Goal: Task Accomplishment & Management: Manage account settings

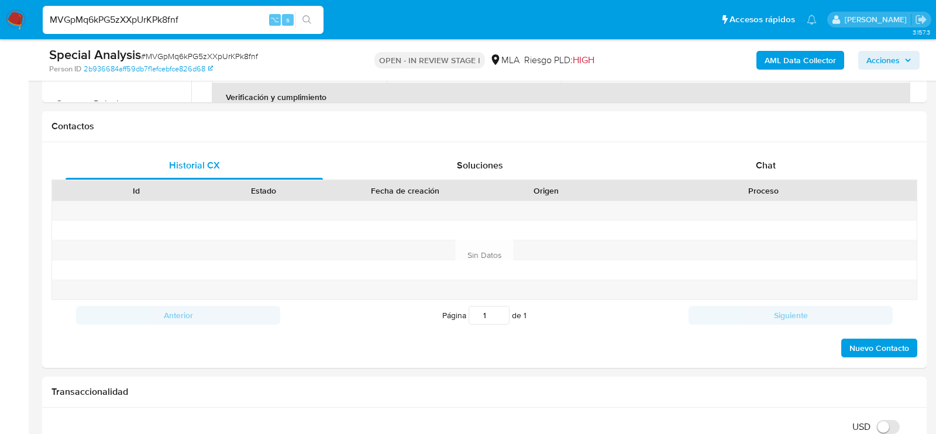
scroll to position [314, 0]
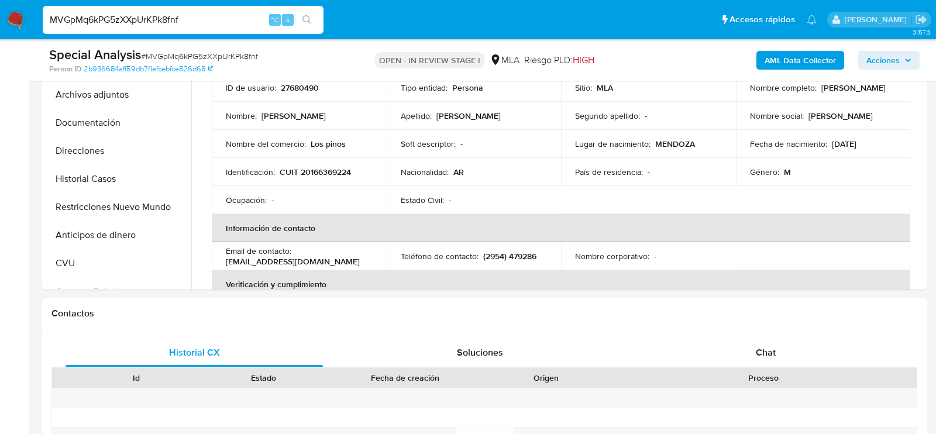
click at [225, 29] on div "MVGpMq6kPG5zXXpUrKPk8fnf ⌥ s" at bounding box center [183, 20] width 281 height 28
click at [225, 20] on input "MVGpMq6kPG5zXXpUrKPk8fnf" at bounding box center [183, 19] width 281 height 15
paste input "396350102"
type input "396350102"
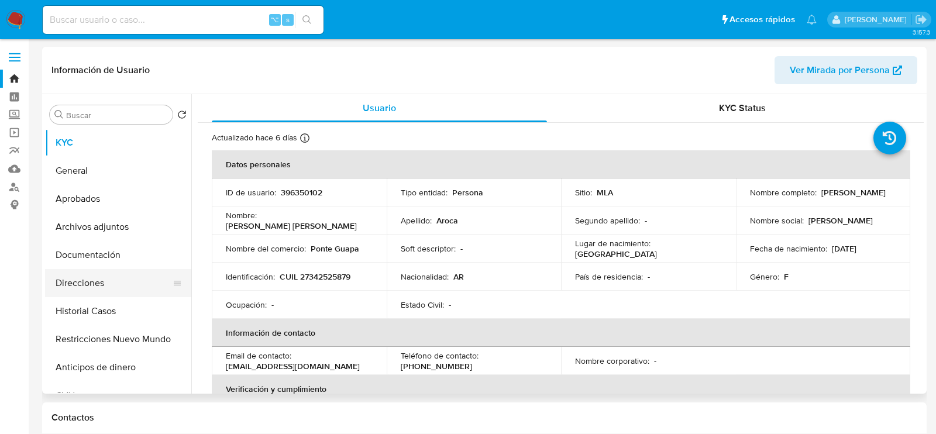
select select "10"
click at [77, 307] on button "Historial Casos" at bounding box center [113, 311] width 137 height 28
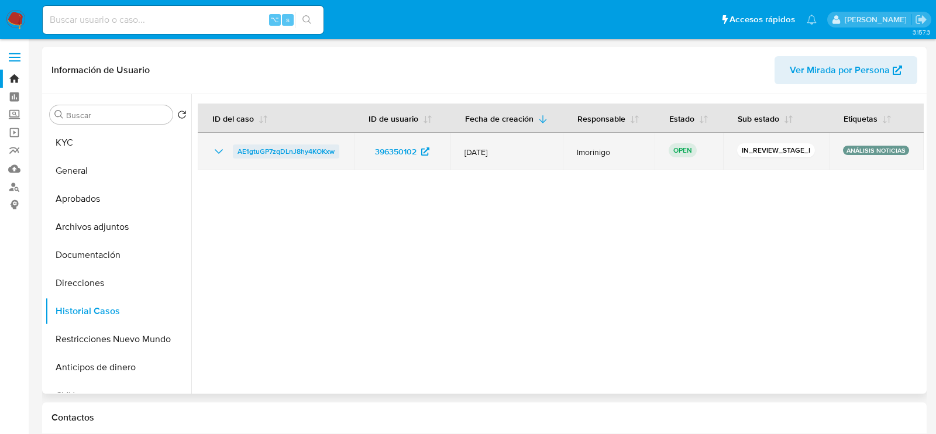
click at [255, 153] on span "AE1gtuGP7zqDLnJ8hy4KOKxw" at bounding box center [286, 152] width 97 height 14
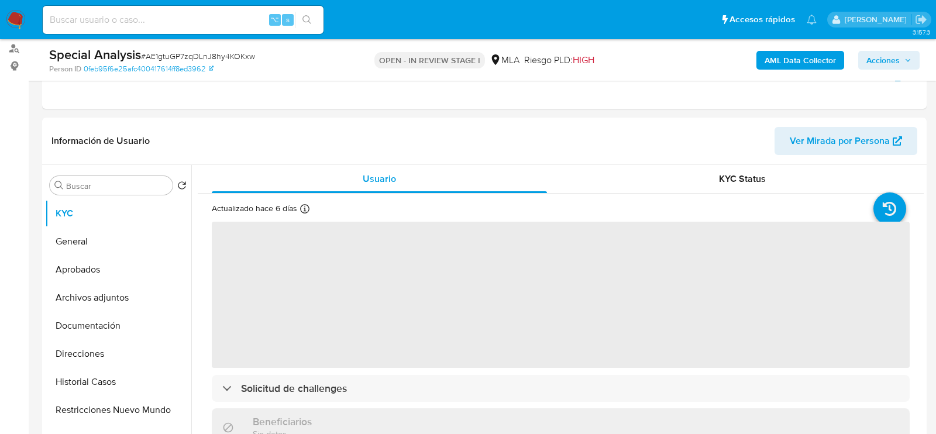
select select "10"
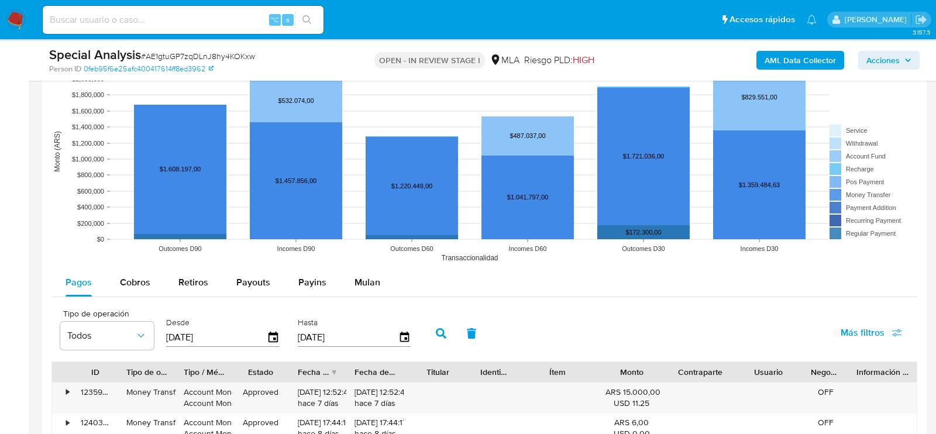
scroll to position [1121, 0]
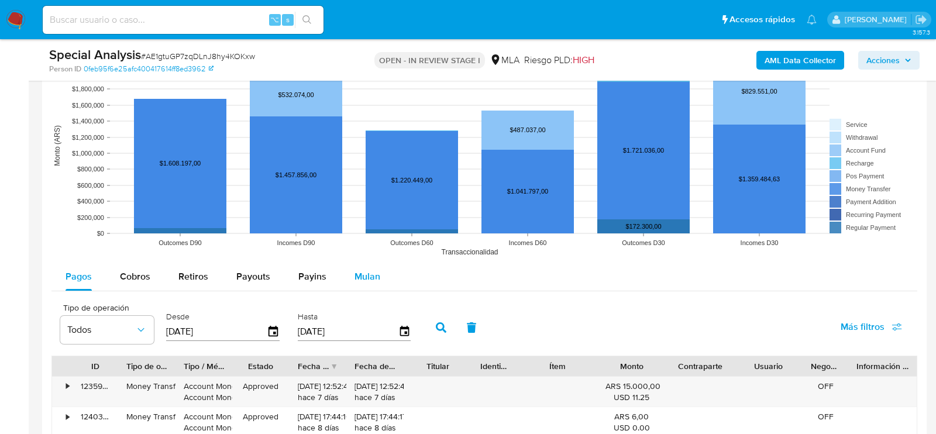
click at [362, 270] on span "Mulan" at bounding box center [368, 276] width 26 height 13
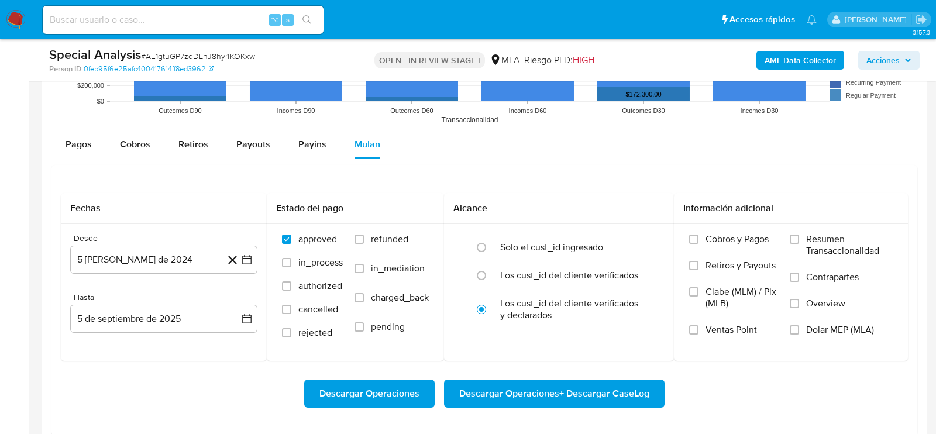
scroll to position [1263, 0]
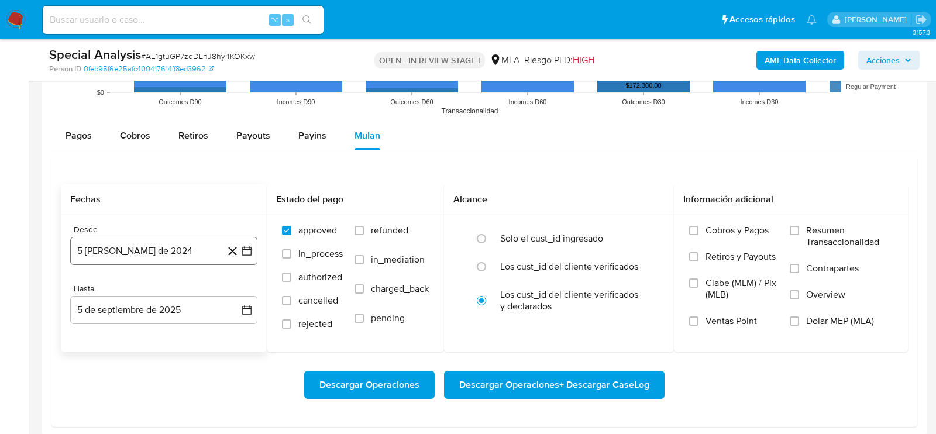
click at [105, 250] on button "5 de agosto de 2024" at bounding box center [163, 251] width 187 height 28
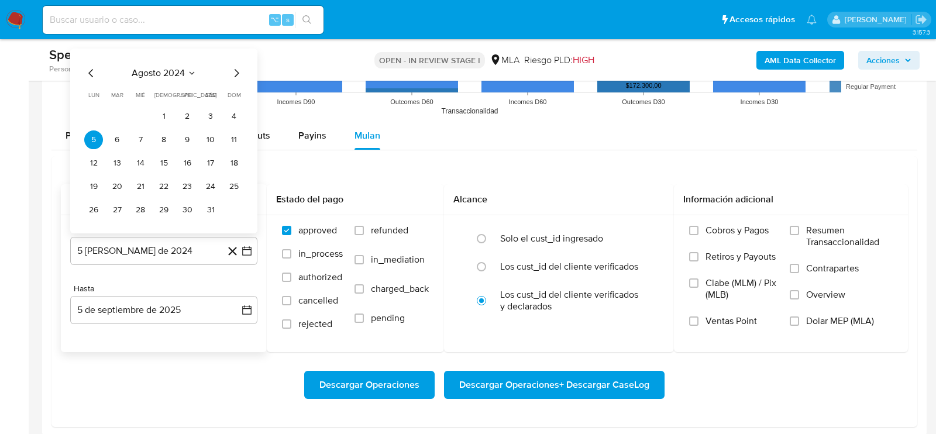
click at [239, 69] on icon "Mes siguiente" at bounding box center [237, 73] width 5 height 8
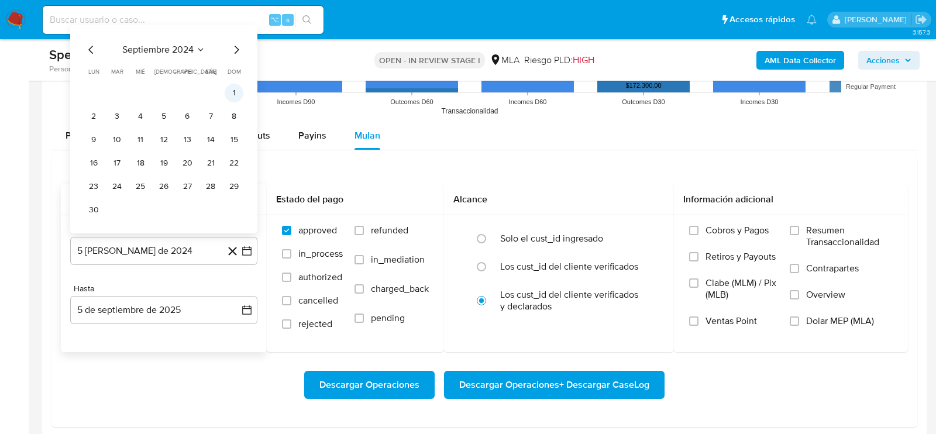
click at [240, 88] on button "1" at bounding box center [234, 93] width 19 height 19
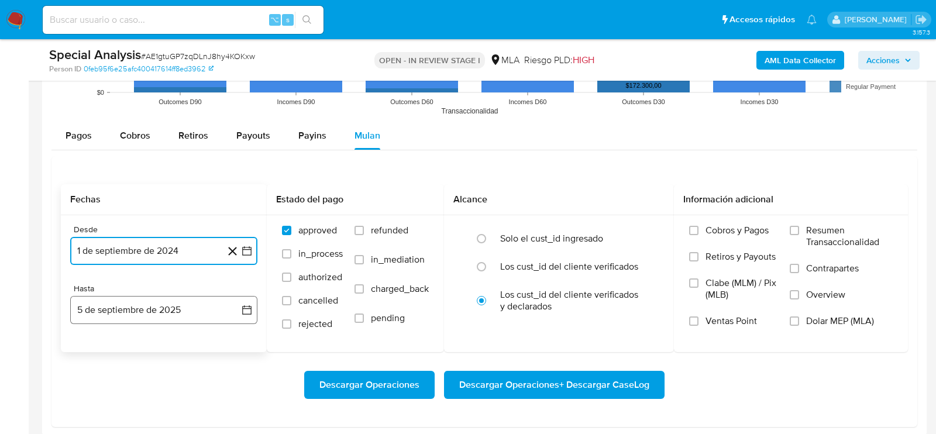
click at [165, 308] on button "5 de septiembre de 2025" at bounding box center [163, 310] width 187 height 28
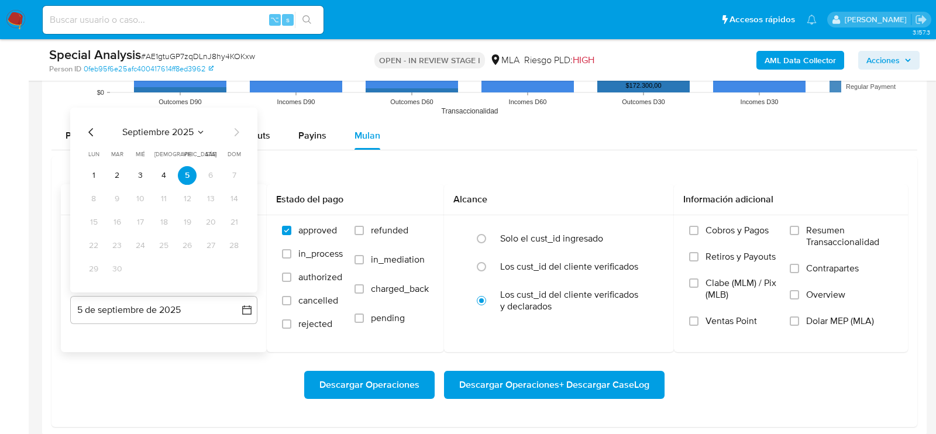
click at [84, 130] on div "septiembre 2025 septiembre 2025 lun lunes mar martes mié miércoles jue jueves v…" at bounding box center [163, 200] width 187 height 185
click at [90, 130] on icon "Mes anterior" at bounding box center [91, 132] width 14 height 14
click at [193, 269] on button "29" at bounding box center [187, 269] width 19 height 19
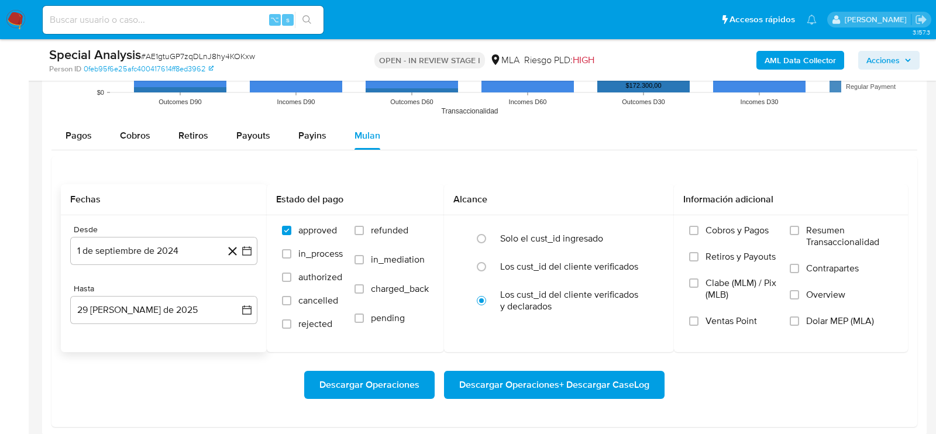
click at [216, 371] on div "Descargar Operaciones Descargar Operaciones + Descargar CaseLog" at bounding box center [485, 385] width 848 height 28
click at [821, 318] on span "Dolar MEP (MLA)" at bounding box center [841, 321] width 68 height 12
click at [800, 318] on input "Dolar MEP (MLA)" at bounding box center [794, 321] width 9 height 9
click at [800, 393] on div "Descargar Operaciones Descargar Operaciones + Descargar CaseLog" at bounding box center [485, 385] width 848 height 28
click at [626, 382] on span "Descargar Operaciones + Descargar CaseLog" at bounding box center [554, 385] width 190 height 26
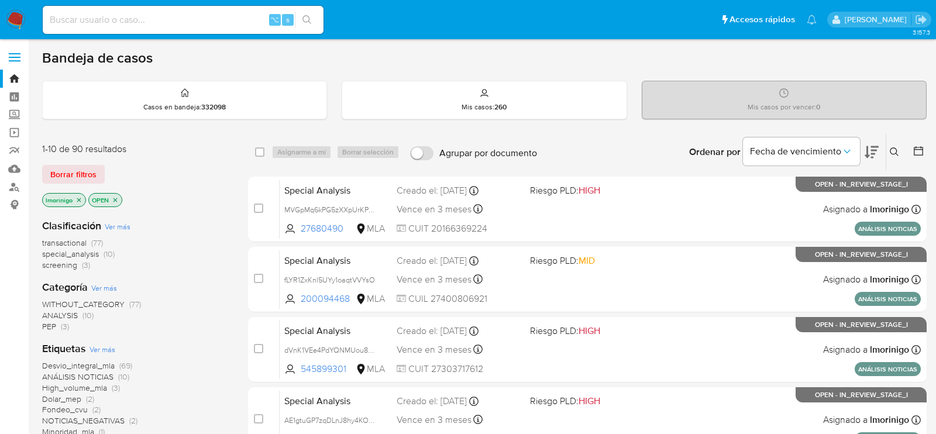
click at [241, 23] on input at bounding box center [183, 19] width 281 height 15
paste input "tZZPRxlq7pjMRzvFz0jk2vJo"
type input "tZZPRxlq7pjMRzvFz0jk2vJo"
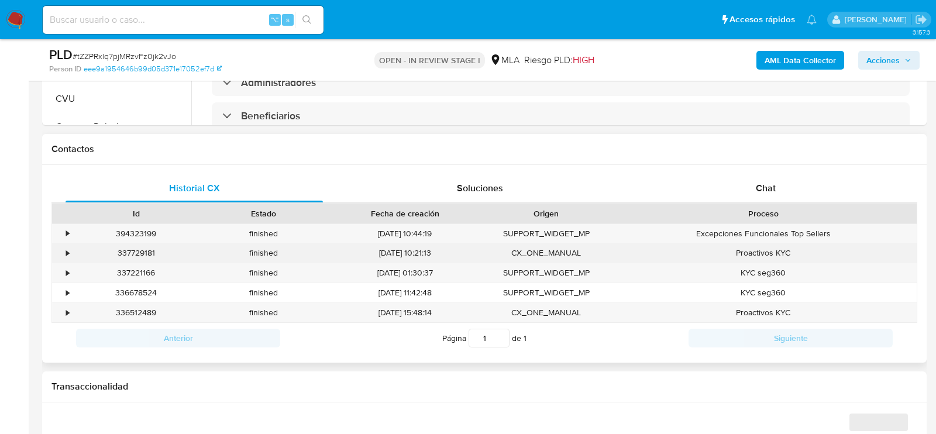
scroll to position [488, 0]
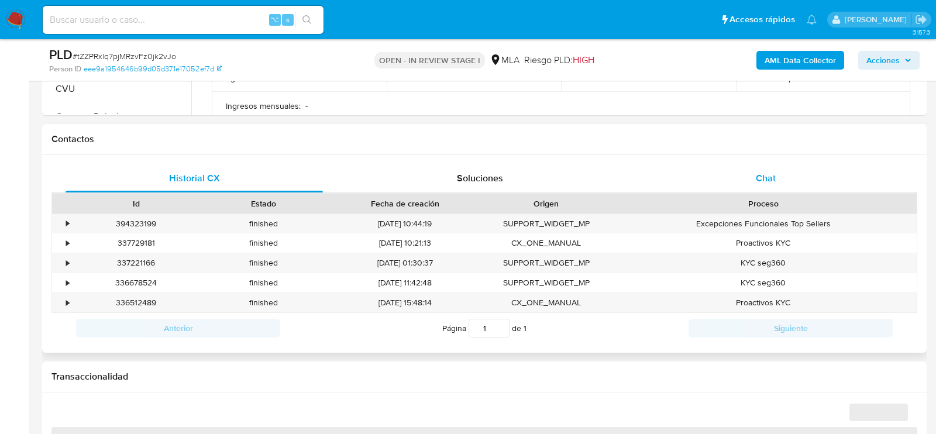
click at [818, 173] on div "Chat" at bounding box center [766, 178] width 258 height 28
select select "10"
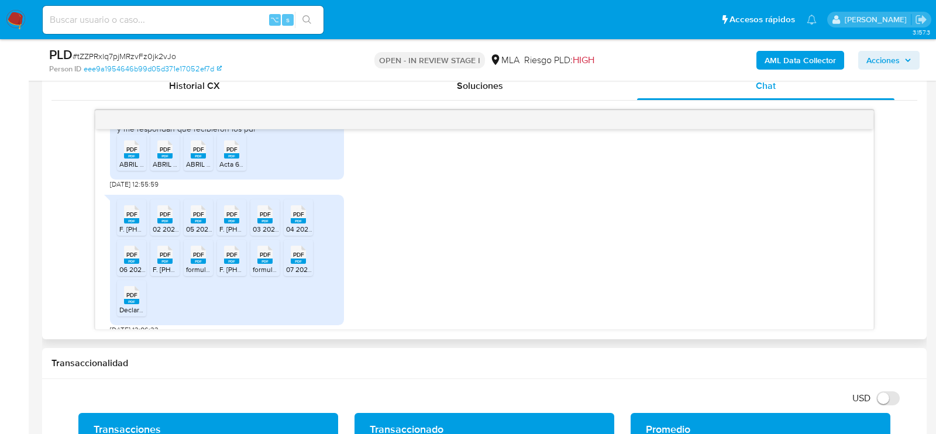
scroll to position [457, 0]
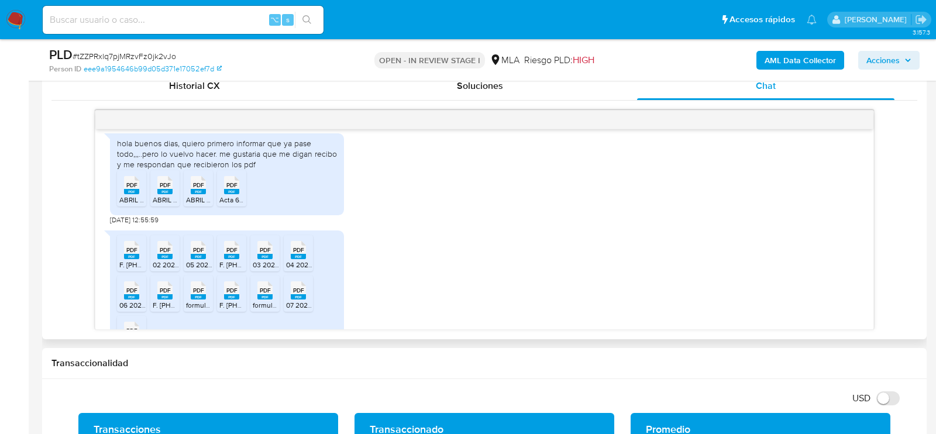
click at [138, 192] on icon "PDF" at bounding box center [131, 185] width 15 height 20
click at [164, 192] on rect at bounding box center [164, 191] width 15 height 5
click at [187, 192] on div "PDF PDF" at bounding box center [198, 184] width 25 height 23
click at [235, 198] on span "Acta 62 - aprobacion balance 2024.pdf" at bounding box center [279, 200] width 121 height 10
click at [135, 251] on span "PDF" at bounding box center [131, 250] width 11 height 8
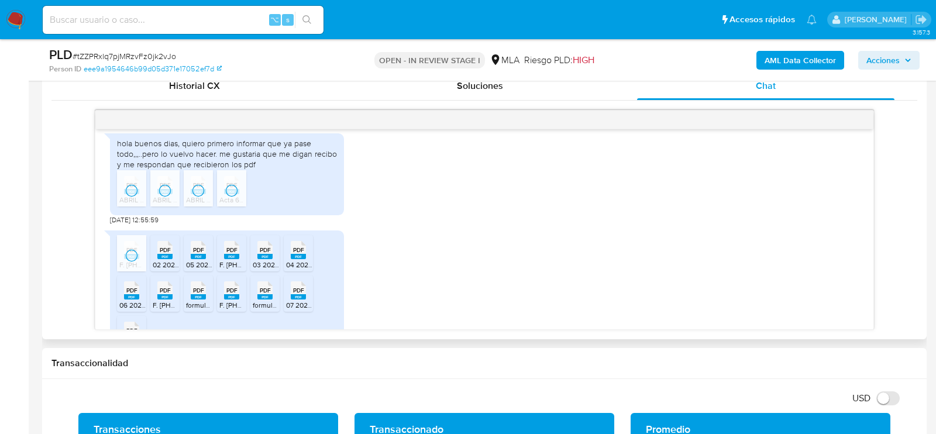
click at [162, 254] on rect at bounding box center [164, 256] width 15 height 5
click at [200, 260] on span "05 2025- DDJJ_Mensual_392937958.pdf" at bounding box center [251, 265] width 130 height 10
click at [229, 261] on span "F. 2002- 04 2025.pdf" at bounding box center [258, 265] width 79 height 10
click at [258, 261] on span "03 2025- DDJJ_Mensual_388766589.pdf" at bounding box center [318, 265] width 130 height 10
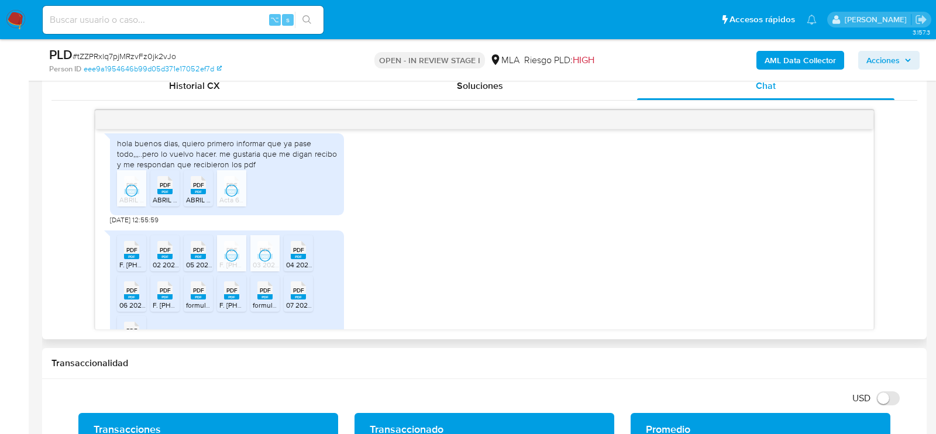
click at [299, 262] on span "04 2025- DDJJ_Mensual_392937958.pdf" at bounding box center [351, 265] width 130 height 10
click at [135, 296] on rect at bounding box center [131, 296] width 15 height 5
click at [159, 298] on icon "PDF" at bounding box center [164, 290] width 15 height 20
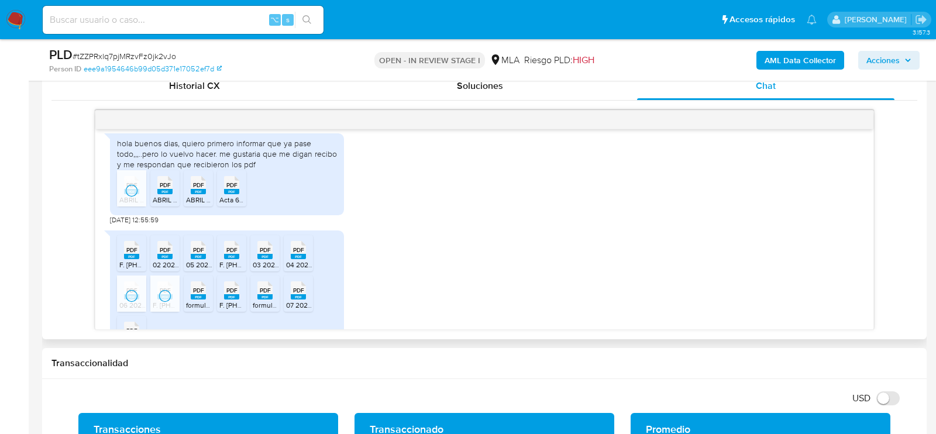
click at [193, 298] on icon "PDF" at bounding box center [198, 290] width 15 height 20
click at [243, 301] on span "F. 2002- 02 2025.pdf" at bounding box center [258, 305] width 79 height 10
click at [266, 301] on span "formulario_2083_300_30707788158_1_1114255627- 07 2025.pdf" at bounding box center [353, 305] width 201 height 10
click at [299, 301] on span "07 2025 - DDJJ_Mensual_400763517.pdf" at bounding box center [350, 305] width 128 height 10
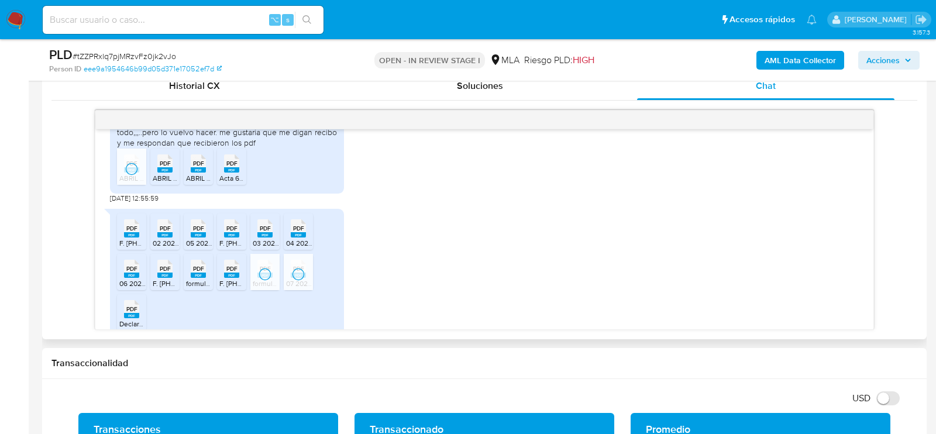
scroll to position [503, 0]
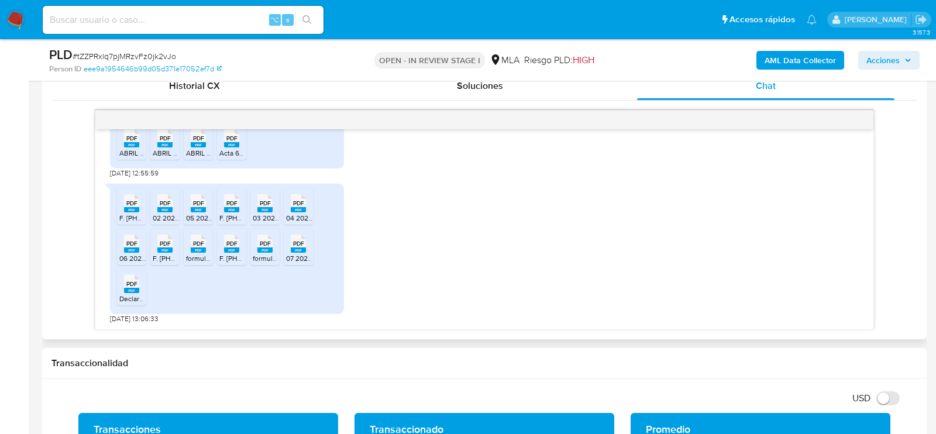
click at [142, 296] on span "Declaración en línea Formulario F.931- 07 2025.pdf" at bounding box center [198, 299] width 159 height 10
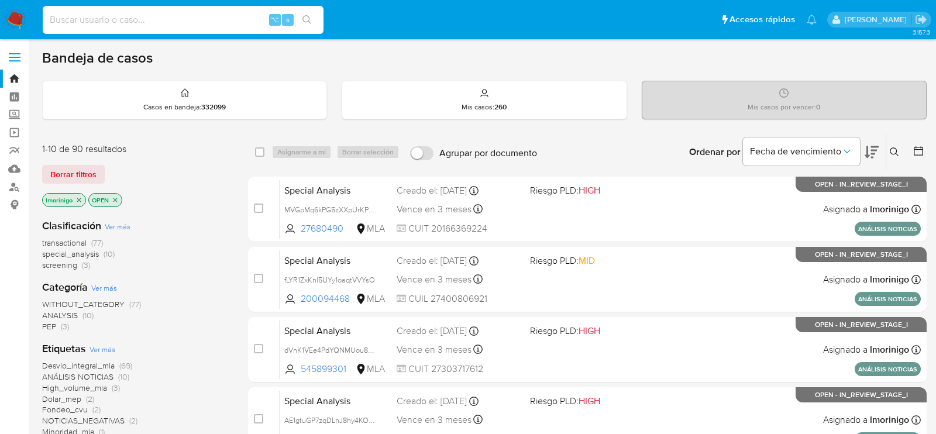
click at [167, 14] on input at bounding box center [183, 19] width 281 height 15
paste input "tJPczk7k14au46kPMIJY9Iax"
type input "tJPczk7k14au46kPMIJY9Iax"
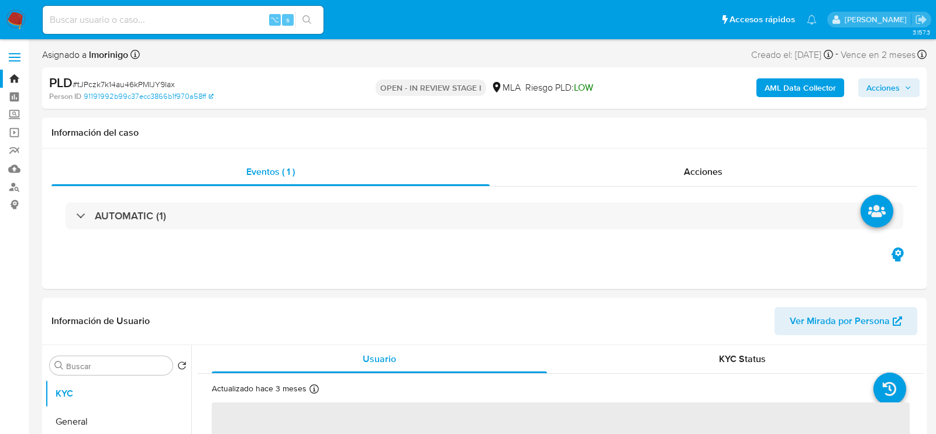
select select "10"
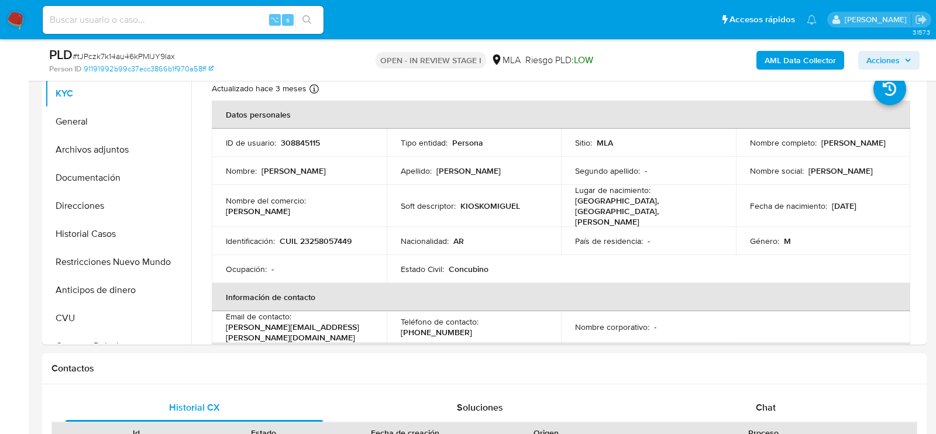
scroll to position [271, 0]
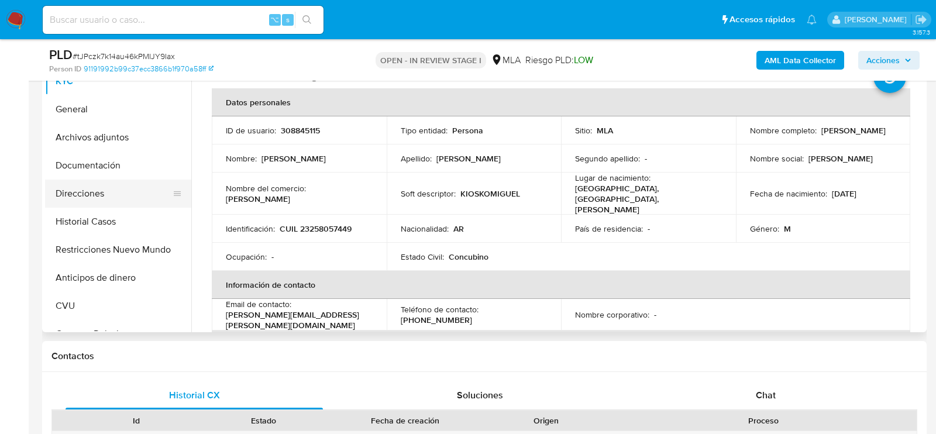
click at [104, 186] on button "Direcciones" at bounding box center [113, 194] width 137 height 28
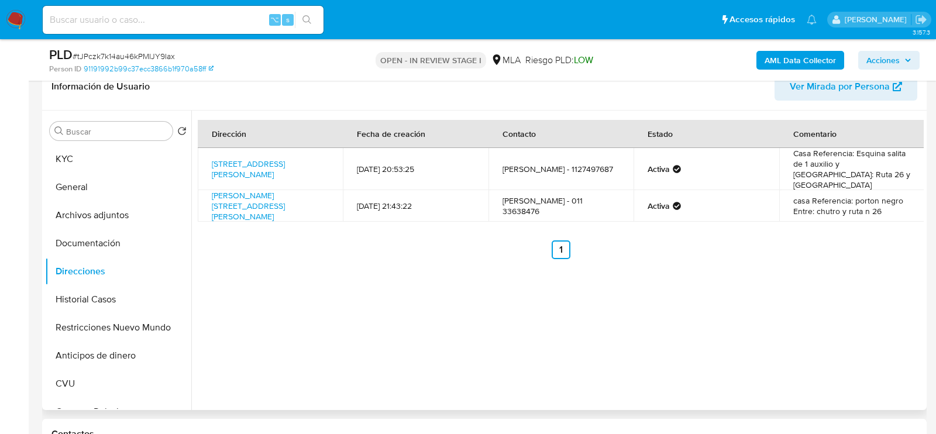
scroll to position [186, 0]
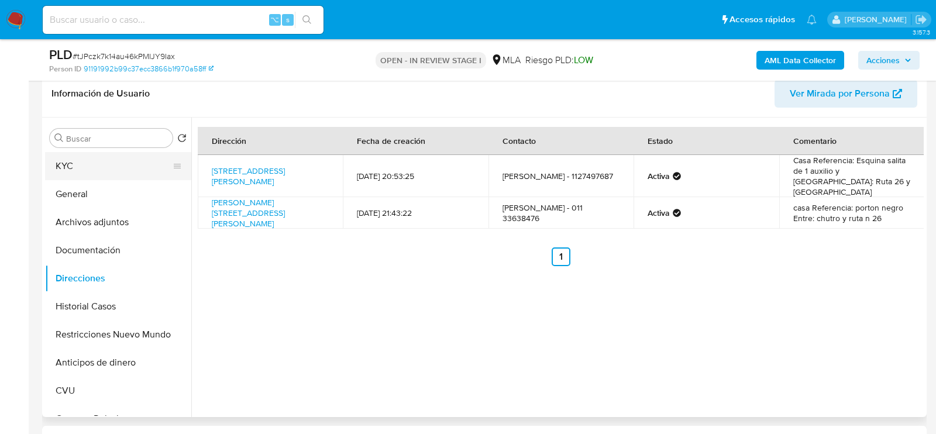
click at [112, 164] on button "KYC" at bounding box center [113, 166] width 137 height 28
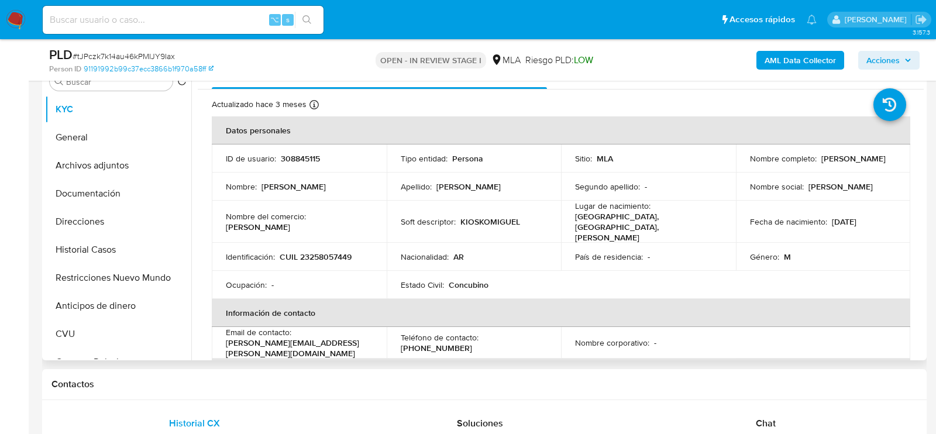
scroll to position [396, 0]
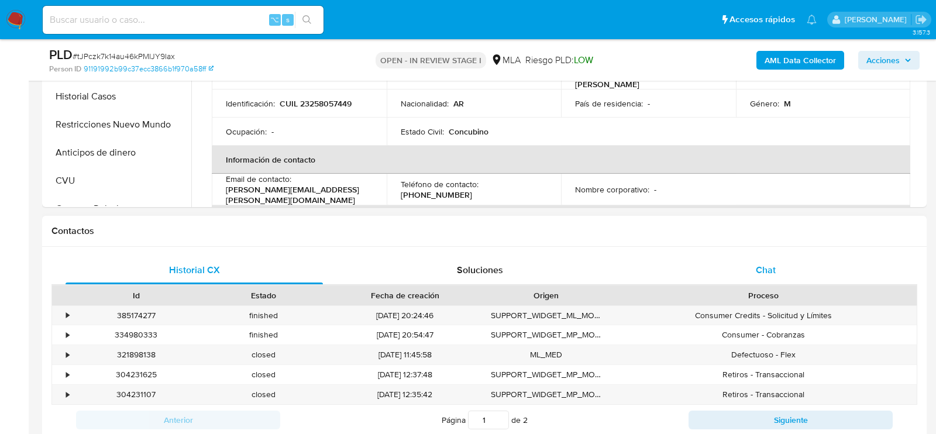
click at [709, 274] on div "Chat" at bounding box center [766, 270] width 258 height 28
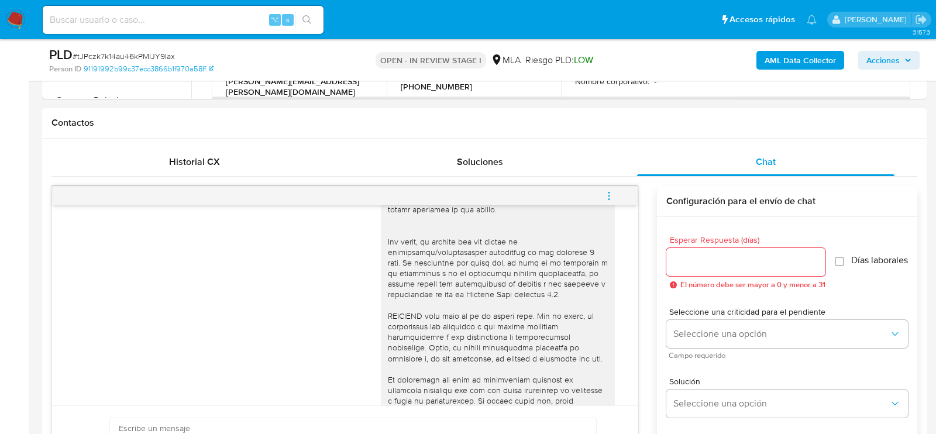
scroll to position [983, 0]
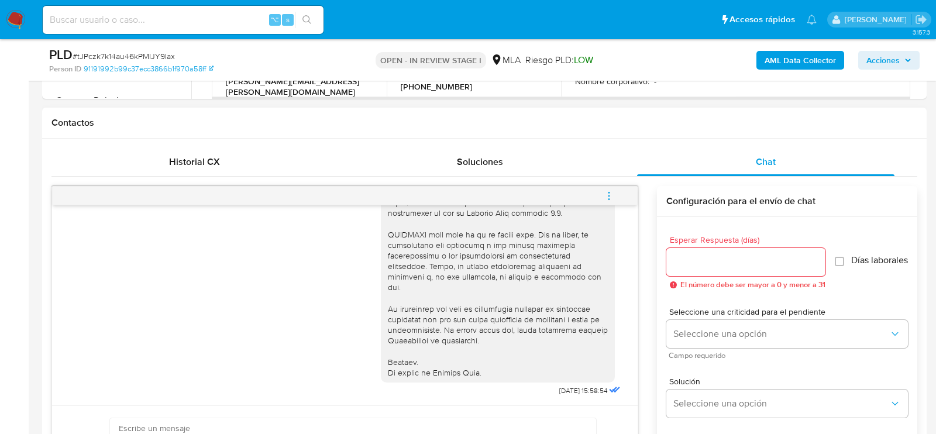
click at [606, 200] on span "menu-action" at bounding box center [609, 196] width 11 height 28
click at [547, 164] on li "Cerrar conversación" at bounding box center [530, 172] width 120 height 21
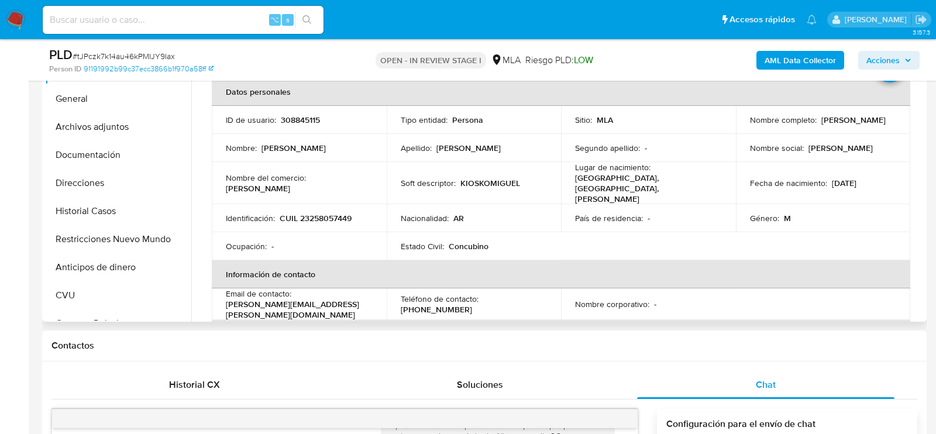
scroll to position [279, 0]
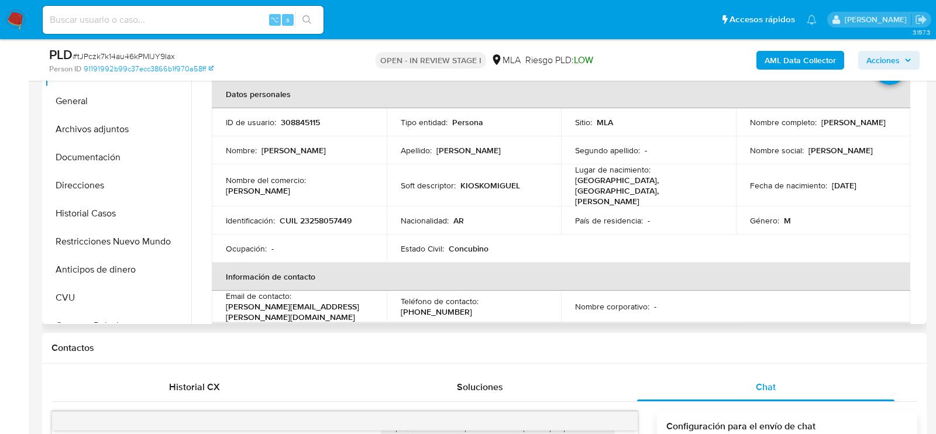
drag, startPoint x: 743, startPoint y: 128, endPoint x: 840, endPoint y: 127, distance: 97.2
click at [840, 128] on td "Nombre completo : Jorge Alfredo Heredia" at bounding box center [823, 122] width 175 height 28
click at [93, 139] on button "Archivos adjuntos" at bounding box center [113, 129] width 137 height 28
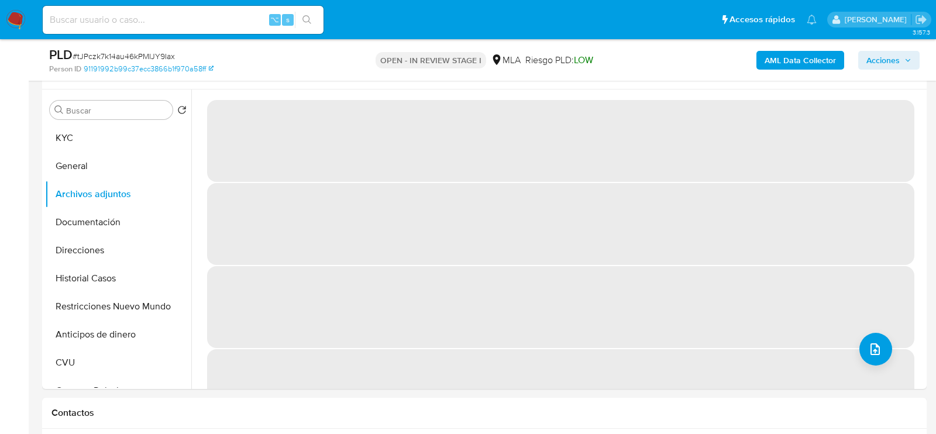
scroll to position [213, 0]
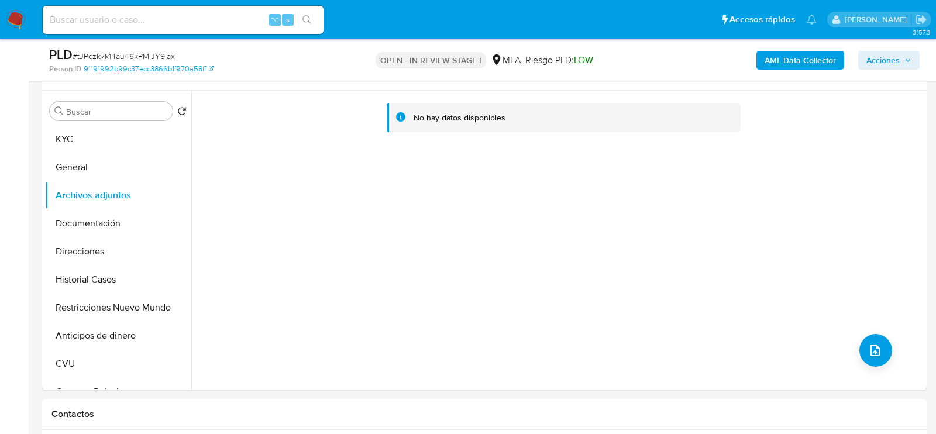
click at [784, 66] on b "AML Data Collector" at bounding box center [800, 60] width 71 height 19
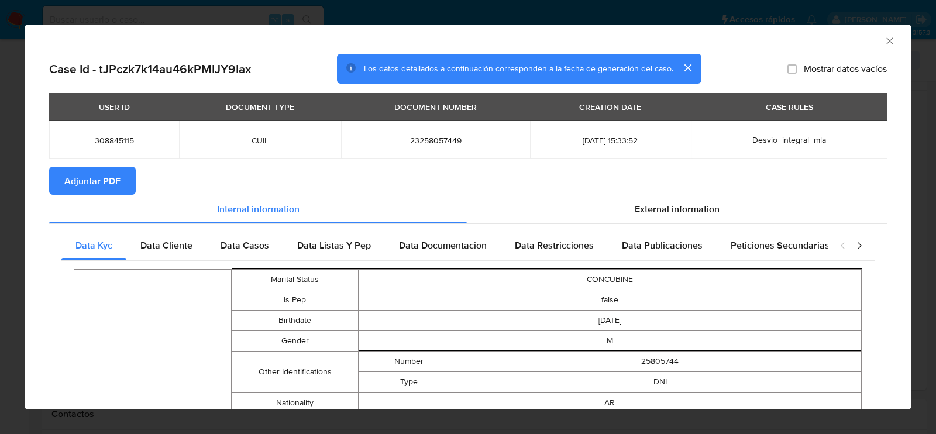
click at [124, 187] on button "Adjuntar PDF" at bounding box center [92, 181] width 87 height 28
click at [890, 39] on icon "Cerrar ventana" at bounding box center [890, 41] width 12 height 12
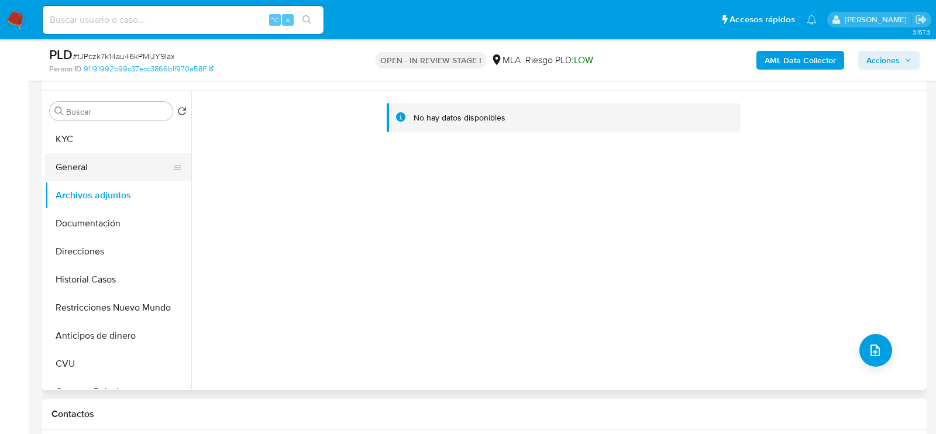
click at [104, 170] on button "General" at bounding box center [113, 167] width 137 height 28
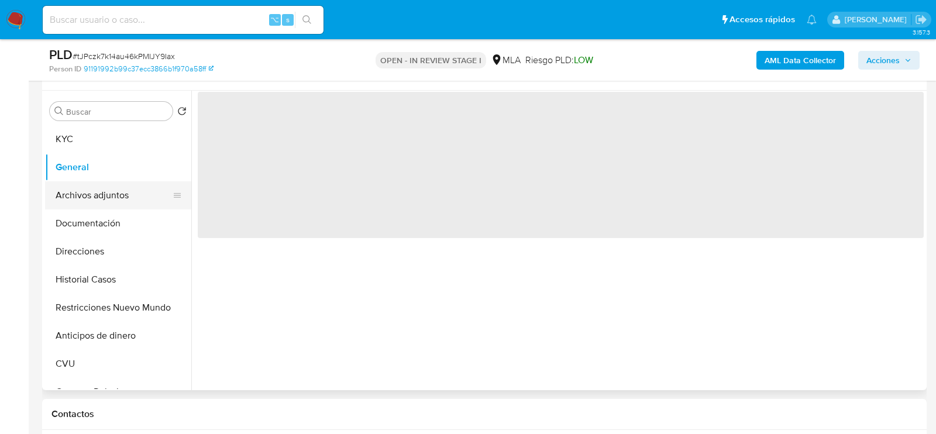
click at [104, 191] on button "Archivos adjuntos" at bounding box center [113, 195] width 137 height 28
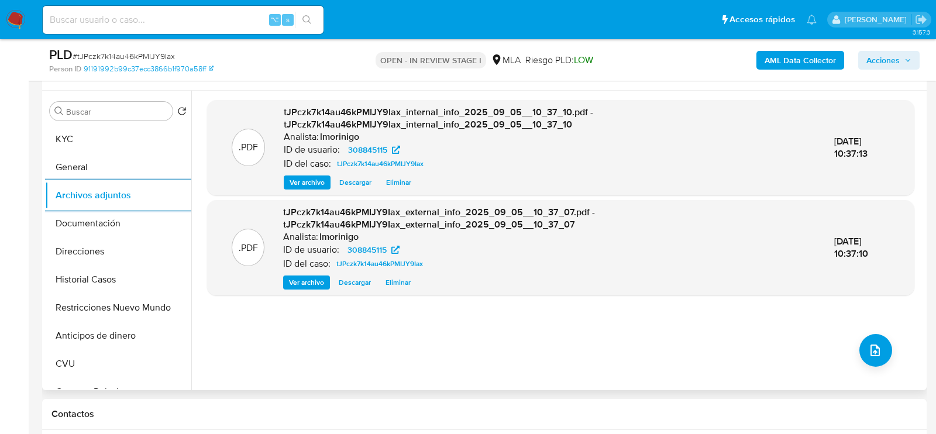
scroll to position [212, 0]
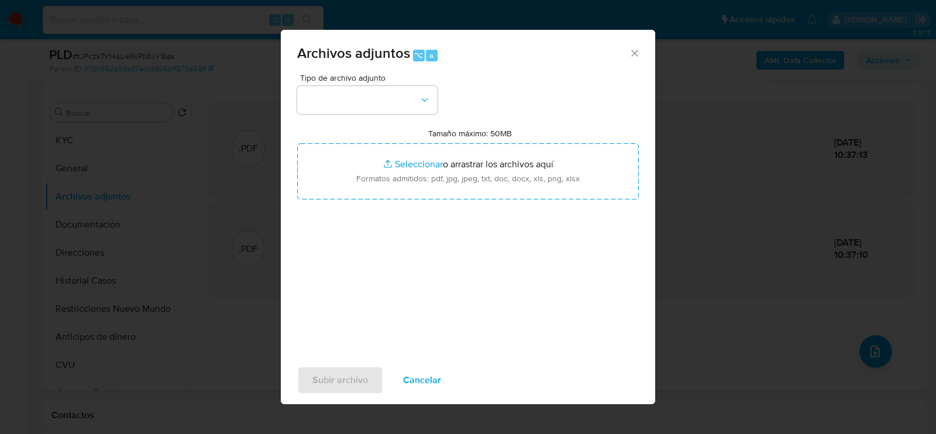
click at [444, 123] on div "Tipo de archivo adjunto Tamaño máximo: 50MB Seleccionar archivos Seleccionar o …" at bounding box center [468, 212] width 342 height 276
click at [434, 115] on div "Tipo de archivo adjunto Tamaño máximo: 50MB Seleccionar archivos Seleccionar o …" at bounding box center [468, 212] width 342 height 276
click at [428, 111] on button "button" at bounding box center [367, 100] width 140 height 28
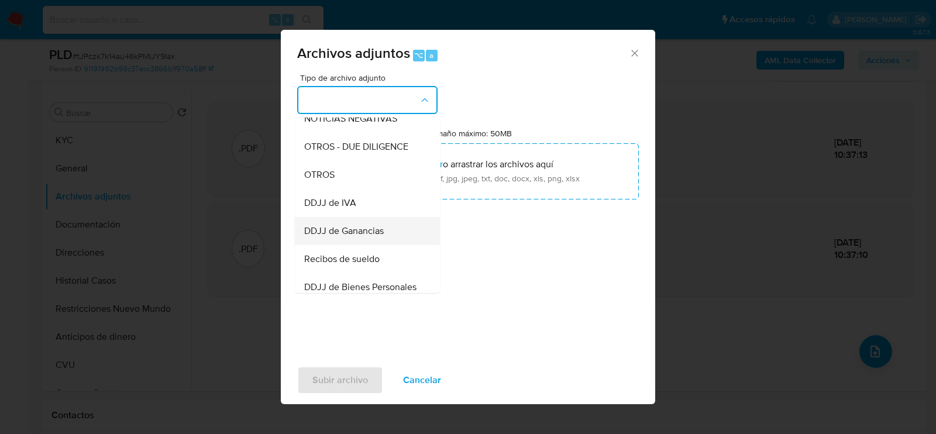
scroll to position [195, 0]
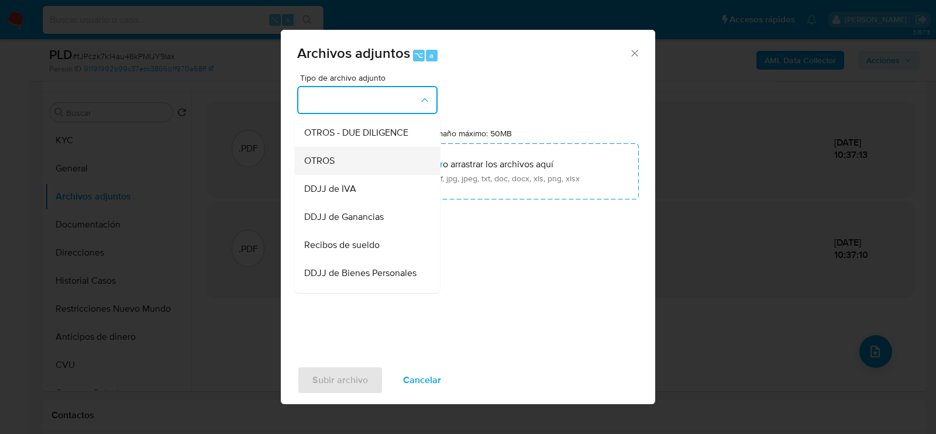
click at [364, 164] on div "OTROS" at bounding box center [363, 160] width 119 height 28
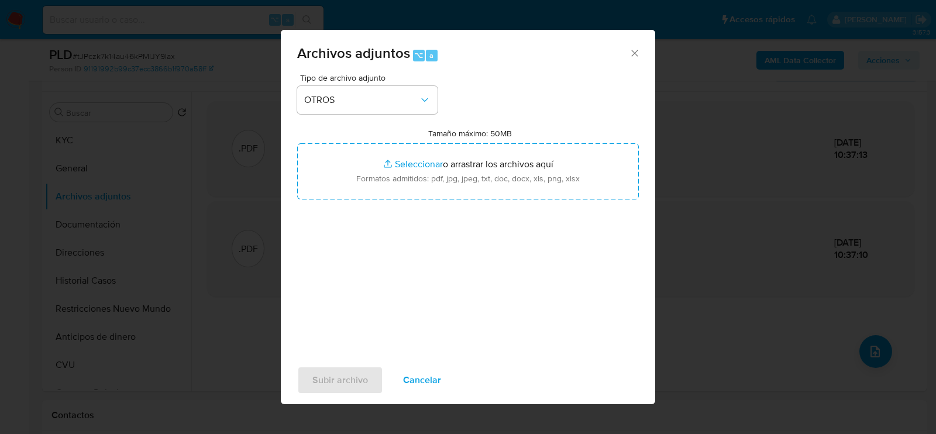
click at [417, 289] on div "Tipo de archivo adjunto OTROS Tamaño máximo: 50MB Seleccionar archivos Seleccio…" at bounding box center [468, 212] width 342 height 276
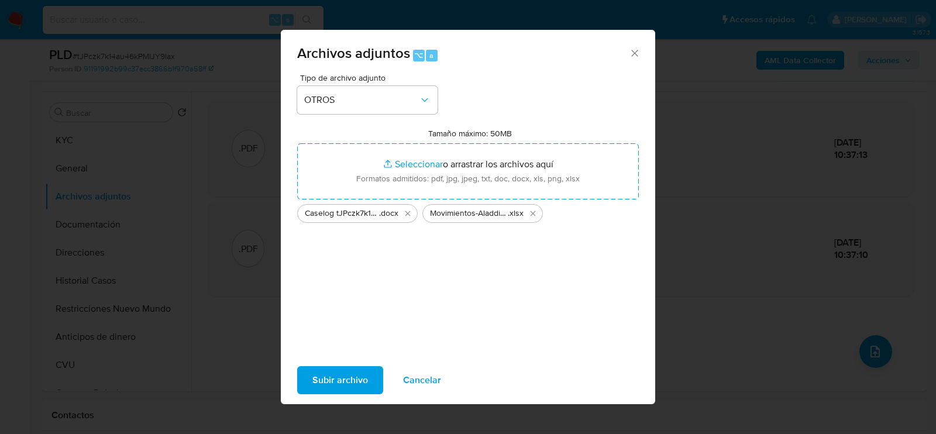
click at [336, 393] on span "Subir archivo" at bounding box center [341, 381] width 56 height 26
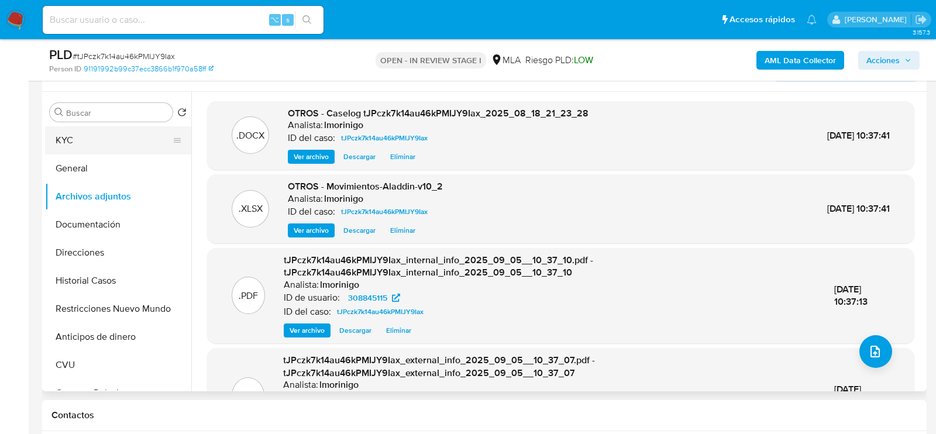
click at [118, 137] on button "KYC" at bounding box center [113, 140] width 137 height 28
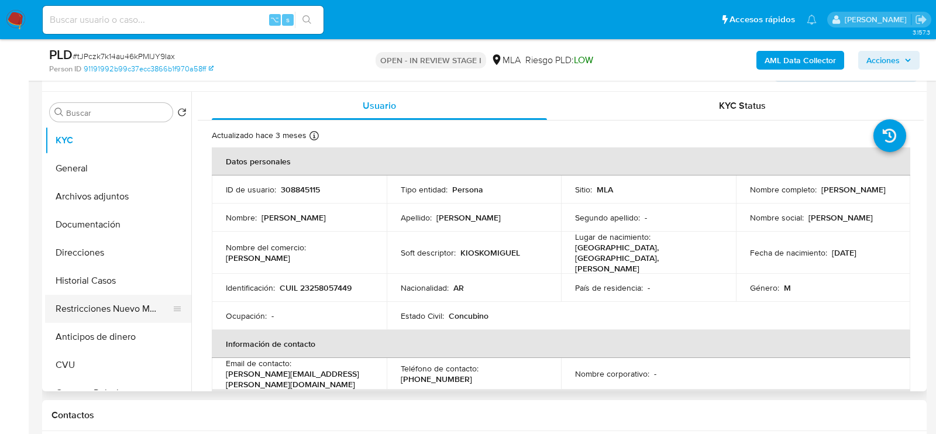
click at [119, 307] on button "Restricciones Nuevo Mundo" at bounding box center [113, 309] width 137 height 28
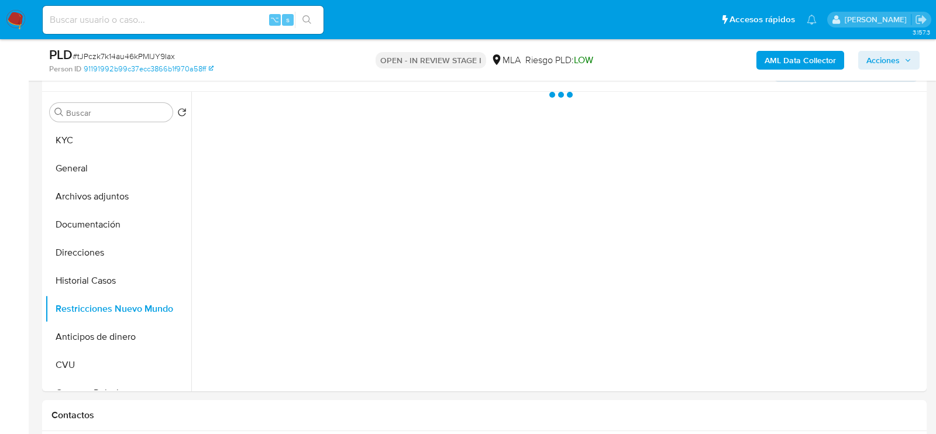
click at [875, 63] on span "Acciones" at bounding box center [883, 60] width 33 height 19
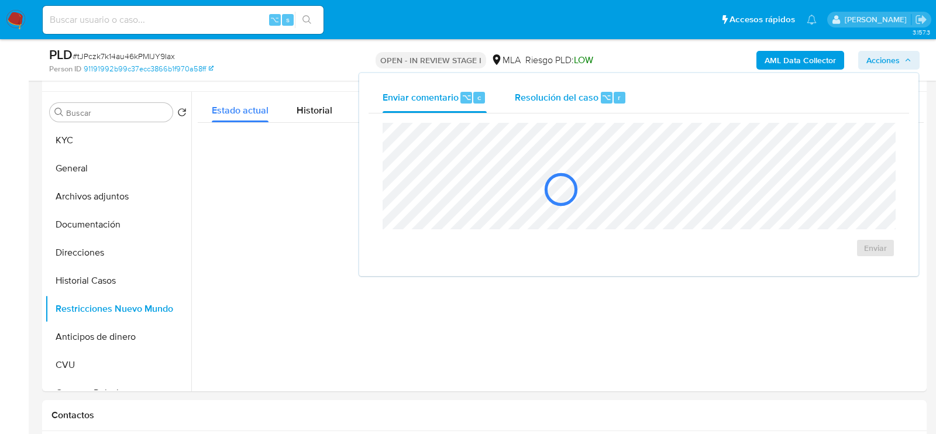
click at [578, 98] on span "Resolución del caso" at bounding box center [557, 96] width 84 height 13
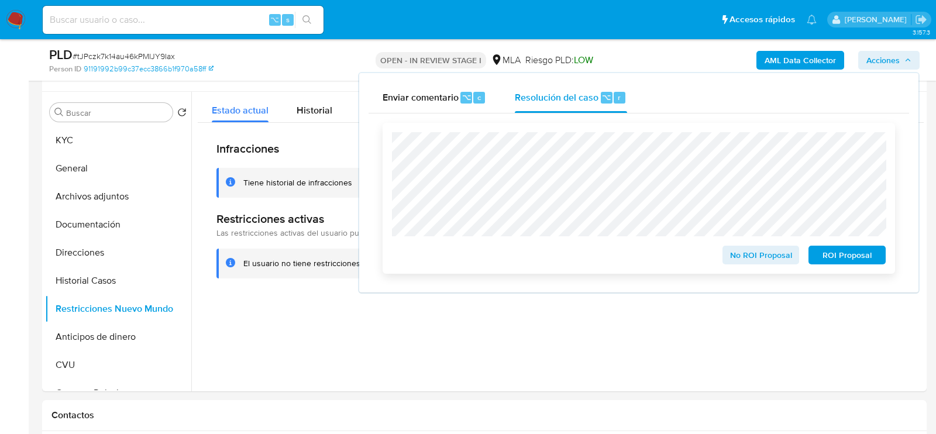
click at [753, 263] on span "No ROI Proposal" at bounding box center [761, 255] width 61 height 16
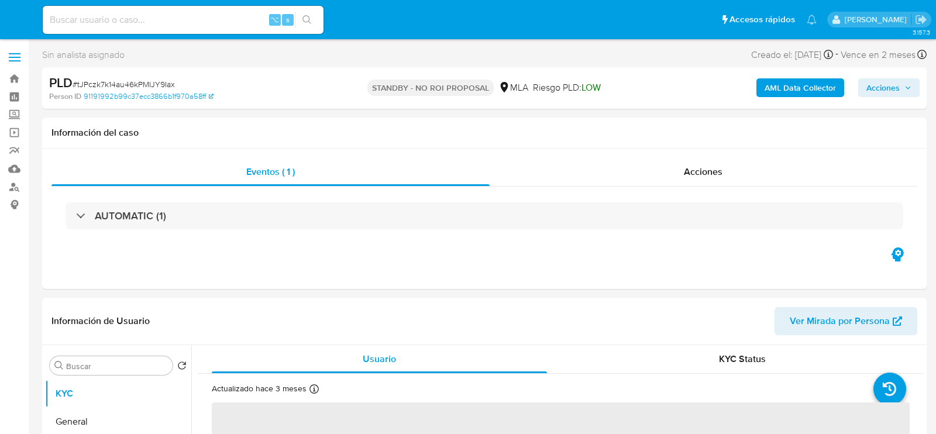
select select "10"
click at [157, 25] on input at bounding box center [183, 19] width 281 height 15
paste input "BfcraMSwJdaxZWznqPfB8Uih"
type input "BfcraMSwJdaxZWznqPfB8Uih"
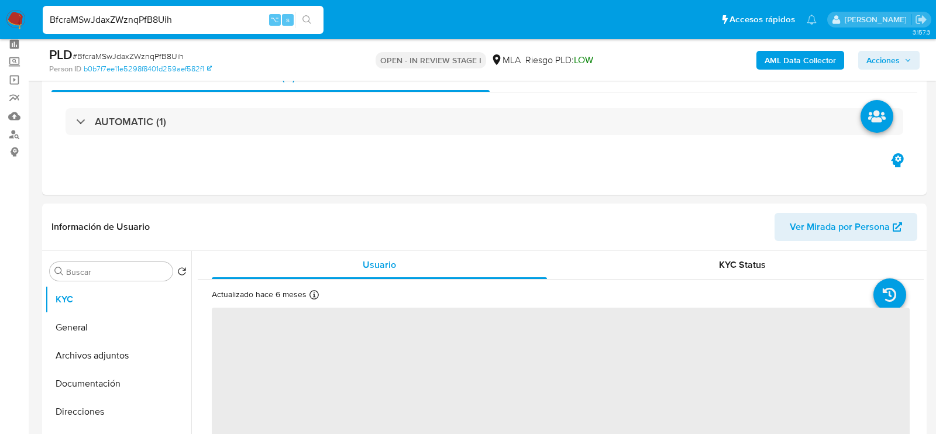
scroll to position [57, 0]
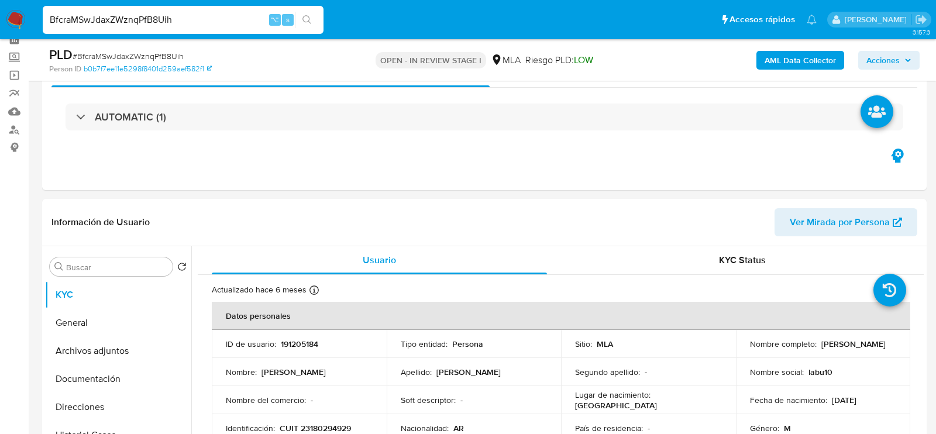
select select "10"
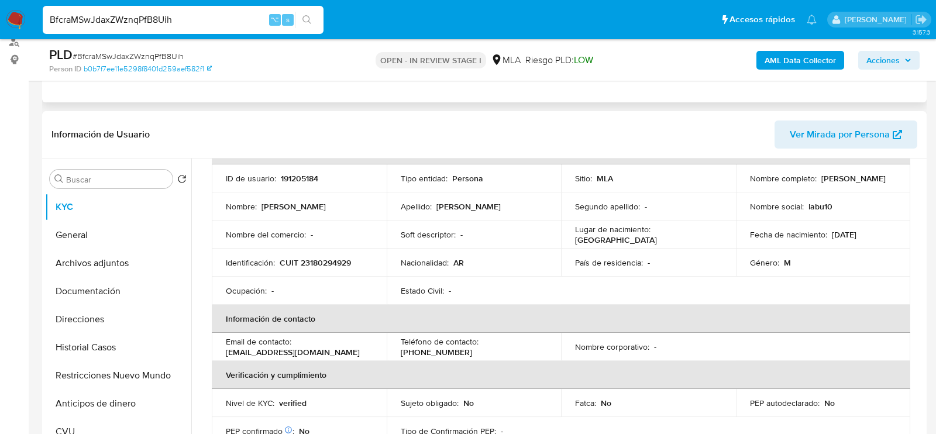
scroll to position [188, 0]
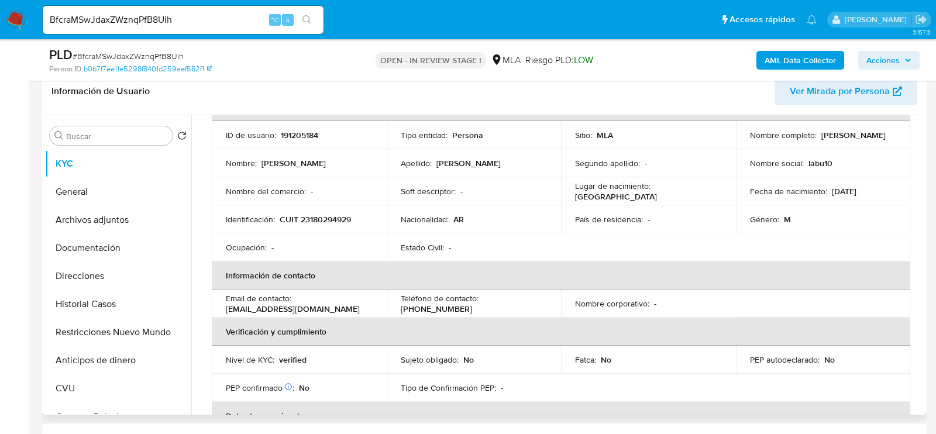
drag, startPoint x: 749, startPoint y: 144, endPoint x: 822, endPoint y: 142, distance: 73.2
click at [822, 140] on p "Esteban Roberto Boada" at bounding box center [854, 135] width 64 height 11
drag, startPoint x: 841, startPoint y: 141, endPoint x: 748, endPoint y: 140, distance: 92.5
click at [750, 140] on div "Nombre completo : Esteban Roberto Boada" at bounding box center [823, 135] width 147 height 11
click at [91, 225] on button "Archivos adjuntos" at bounding box center [113, 220] width 137 height 28
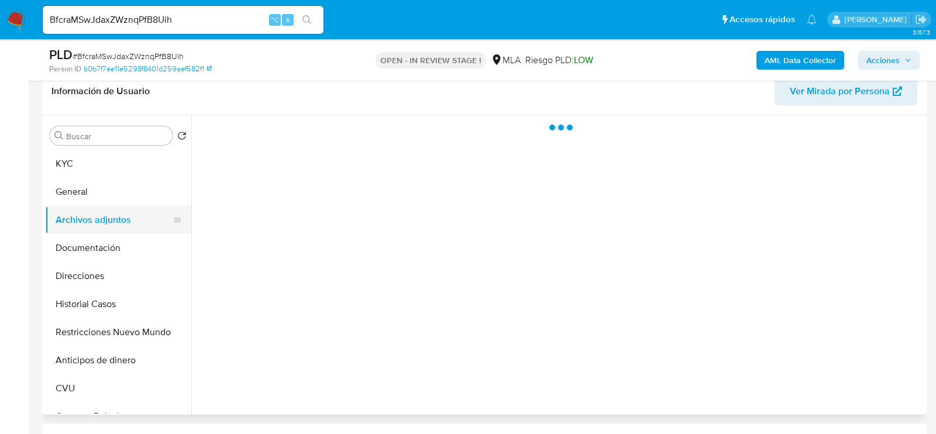
scroll to position [0, 0]
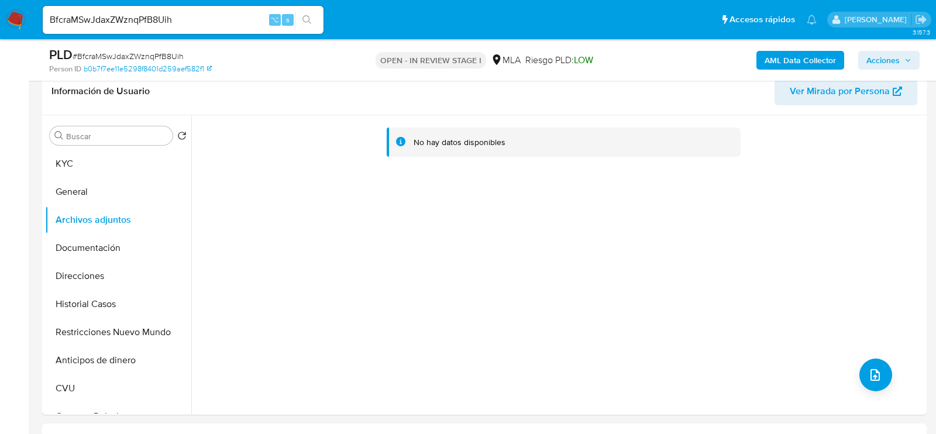
click at [780, 60] on b "AML Data Collector" at bounding box center [800, 60] width 71 height 19
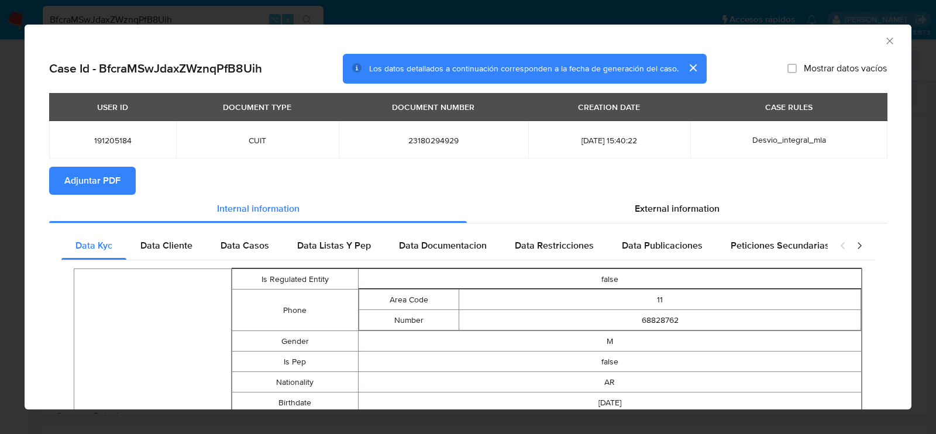
click at [894, 38] on icon "Cerrar ventana" at bounding box center [890, 41] width 12 height 12
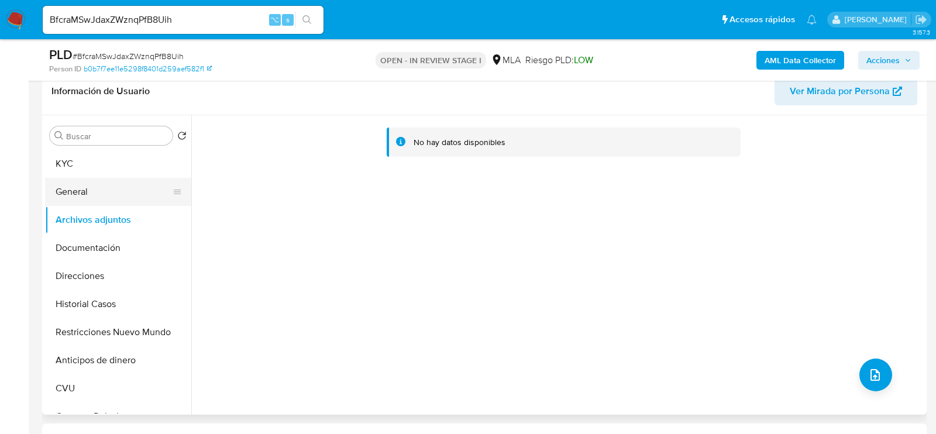
click at [87, 179] on button "General" at bounding box center [113, 192] width 137 height 28
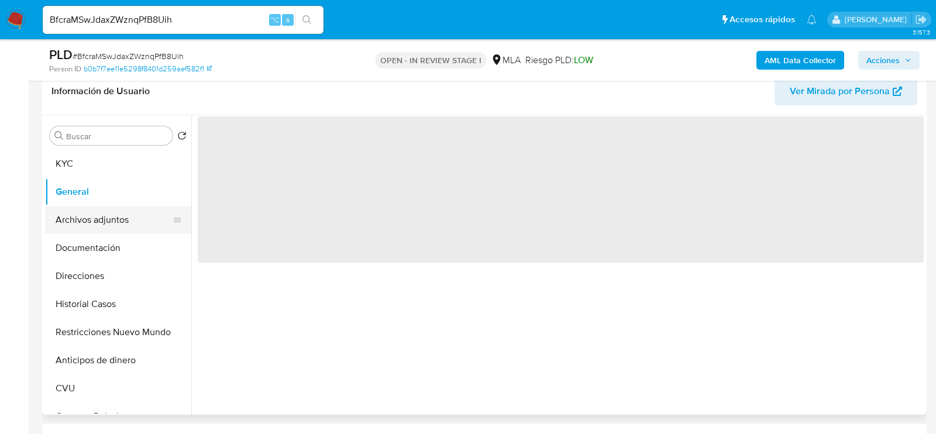
click at [87, 219] on button "Archivos adjuntos" at bounding box center [113, 220] width 137 height 28
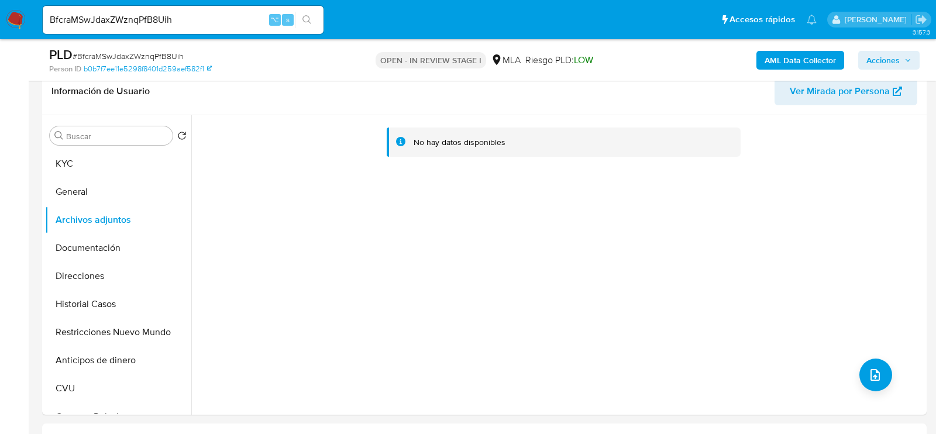
click at [791, 54] on b "AML Data Collector" at bounding box center [800, 60] width 71 height 19
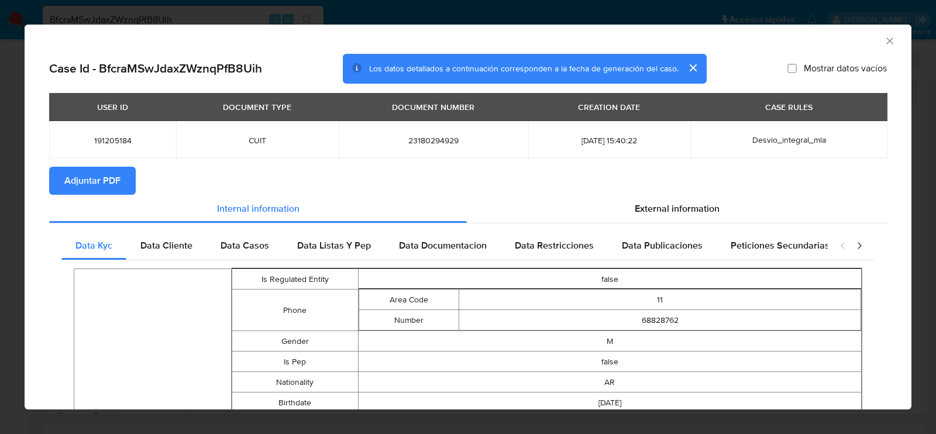
click at [70, 174] on span "Adjuntar PDF" at bounding box center [92, 181] width 56 height 26
click at [896, 44] on div "AML Data Collector" at bounding box center [468, 39] width 887 height 29
click at [888, 40] on icon "Cerrar ventana" at bounding box center [890, 40] width 6 height 6
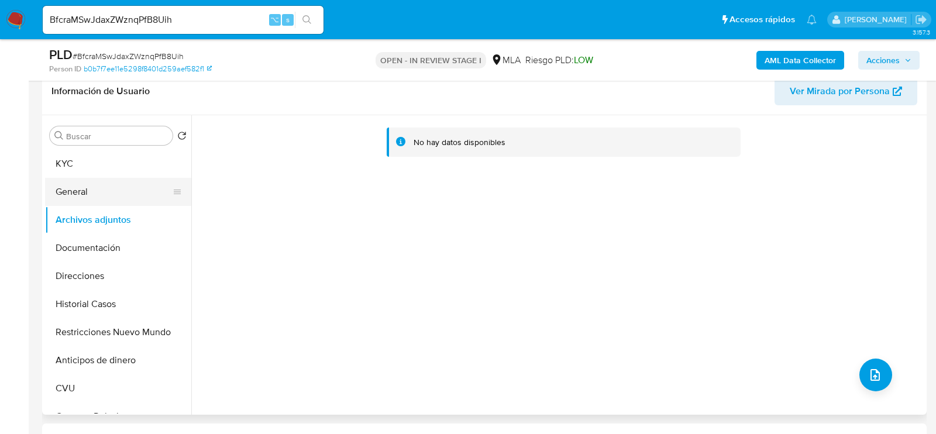
click at [80, 201] on button "General" at bounding box center [113, 192] width 137 height 28
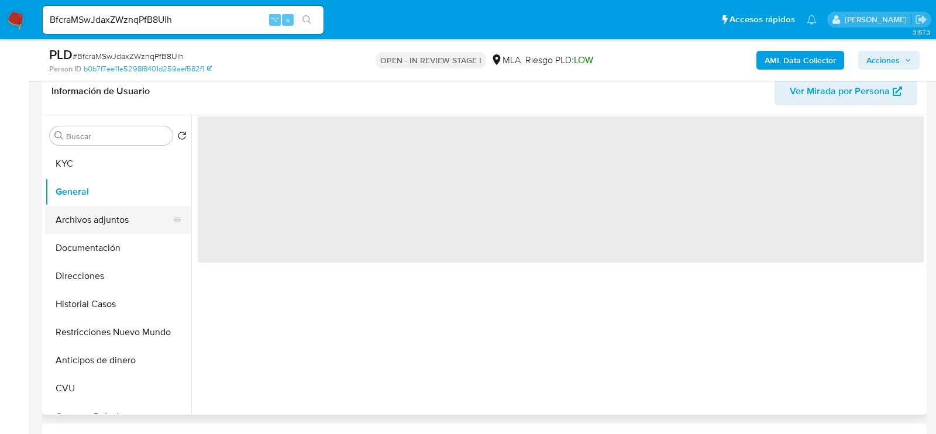
click at [82, 232] on button "Archivos adjuntos" at bounding box center [113, 220] width 137 height 28
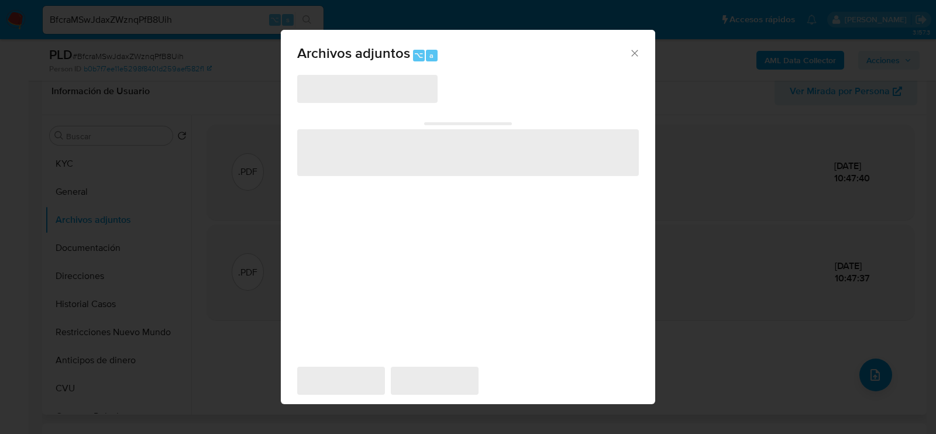
scroll to position [212, 0]
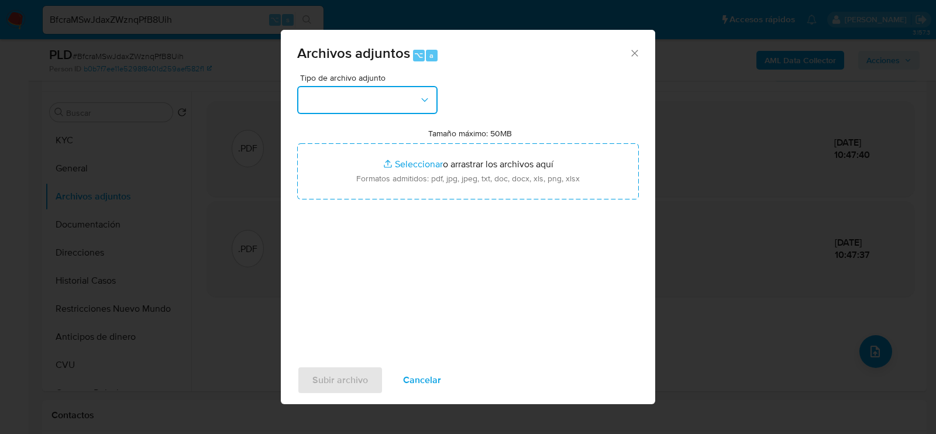
click at [386, 94] on button "button" at bounding box center [367, 100] width 140 height 28
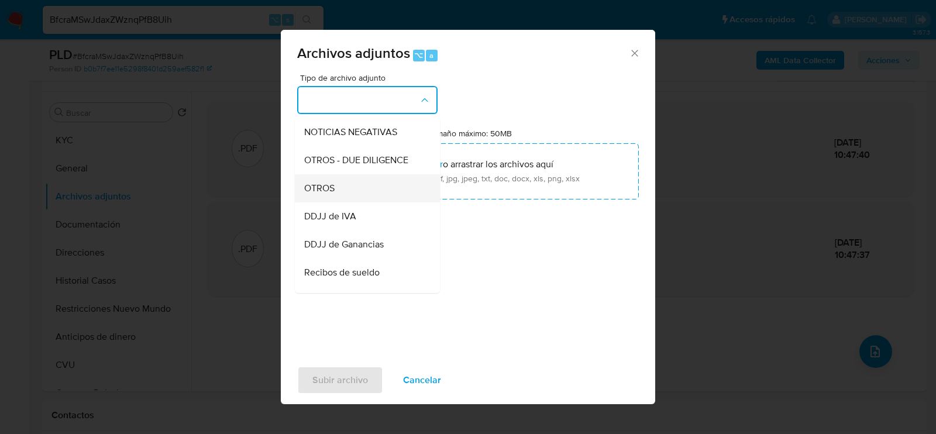
scroll to position [190, 0]
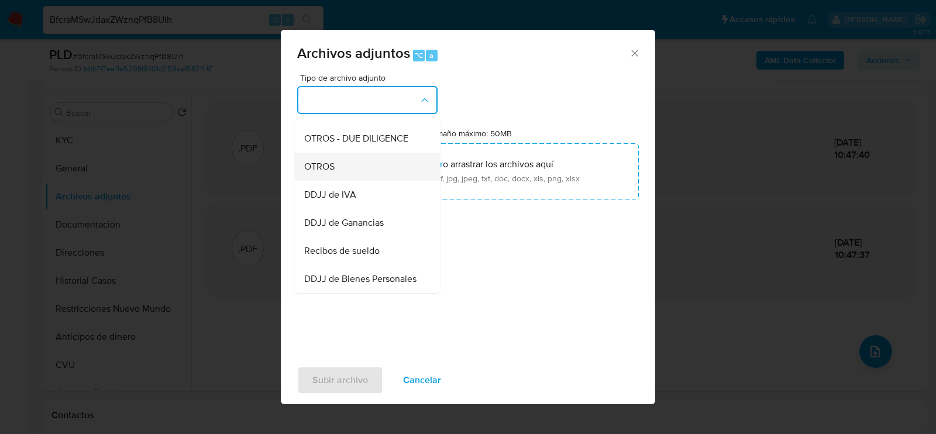
click at [368, 170] on div "OTROS" at bounding box center [363, 166] width 119 height 28
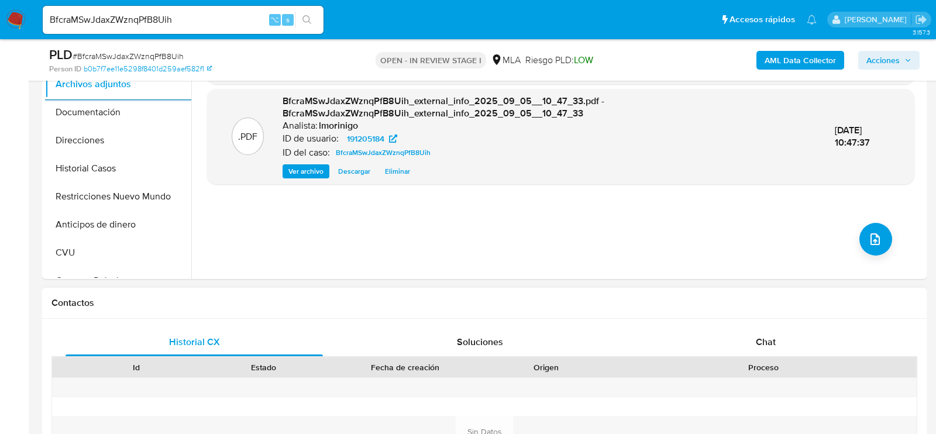
scroll to position [502, 0]
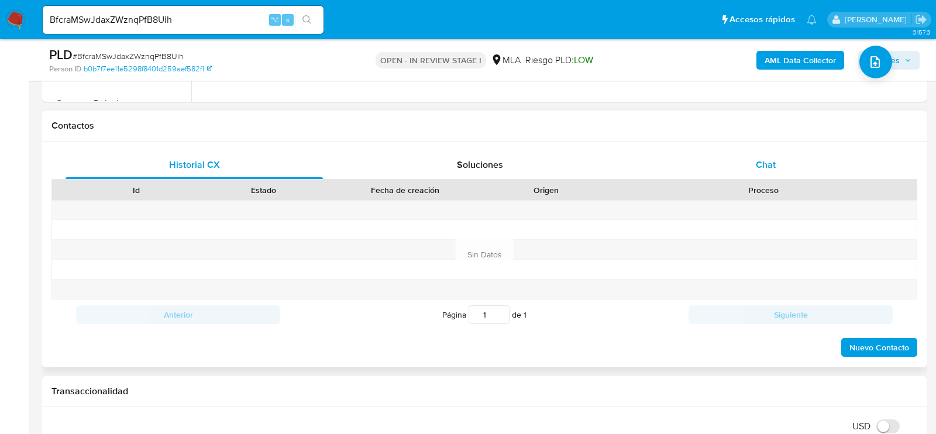
click at [753, 152] on div "Chat" at bounding box center [766, 165] width 258 height 28
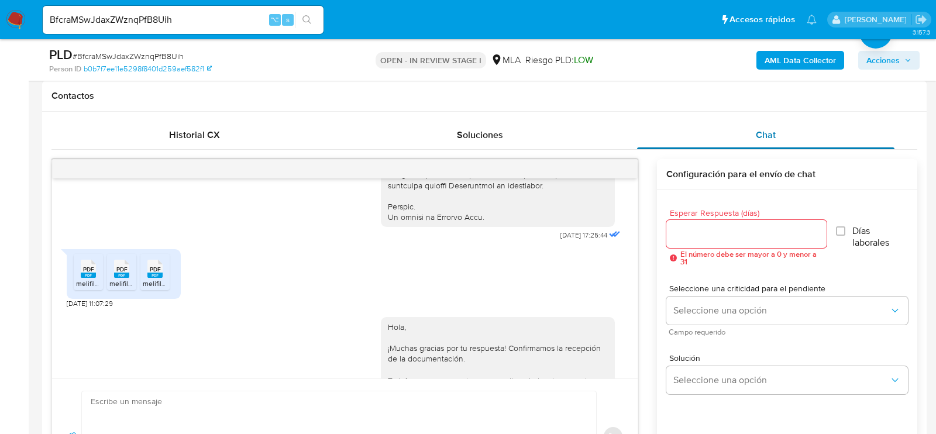
scroll to position [577, 0]
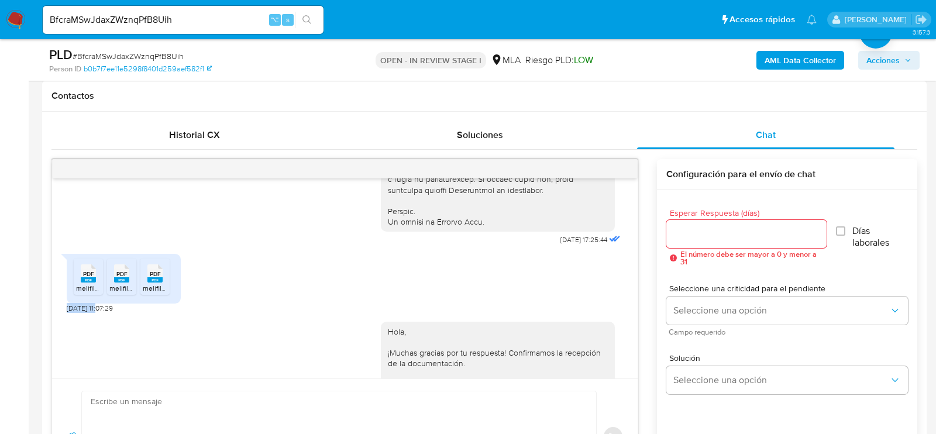
drag, startPoint x: 103, startPoint y: 328, endPoint x: 59, endPoint y: 328, distance: 44.5
click at [59, 328] on div "18/08/2025 17:25:44 PDF PDF melifile5824622697259304215.pdf PDF PDF melifile567…" at bounding box center [345, 279] width 586 height 200
copy span "20/08/2025"
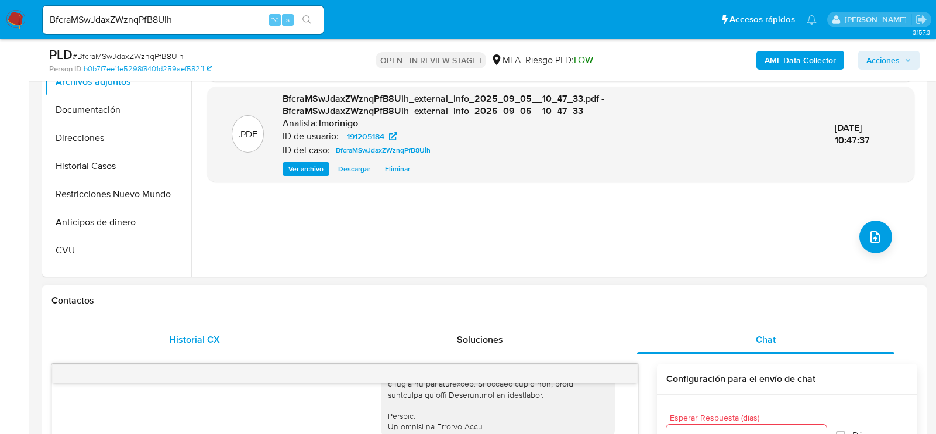
scroll to position [287, 0]
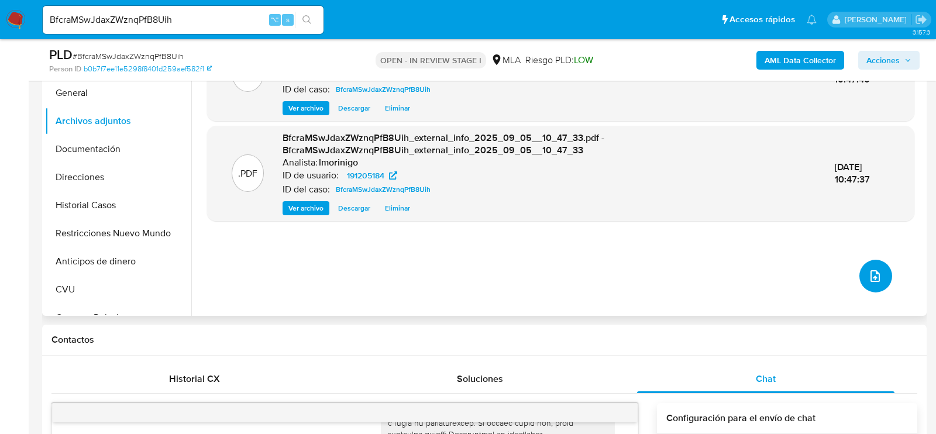
click at [874, 272] on icon "upload-file" at bounding box center [875, 276] width 9 height 12
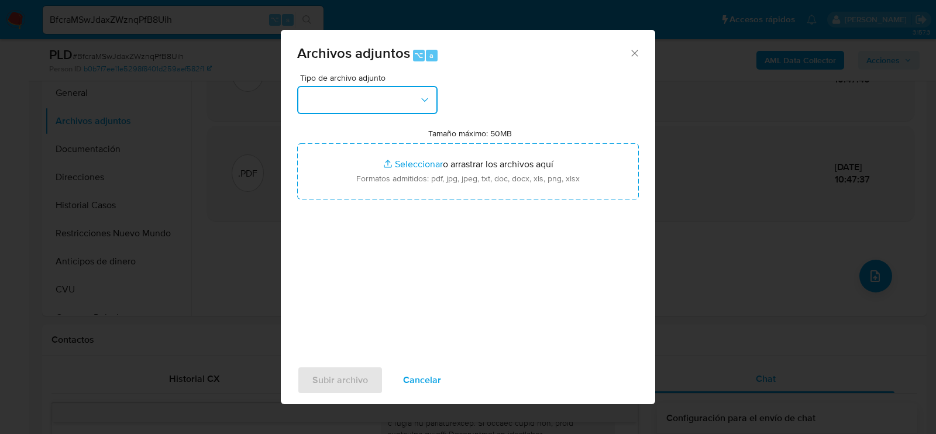
click at [363, 94] on button "button" at bounding box center [367, 100] width 140 height 28
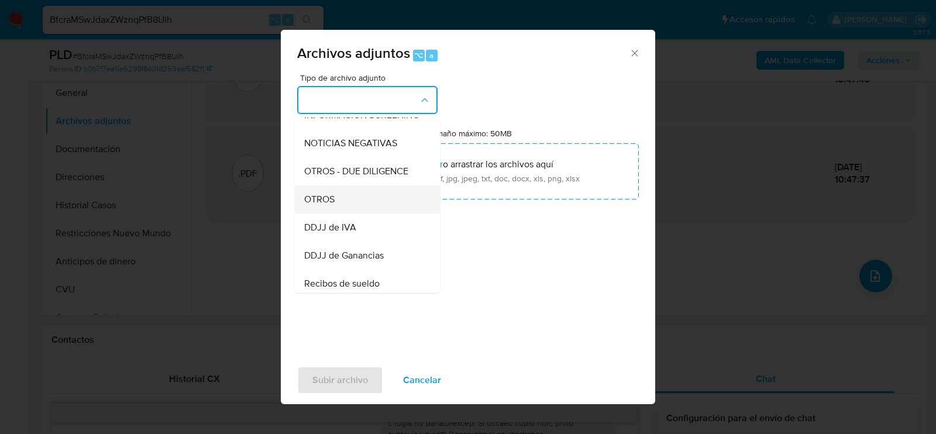
scroll to position [173, 0]
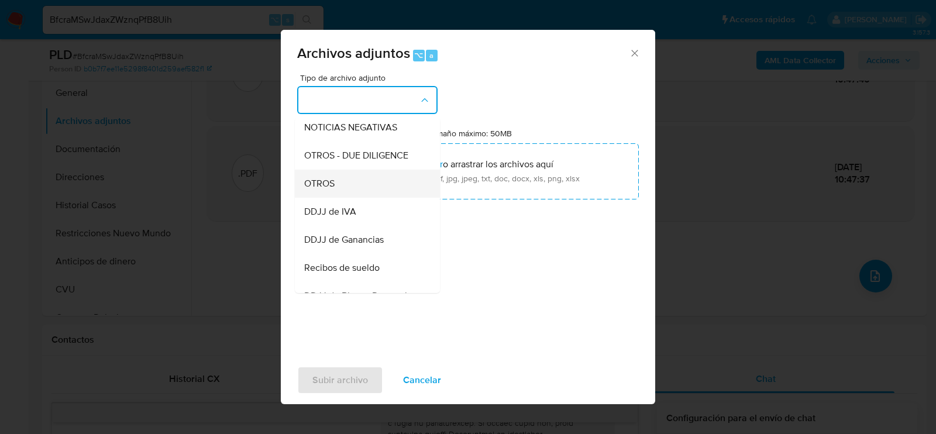
click at [363, 188] on div "OTROS" at bounding box center [363, 183] width 119 height 28
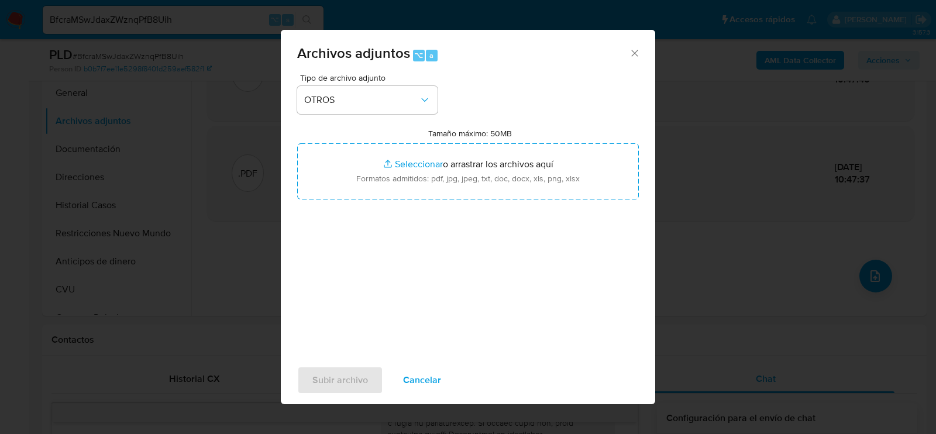
click at [397, 277] on div "Tipo de archivo adjunto OTROS Tamaño máximo: 50MB Seleccionar archivos Seleccio…" at bounding box center [468, 212] width 342 height 276
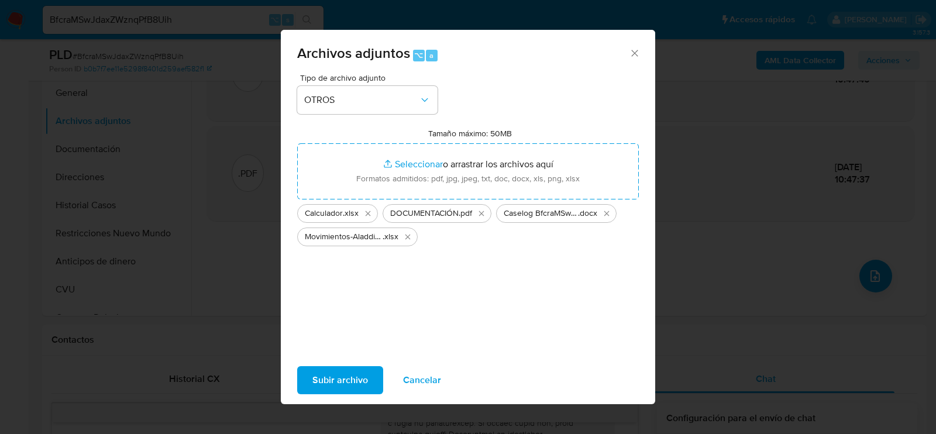
click at [337, 387] on span "Subir archivo" at bounding box center [341, 381] width 56 height 26
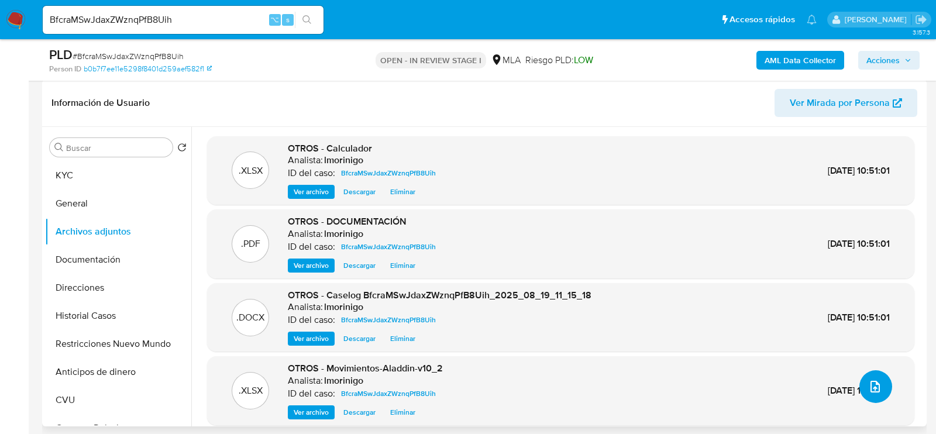
scroll to position [0, 0]
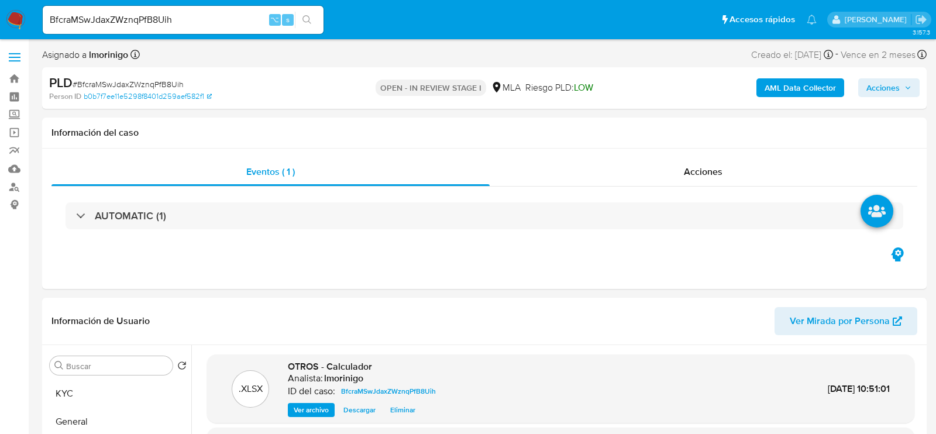
click at [893, 81] on span "Acciones" at bounding box center [883, 87] width 33 height 19
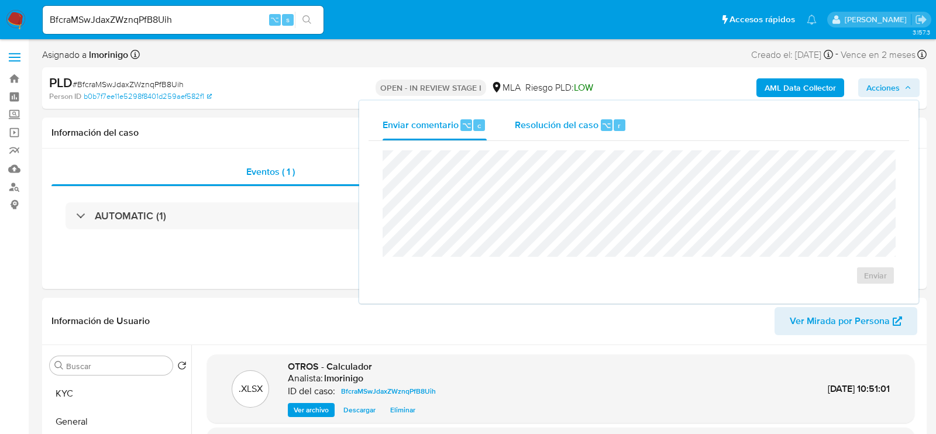
click at [579, 134] on div "Resolución del caso ⌥ r" at bounding box center [571, 125] width 112 height 30
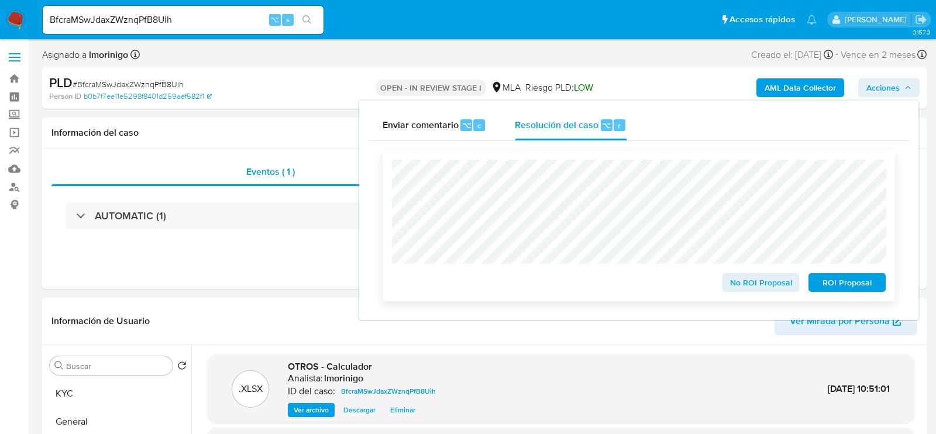
click at [778, 277] on span "No ROI Proposal" at bounding box center [761, 283] width 61 height 16
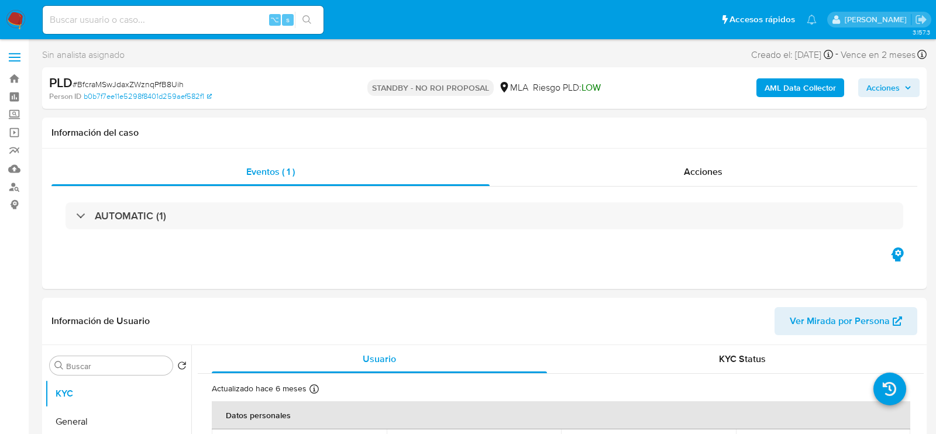
select select "10"
click at [183, 23] on input at bounding box center [183, 19] width 281 height 15
paste input "8ZpZt2KFumoYcOdsUWwrxESZ"
type input "8ZpZt2KFumoYcOdsUWwrxESZ"
select select "10"
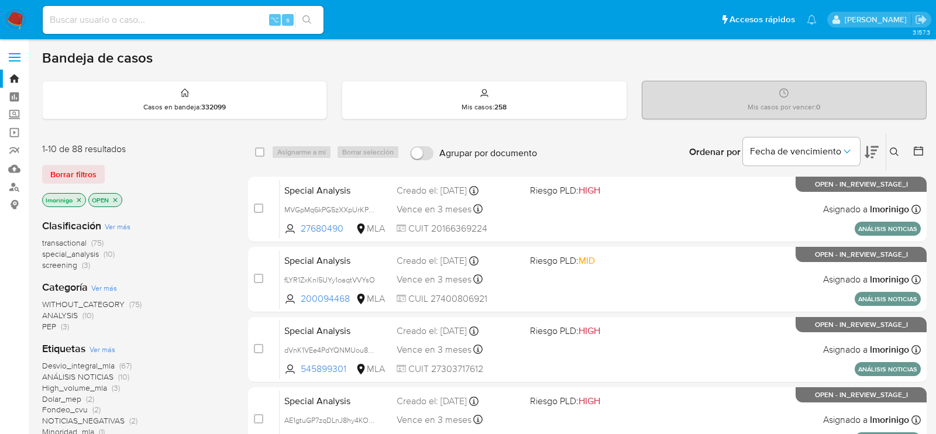
click at [896, 147] on icon at bounding box center [894, 151] width 9 height 9
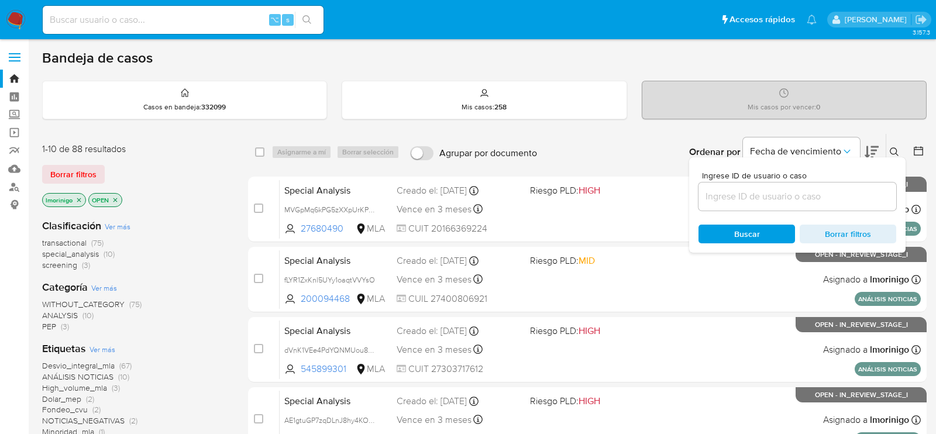
click at [781, 207] on div at bounding box center [798, 197] width 198 height 28
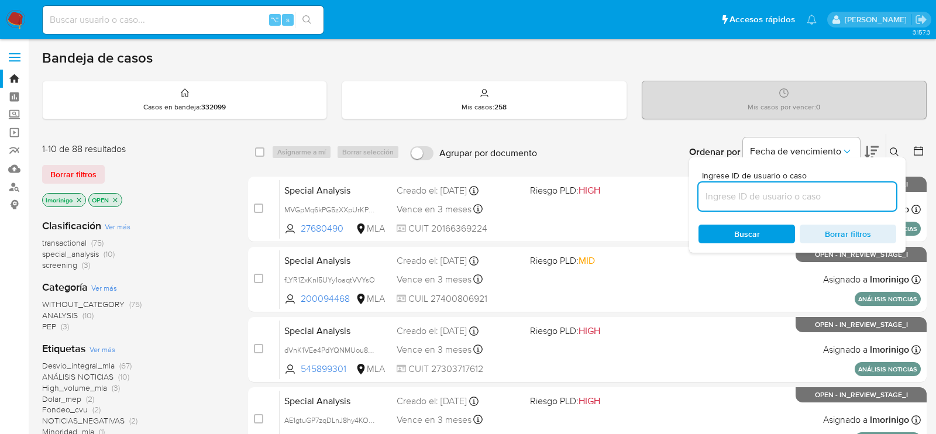
click at [772, 198] on input at bounding box center [798, 196] width 198 height 15
paste input "8ZpZt2KFumoYcOdsUWwrxESZ"
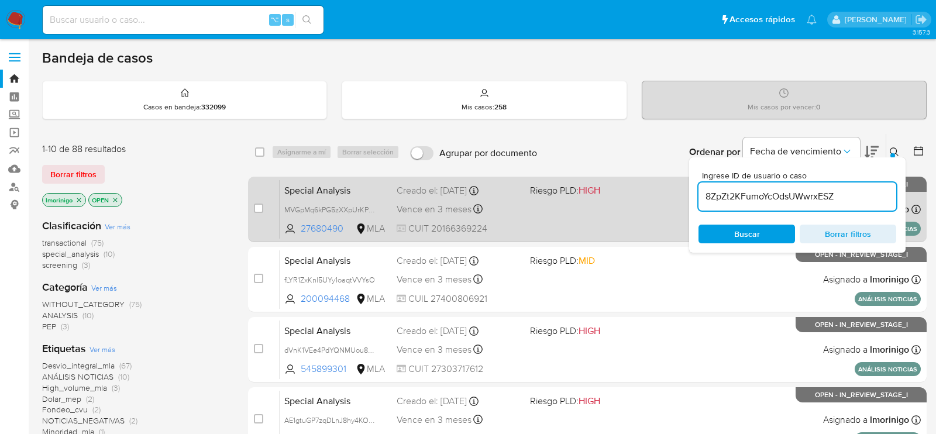
type input "8ZpZt2KFumoYcOdsUWwrxESZ"
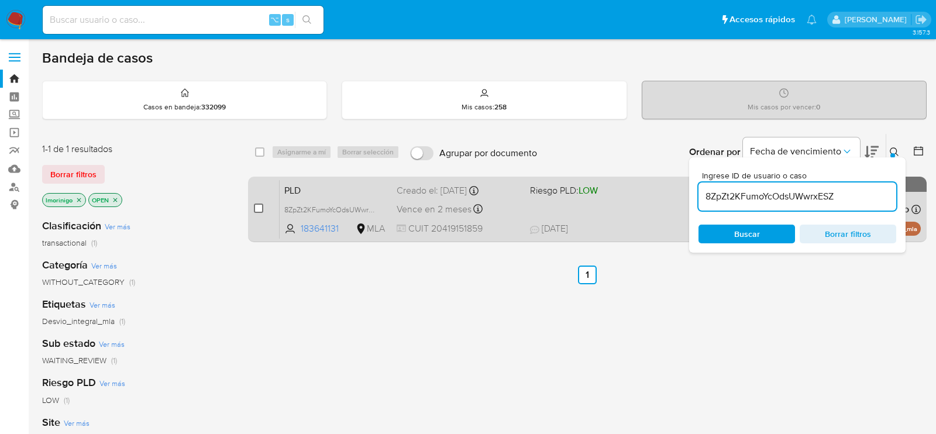
click at [255, 211] on input "checkbox" at bounding box center [258, 208] width 9 height 9
checkbox input "true"
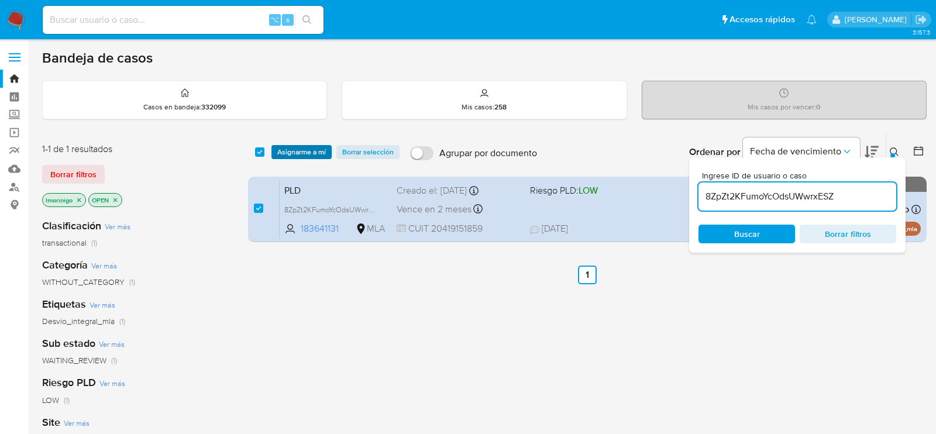
click at [299, 152] on span "Asignarme a mí" at bounding box center [301, 152] width 49 height 12
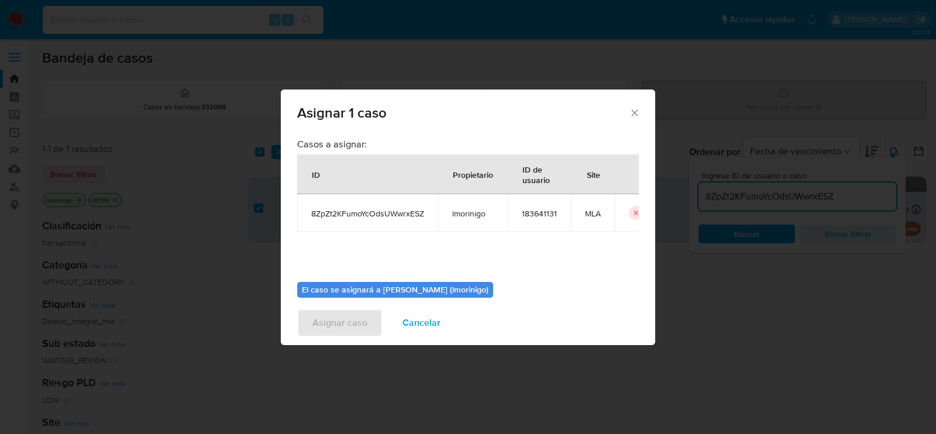
scroll to position [60, 0]
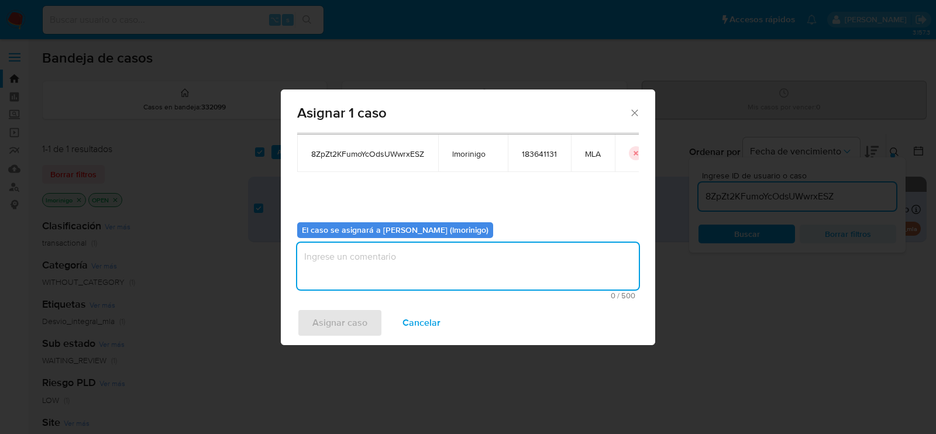
click at [430, 256] on textarea "assign-modal" at bounding box center [468, 266] width 342 height 47
click at [328, 328] on span "Asignar caso" at bounding box center [340, 323] width 55 height 26
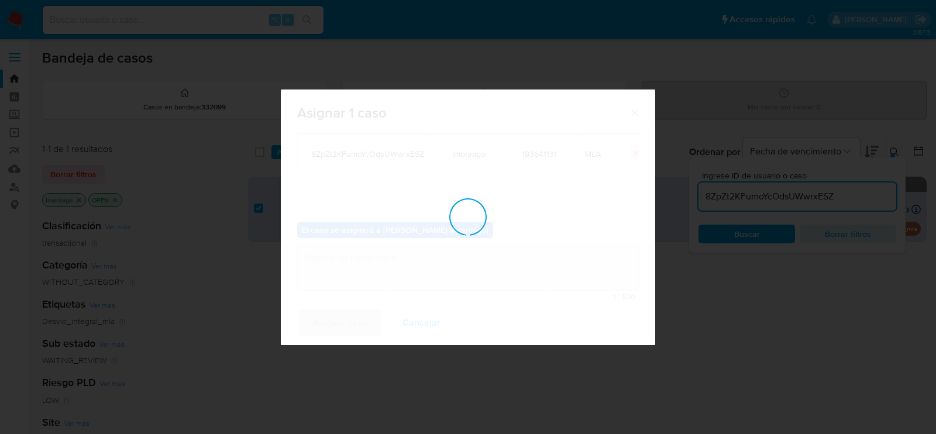
checkbox input "false"
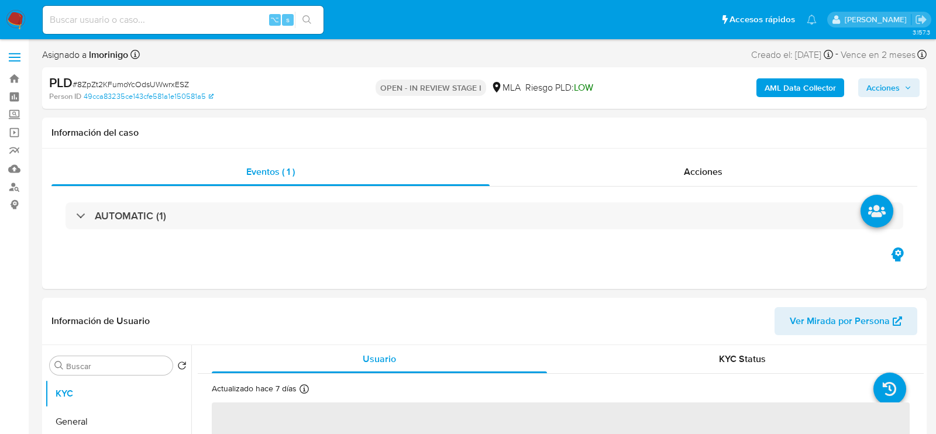
select select "10"
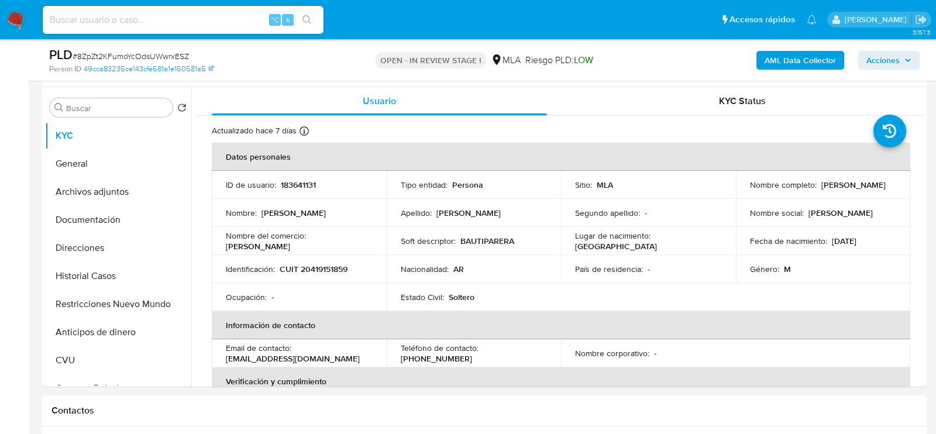
scroll to position [261, 0]
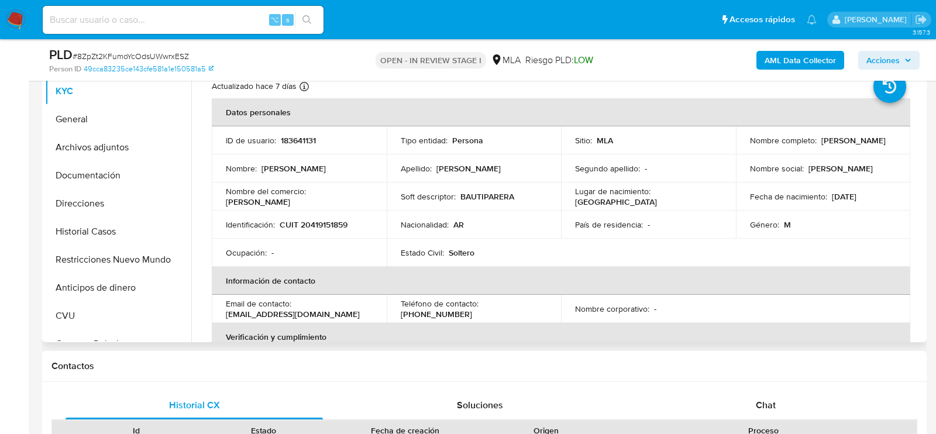
click at [330, 222] on p "CUIT 20419151859" at bounding box center [314, 224] width 68 height 11
copy p "20419151859"
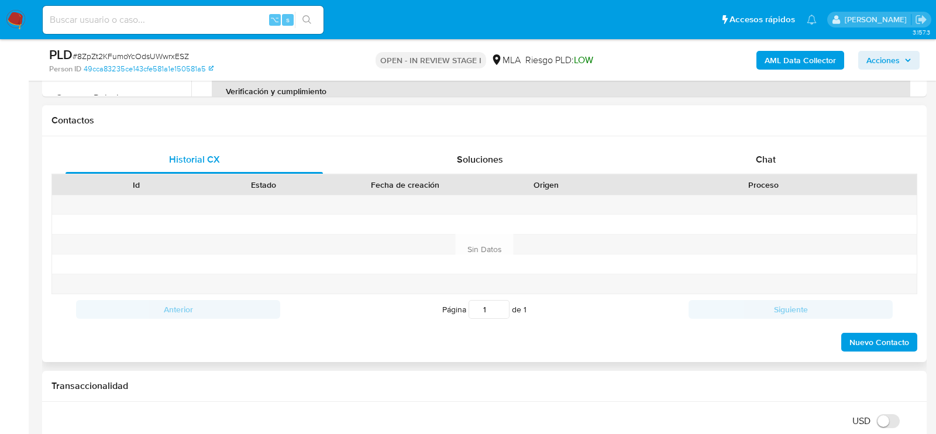
scroll to position [557, 0]
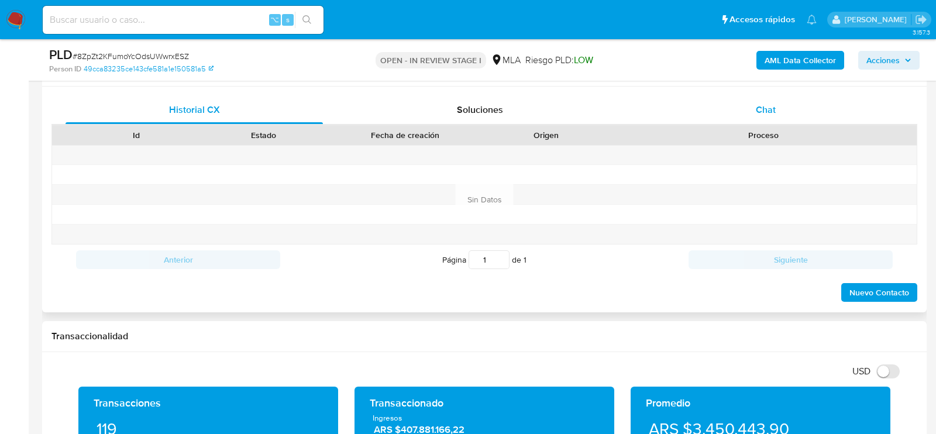
click at [731, 98] on div "Chat" at bounding box center [766, 110] width 258 height 28
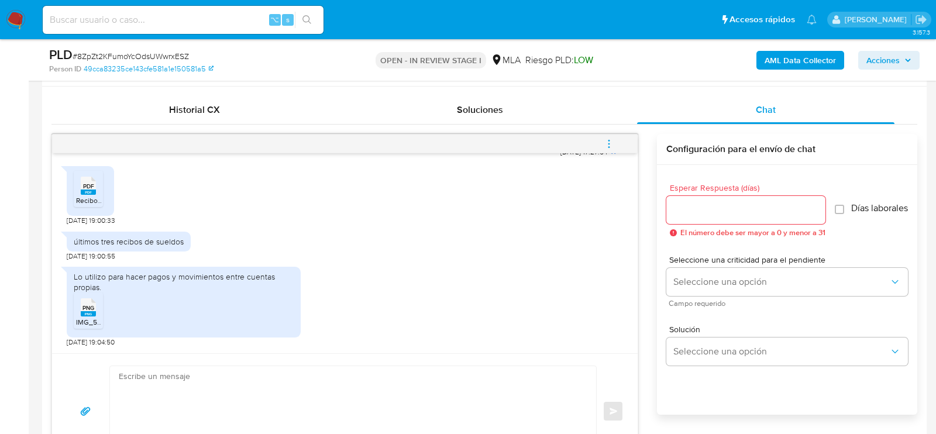
scroll to position [660, 0]
drag, startPoint x: 99, startPoint y: 218, endPoint x: 57, endPoint y: 217, distance: 41.6
click at [57, 217] on div "18/08/2025 17:27:54 PDF PDF Recibos de sueldos.pdf 18/08/2025 19:00:33 últimos …" at bounding box center [345, 253] width 586 height 200
copy span "18/08/2025"
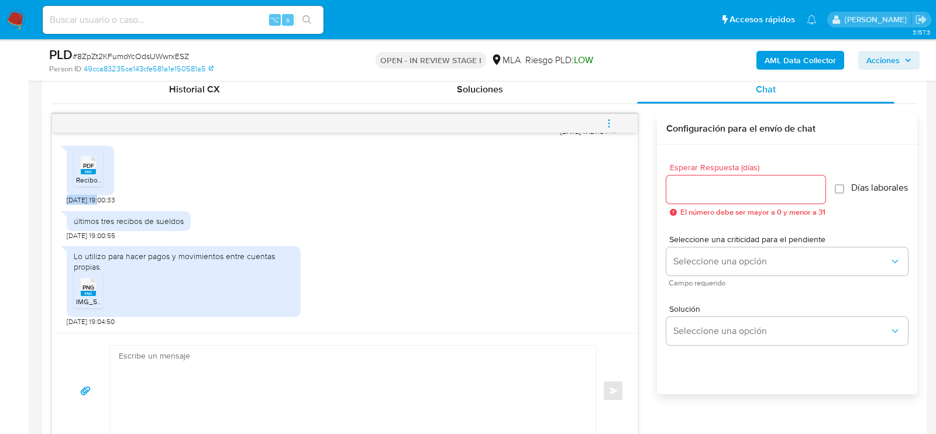
scroll to position [581, 0]
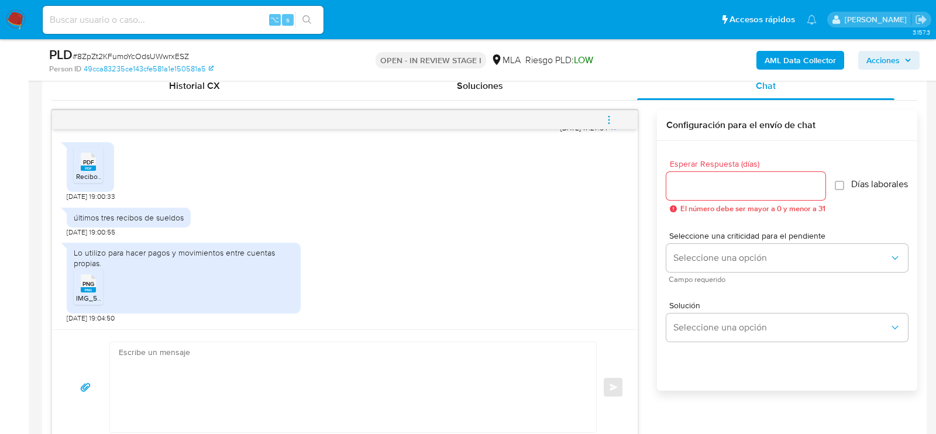
click at [81, 290] on rect at bounding box center [88, 289] width 15 height 5
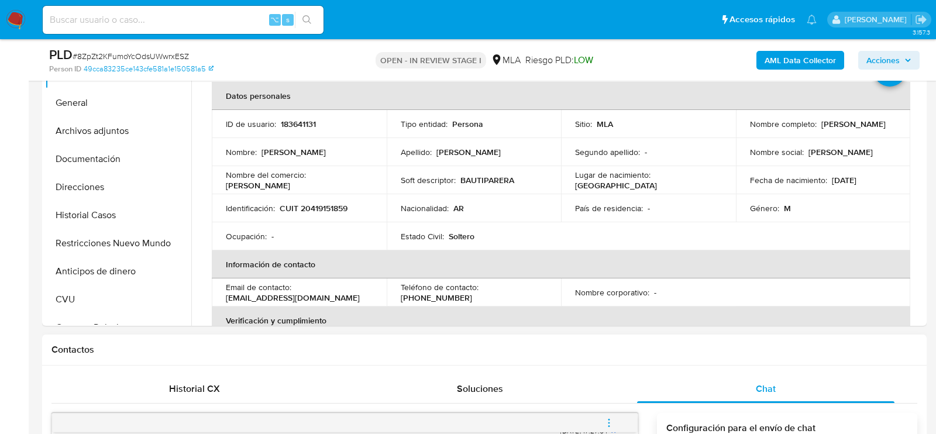
scroll to position [277, 0]
drag, startPoint x: 743, startPoint y: 132, endPoint x: 869, endPoint y: 128, distance: 126.5
click at [869, 129] on td "Nombre completo : Bautista Maria Parera Gaviña" at bounding box center [823, 125] width 175 height 28
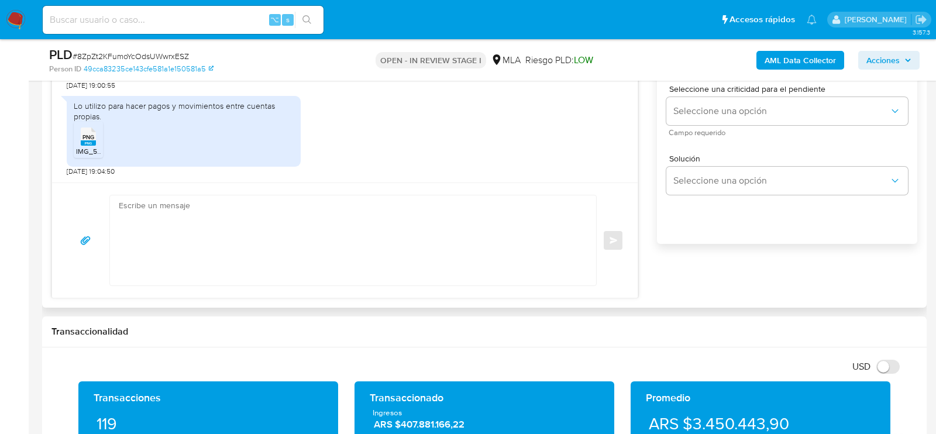
click at [431, 258] on textarea at bounding box center [350, 240] width 463 height 90
paste textarea "Hola, ¡Muchas gracias por tu respuesta! Confirmamos la recepción de la document…"
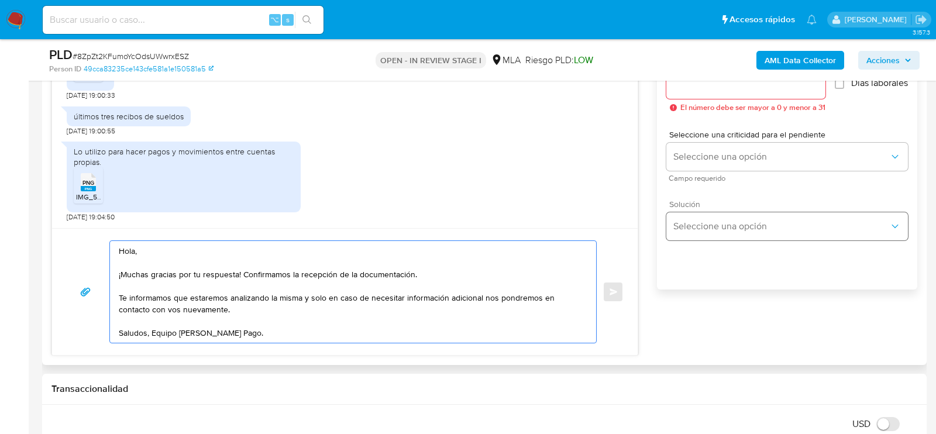
scroll to position [677, 0]
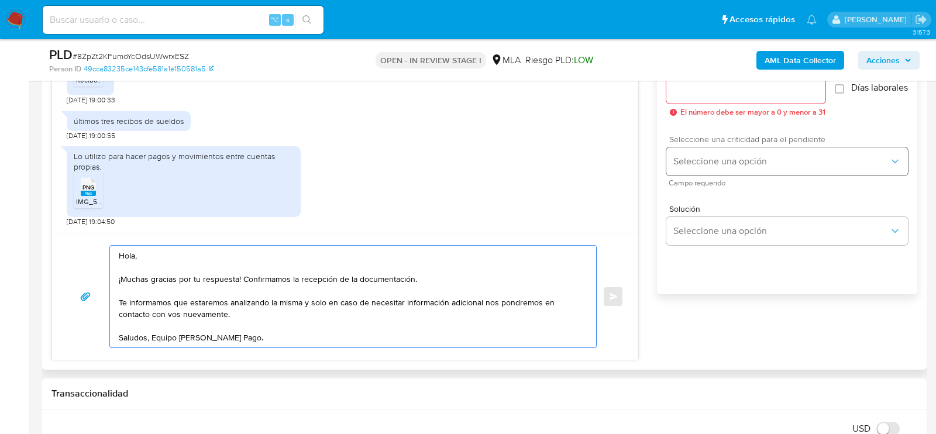
type textarea "Hola, ¡Muchas gracias por tu respuesta! Confirmamos la recepción de la document…"
click at [720, 165] on span "Seleccione una opción" at bounding box center [782, 162] width 216 height 12
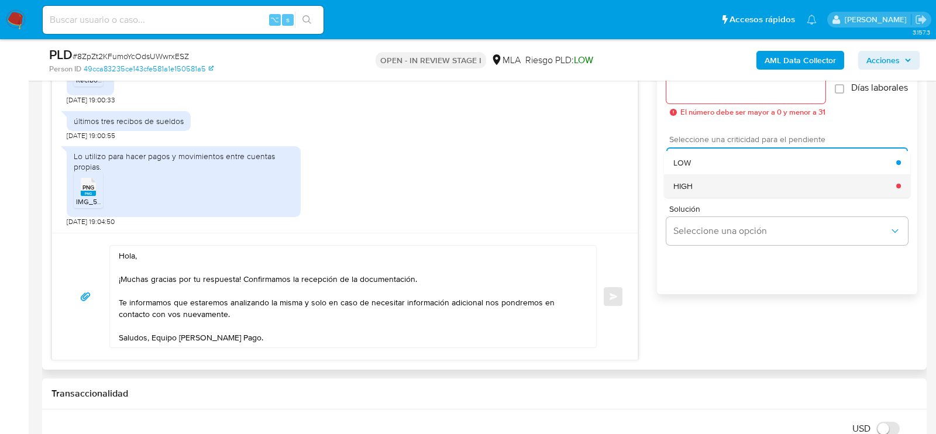
click at [712, 186] on div "HIGH" at bounding box center [785, 185] width 223 height 23
click at [678, 94] on input "Esperar Respuesta (días)" at bounding box center [746, 89] width 159 height 15
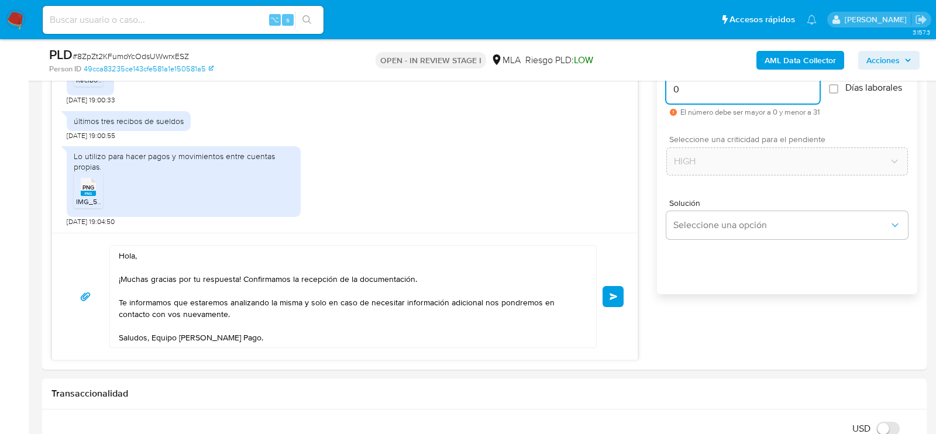
type input "0"
click at [174, 59] on span "# 8ZpZt2KFumoYcOdsUWwrxESZ" at bounding box center [131, 56] width 116 height 12
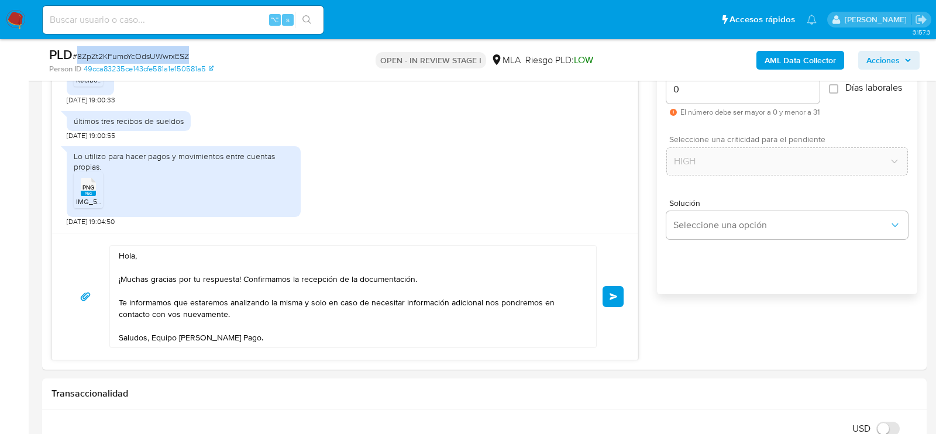
click at [174, 59] on span "# 8ZpZt2KFumoYcOdsUWwrxESZ" at bounding box center [131, 56] width 116 height 12
copy span "8ZpZt2KFumoYcOdsUWwrxESZ"
click at [617, 289] on button "Enviar" at bounding box center [613, 296] width 21 height 21
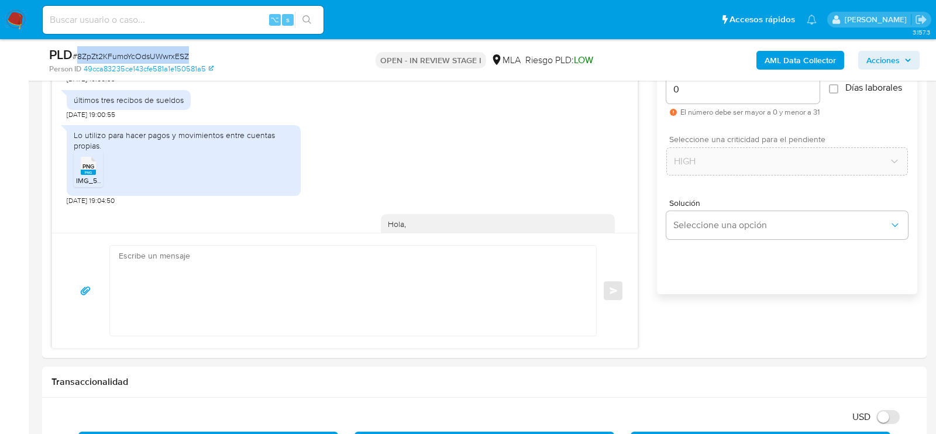
scroll to position [801, 0]
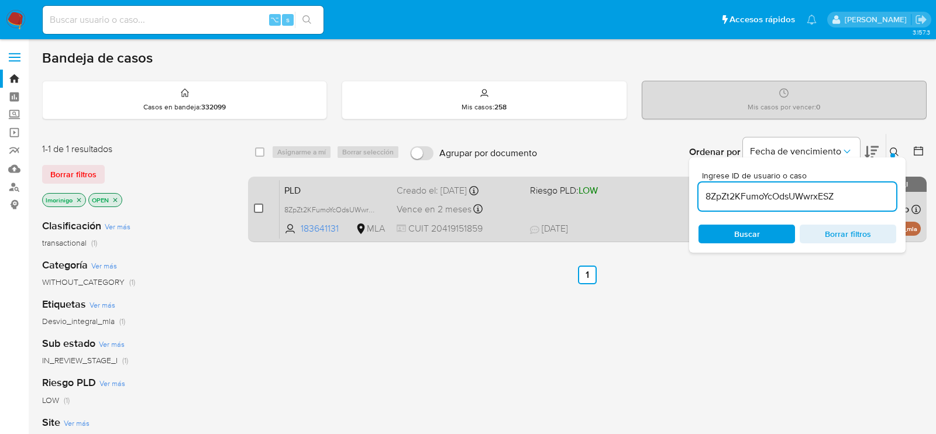
click at [256, 205] on input "checkbox" at bounding box center [258, 208] width 9 height 9
checkbox input "true"
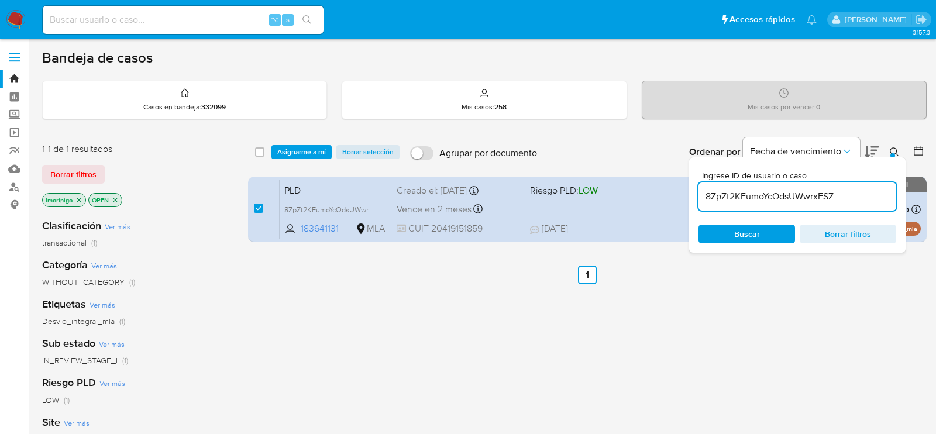
click at [304, 167] on div "select-all-cases-checkbox Asignarme a mí Borrar selección Agrupar por documento…" at bounding box center [587, 152] width 679 height 36
click at [304, 160] on div "select-all-cases-checkbox Asignarme a mí Borrar selección Agrupar por documento…" at bounding box center [587, 152] width 679 height 36
click at [304, 154] on span "Asignarme a mí" at bounding box center [301, 152] width 49 height 12
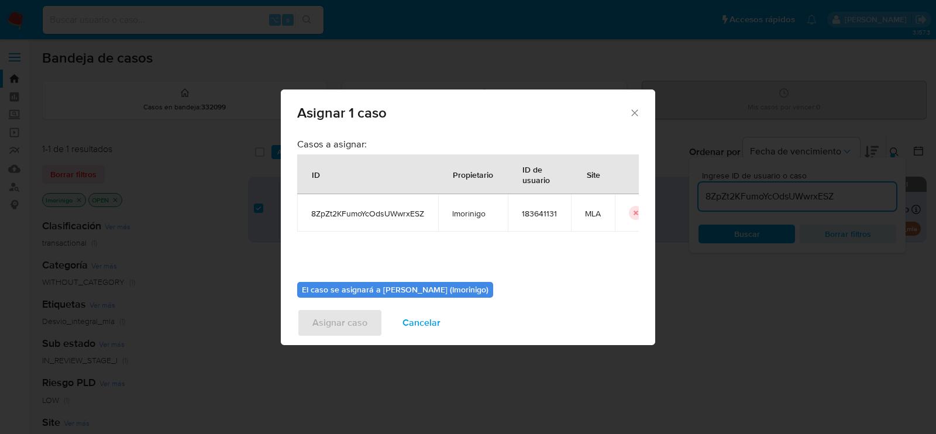
scroll to position [60, 0]
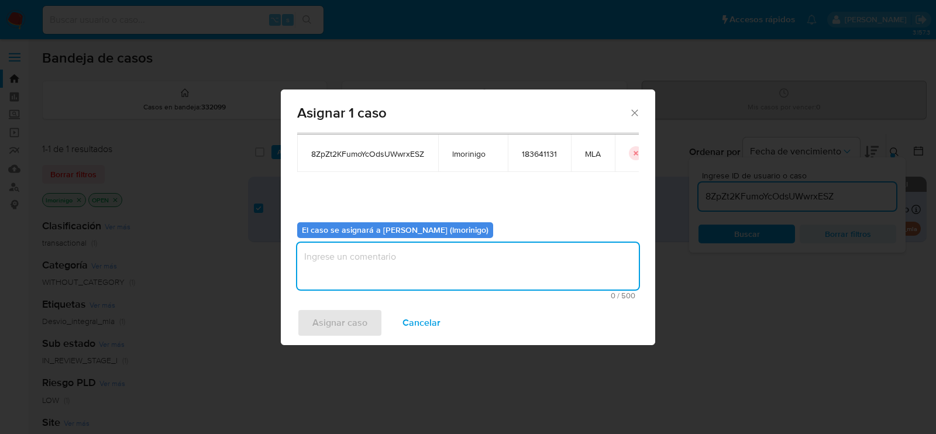
click at [377, 254] on textarea "assign-modal" at bounding box center [468, 266] width 342 height 47
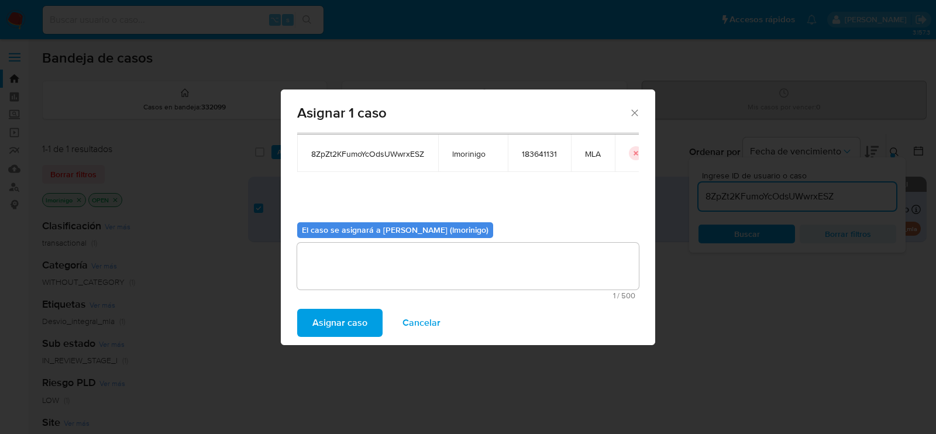
click at [336, 322] on span "Asignar caso" at bounding box center [340, 323] width 55 height 26
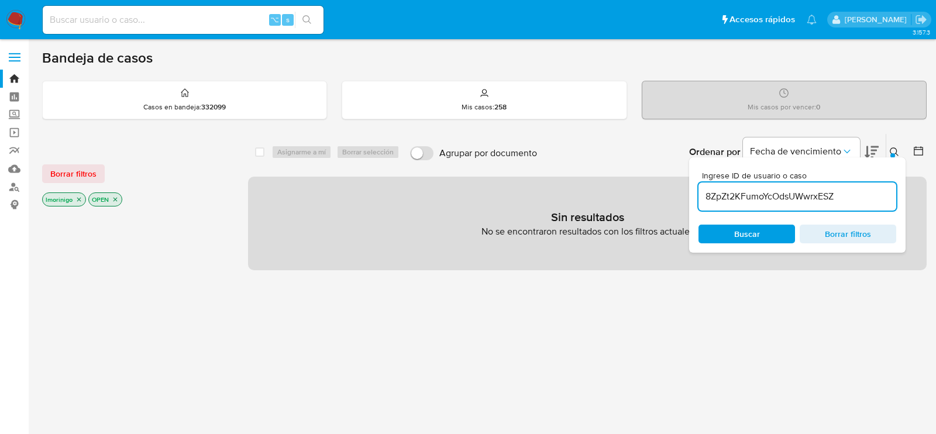
click at [763, 184] on div "8ZpZt2KFumoYcOdsUWwrxESZ" at bounding box center [798, 197] width 198 height 28
click at [763, 191] on input "8ZpZt2KFumoYcOdsUWwrxESZ" at bounding box center [798, 196] width 198 height 15
paste input "2ABskuik0eeB5C1pCy1IUs1"
type input "82ABskuik0eeB5C1pCy1IUs1"
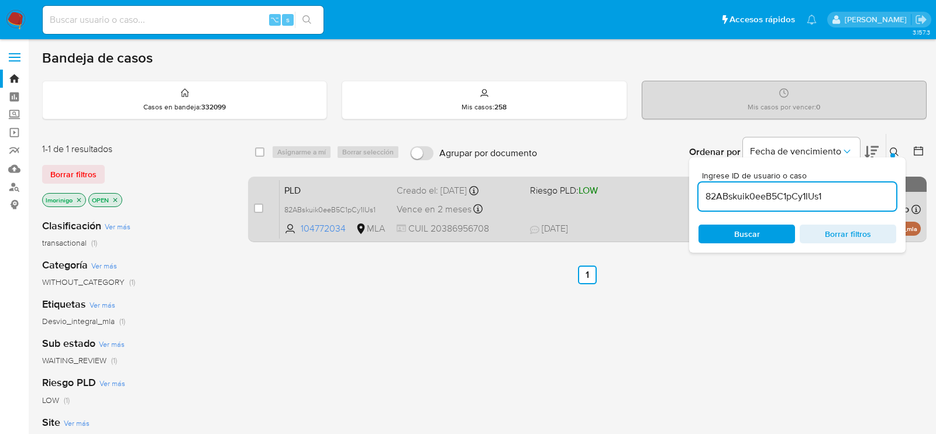
click at [252, 210] on div "case-item-checkbox No es posible asignar el caso PLD 82ABskuik0eeB5C1pCy1IUs1 1…" at bounding box center [587, 210] width 679 height 66
click at [256, 210] on input "checkbox" at bounding box center [258, 208] width 9 height 9
checkbox input "true"
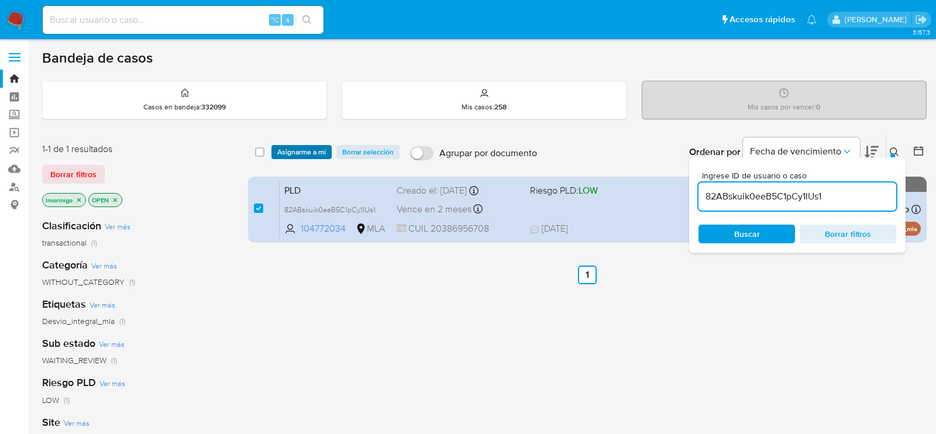
click at [292, 146] on span "Asignarme a mí" at bounding box center [301, 152] width 49 height 12
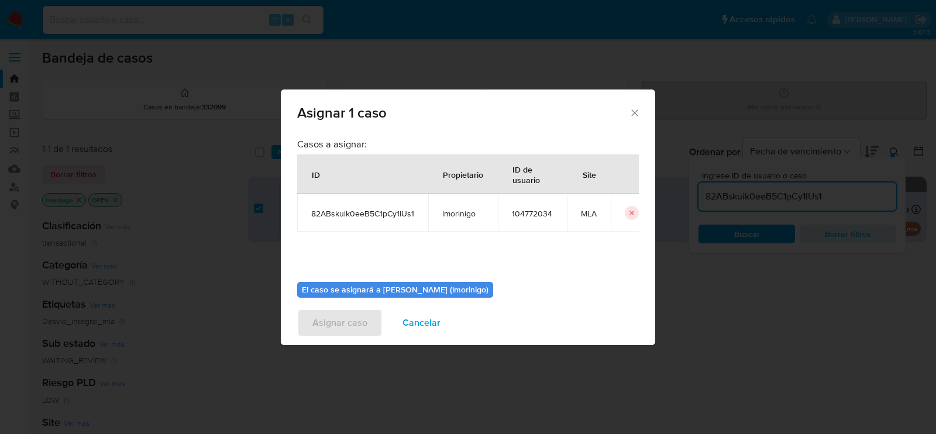
scroll to position [60, 0]
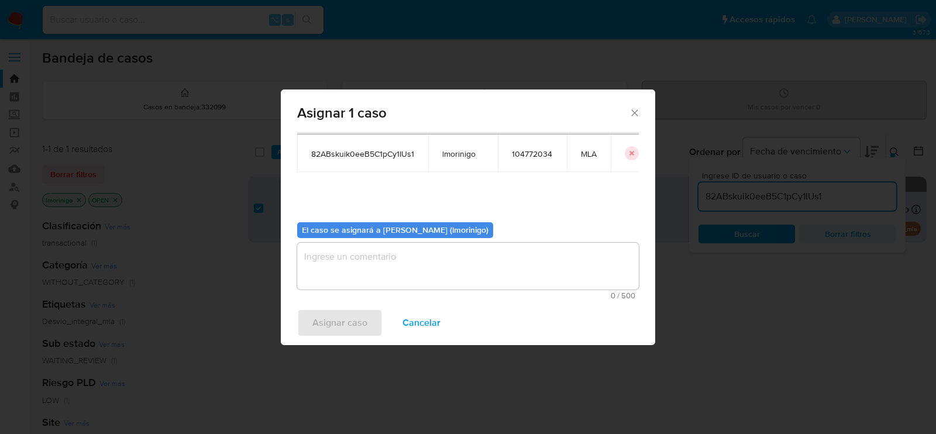
click at [375, 245] on textarea "assign-modal" at bounding box center [468, 266] width 342 height 47
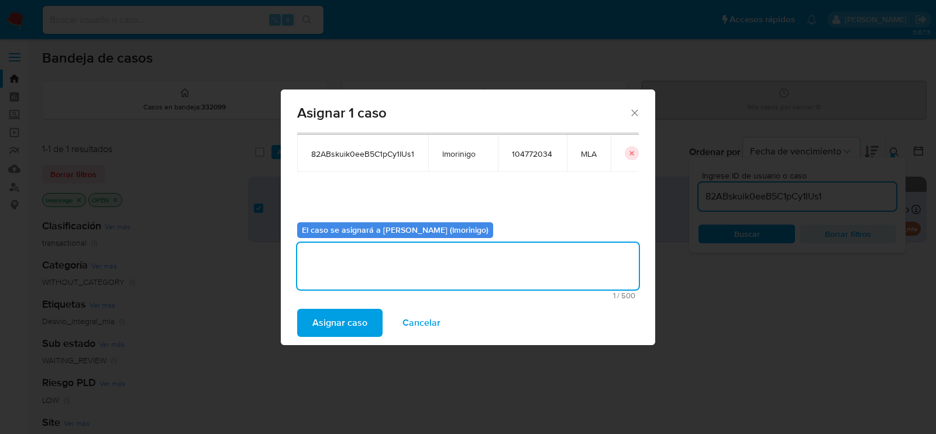
click at [362, 322] on span "Asignar caso" at bounding box center [340, 323] width 55 height 26
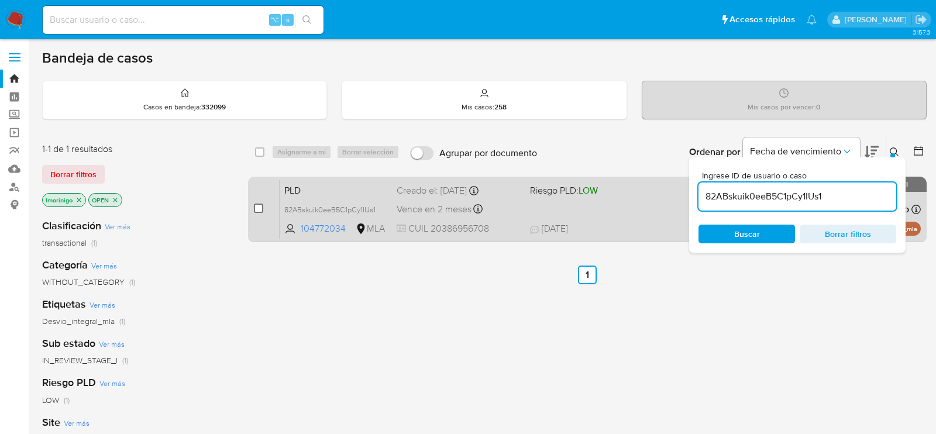
click at [258, 205] on input "checkbox" at bounding box center [258, 208] width 9 height 9
checkbox input "true"
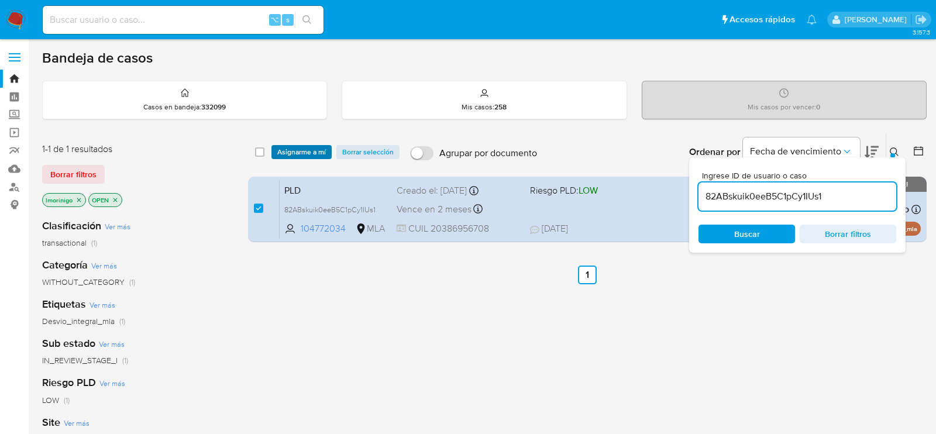
click at [286, 150] on span "Asignarme a mí" at bounding box center [301, 152] width 49 height 12
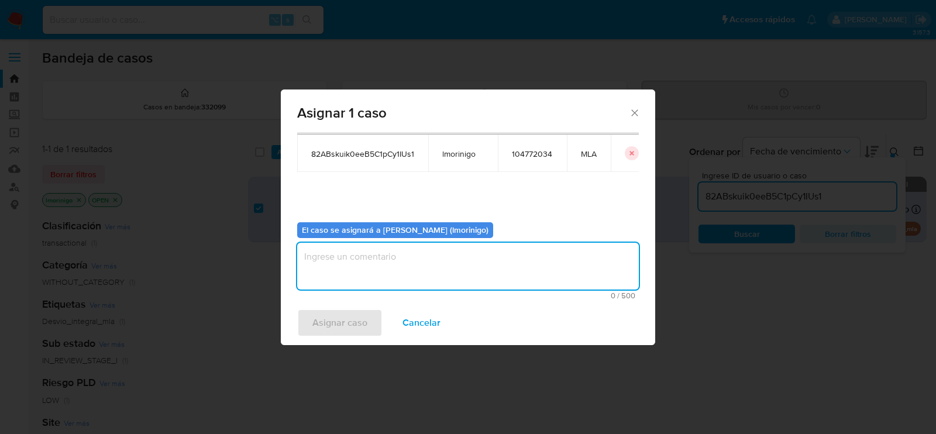
click at [400, 267] on textarea "assign-modal" at bounding box center [468, 266] width 342 height 47
click at [350, 324] on span "Asignar caso" at bounding box center [340, 323] width 55 height 26
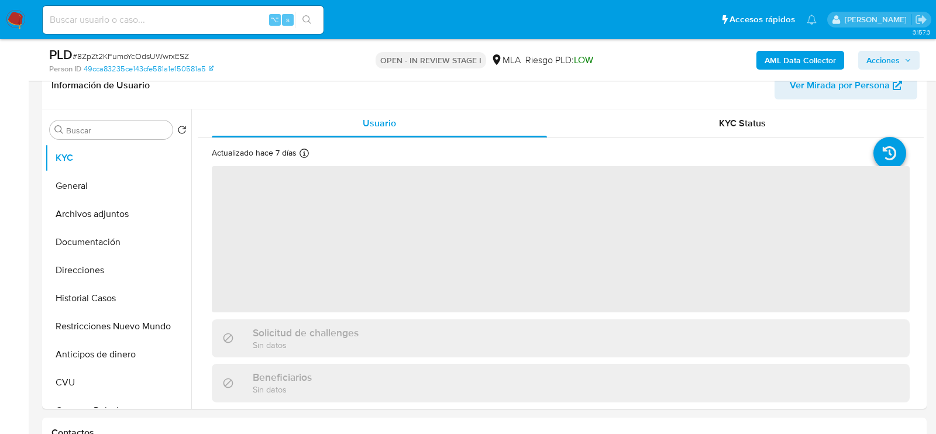
scroll to position [251, 0]
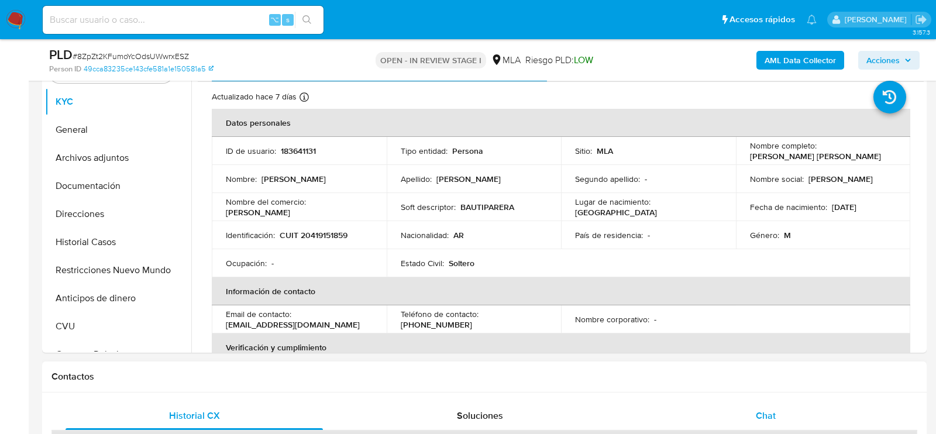
select select "10"
click at [785, 427] on div "Chat" at bounding box center [766, 416] width 258 height 28
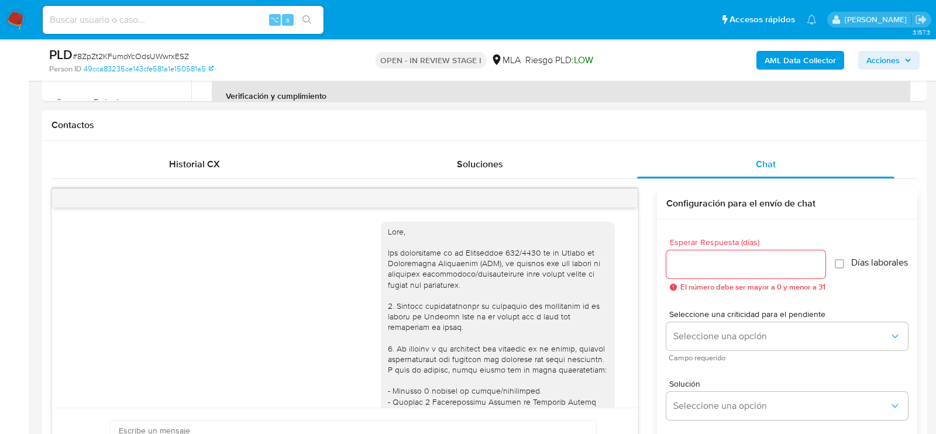
scroll to position [801, 0]
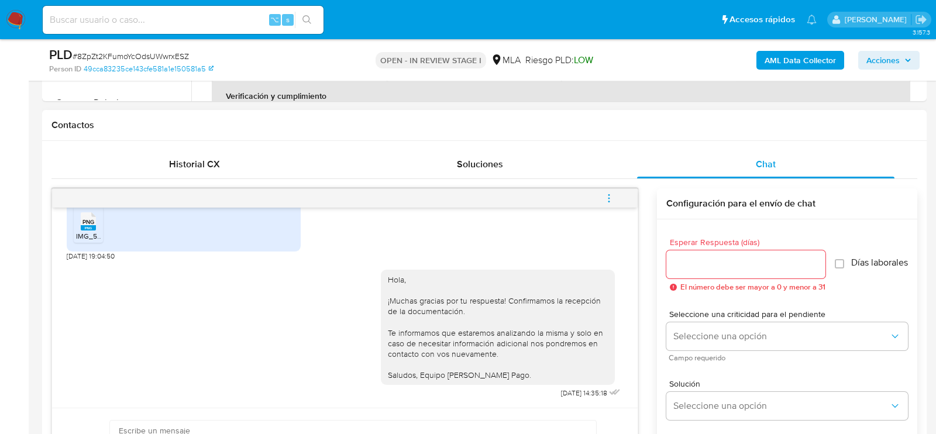
click at [604, 195] on icon "menu-action" at bounding box center [609, 198] width 11 height 11
click at [528, 173] on li "Cerrar conversación" at bounding box center [530, 173] width 120 height 21
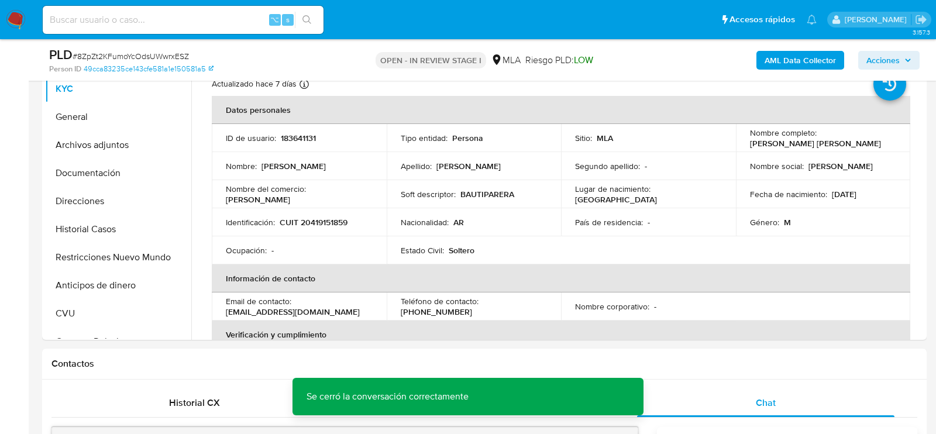
scroll to position [227, 0]
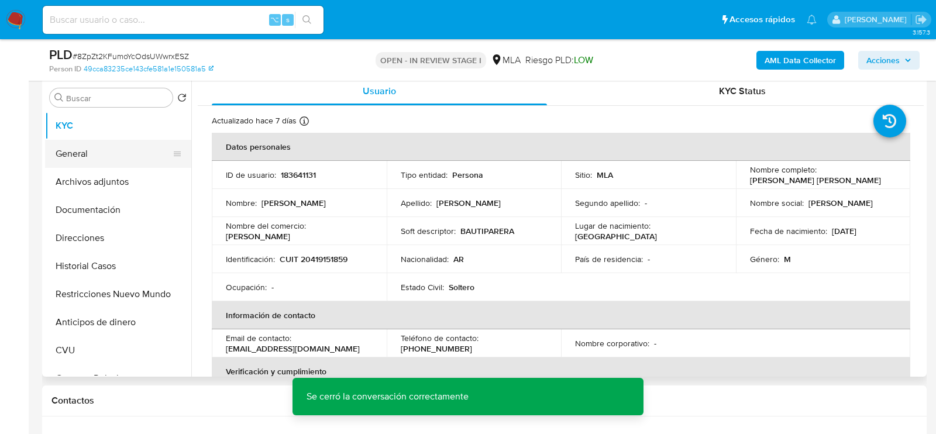
click at [76, 166] on button "General" at bounding box center [113, 154] width 137 height 28
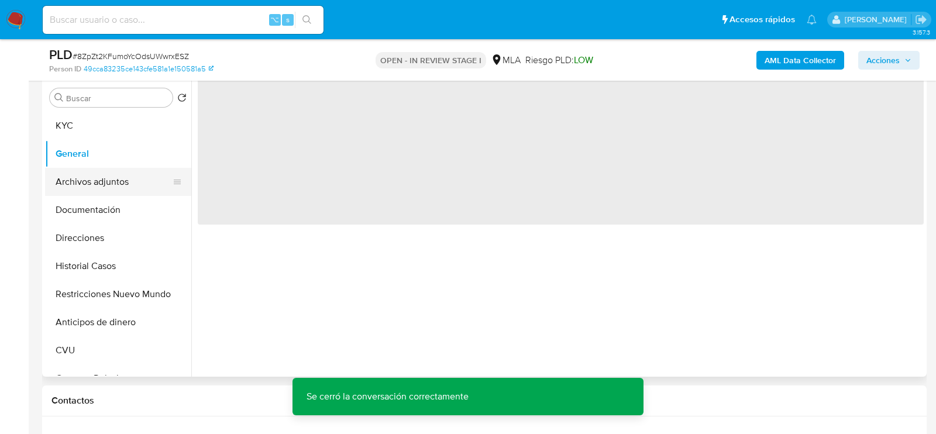
click at [81, 181] on button "Archivos adjuntos" at bounding box center [113, 182] width 137 height 28
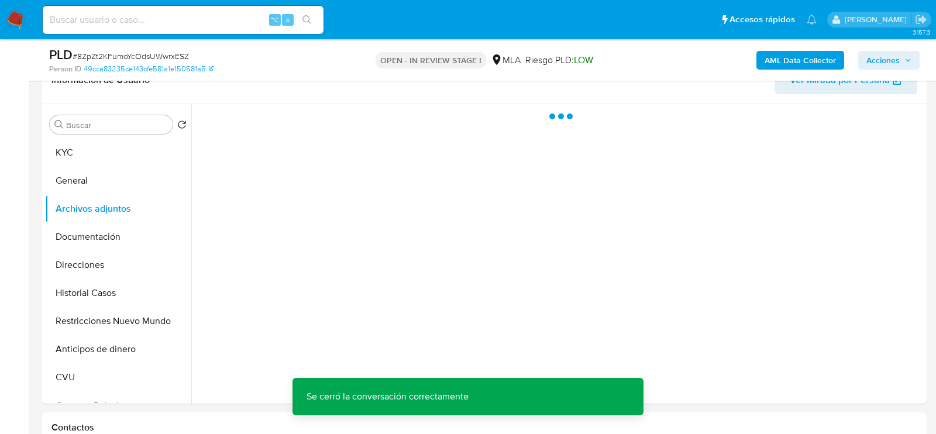
scroll to position [196, 0]
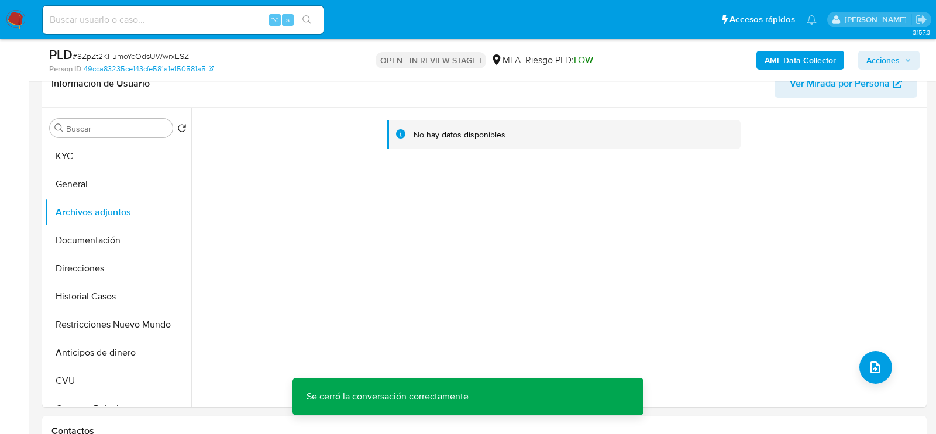
click at [725, 70] on div "AML Data Collector Acciones" at bounding box center [776, 60] width 287 height 28
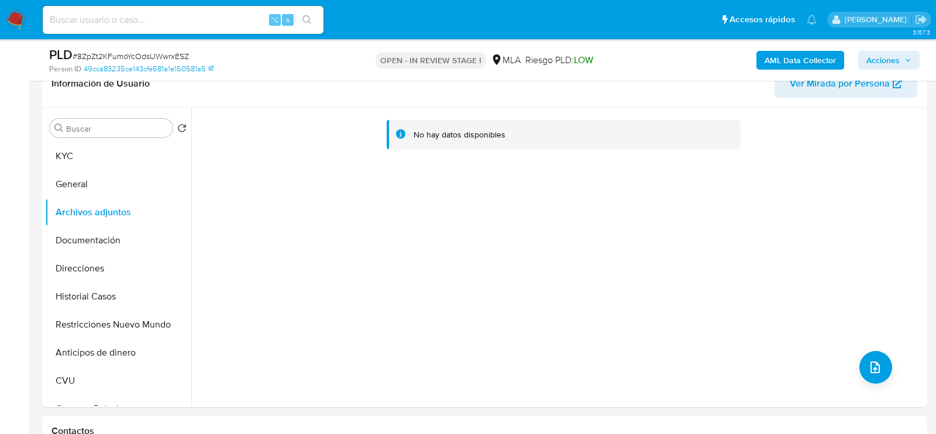
click at [766, 62] on b "AML Data Collector" at bounding box center [800, 60] width 71 height 19
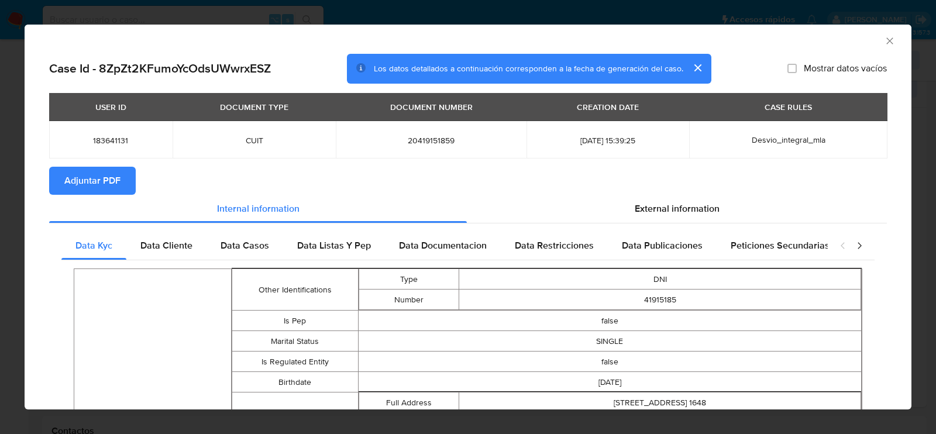
click at [93, 193] on span "Adjuntar PDF" at bounding box center [92, 181] width 56 height 26
click at [888, 42] on icon "Cerrar ventana" at bounding box center [890, 40] width 6 height 6
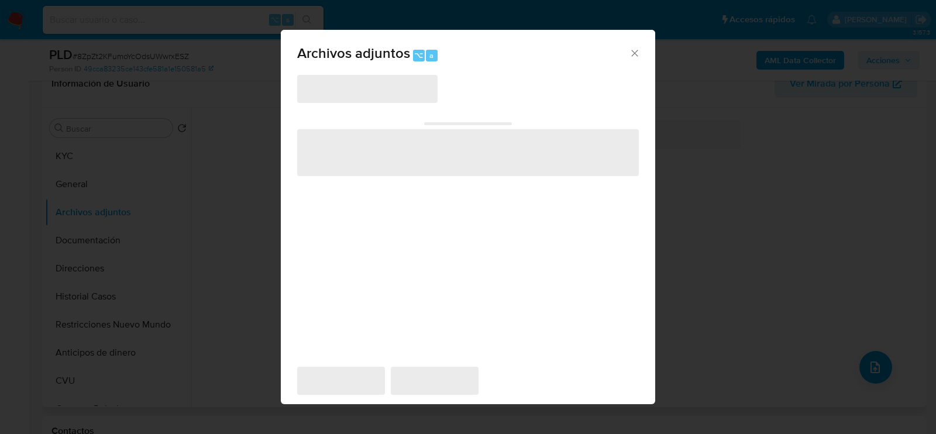
scroll to position [212, 0]
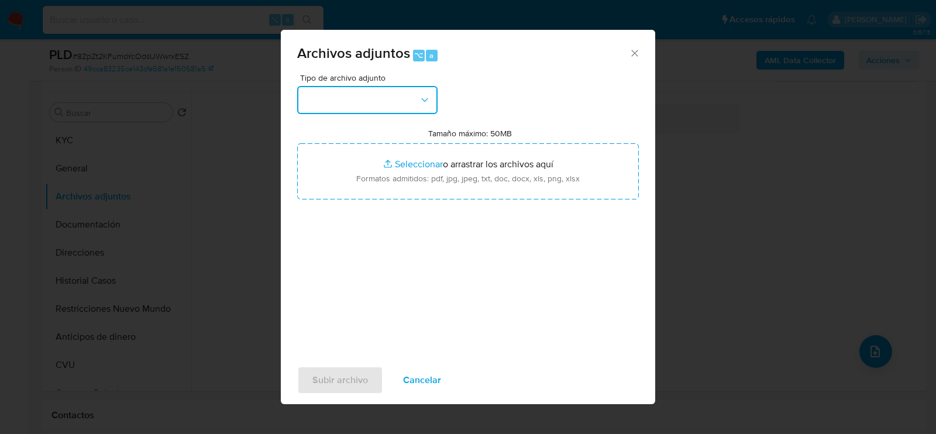
click at [353, 107] on button "button" at bounding box center [367, 100] width 140 height 28
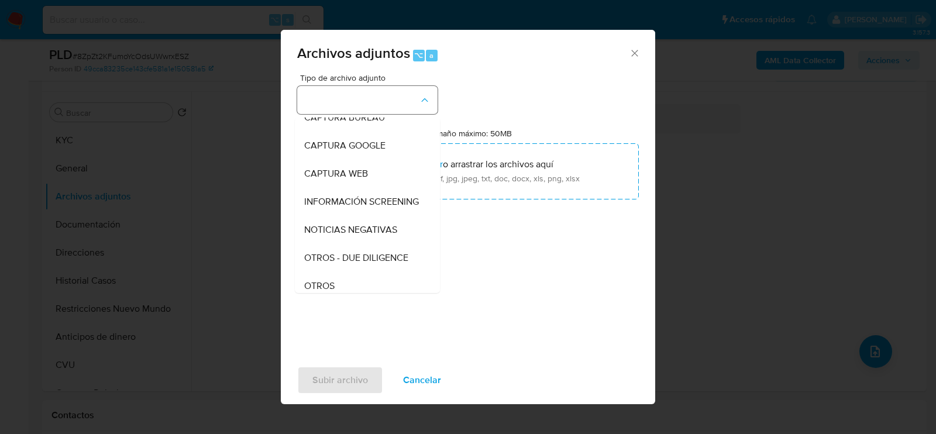
scroll to position [97, 0]
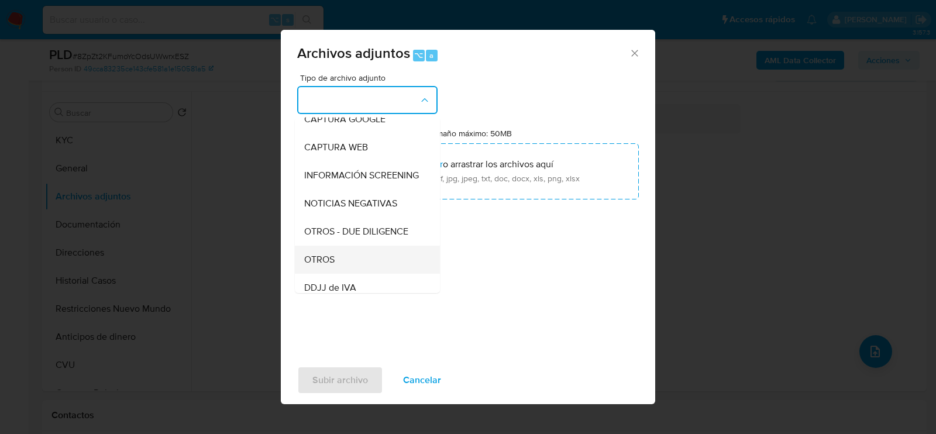
click at [355, 265] on div "OTROS" at bounding box center [363, 259] width 119 height 28
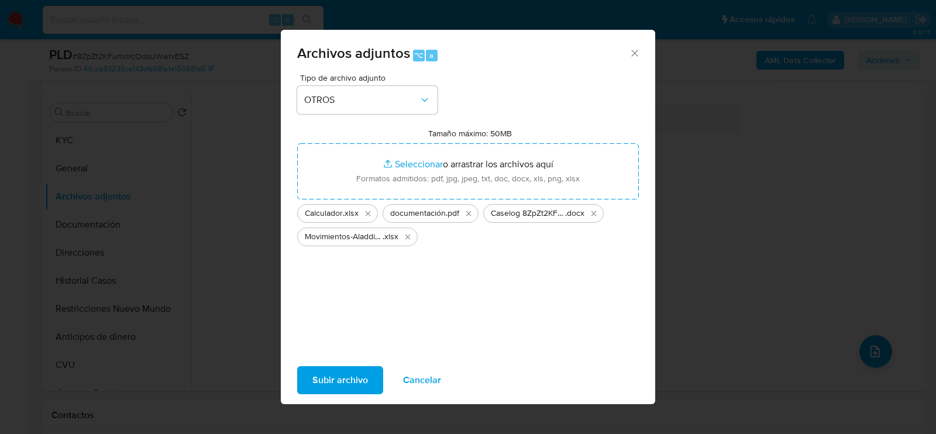
click at [337, 378] on span "Subir archivo" at bounding box center [341, 381] width 56 height 26
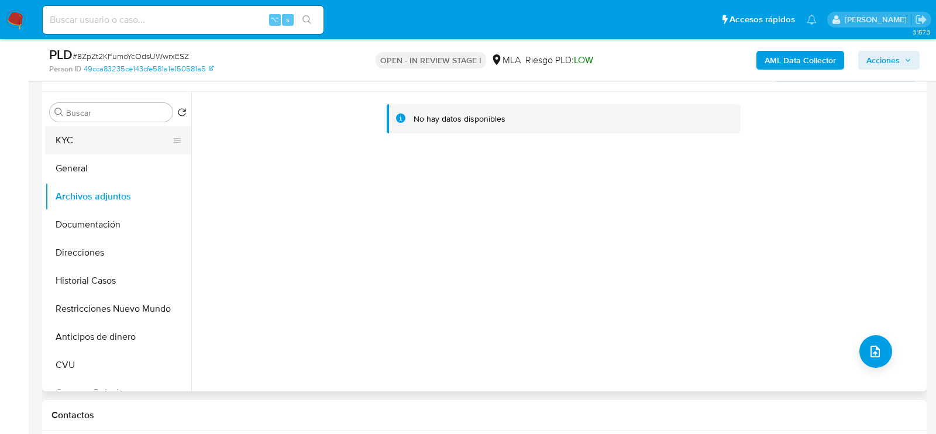
click at [72, 134] on button "KYC" at bounding box center [113, 140] width 137 height 28
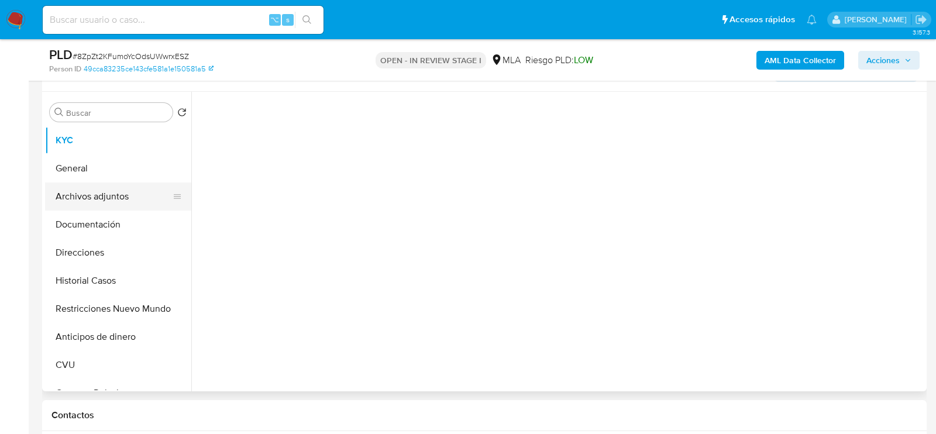
click at [72, 191] on button "Archivos adjuntos" at bounding box center [113, 197] width 137 height 28
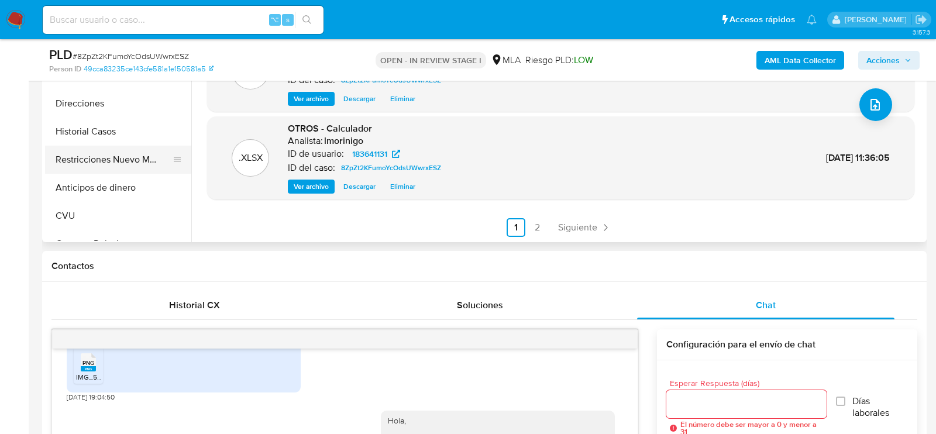
scroll to position [343, 0]
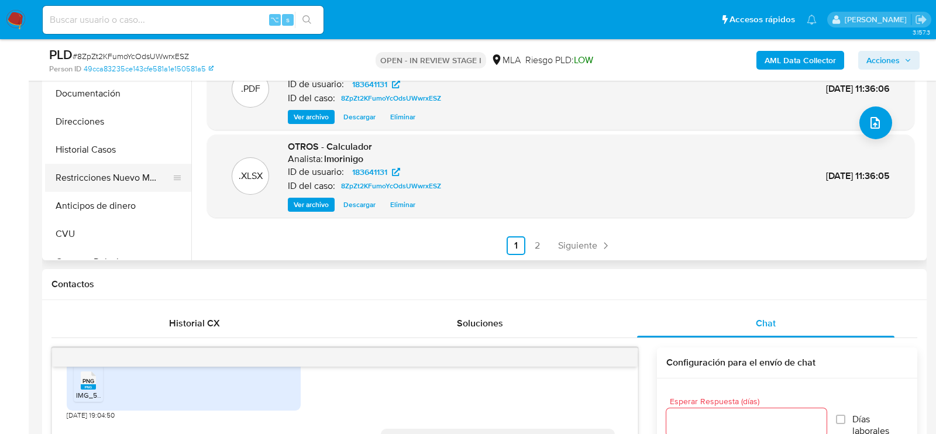
click at [80, 177] on button "Restricciones Nuevo Mundo" at bounding box center [113, 178] width 137 height 28
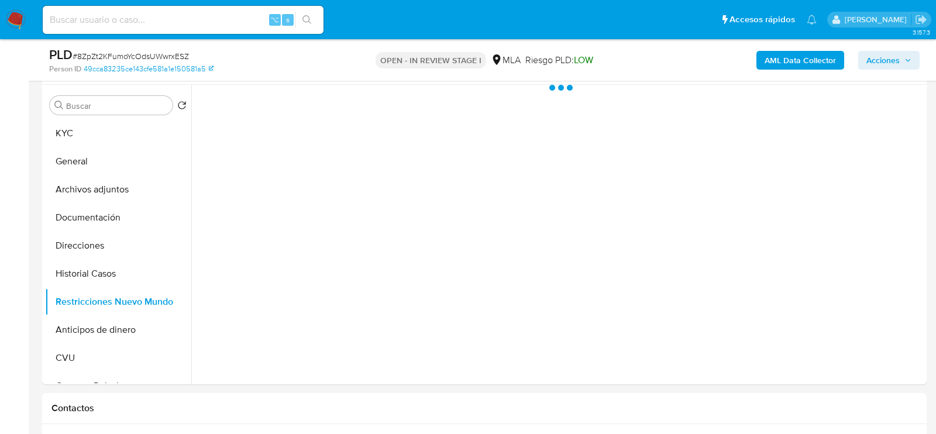
scroll to position [205, 0]
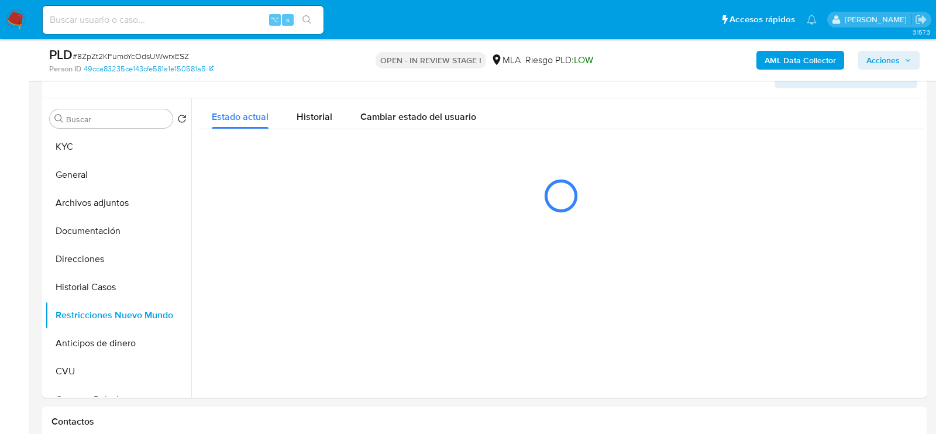
click at [907, 66] on span "Acciones" at bounding box center [889, 60] width 45 height 16
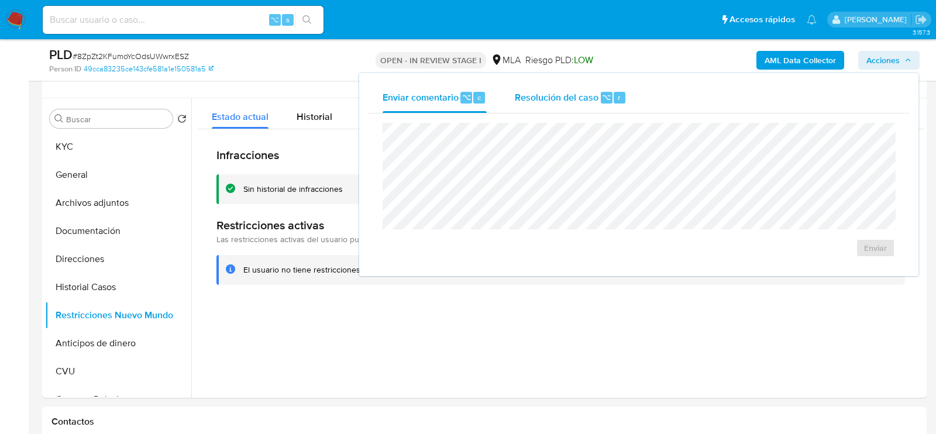
click at [623, 92] on div "r" at bounding box center [620, 98] width 12 height 12
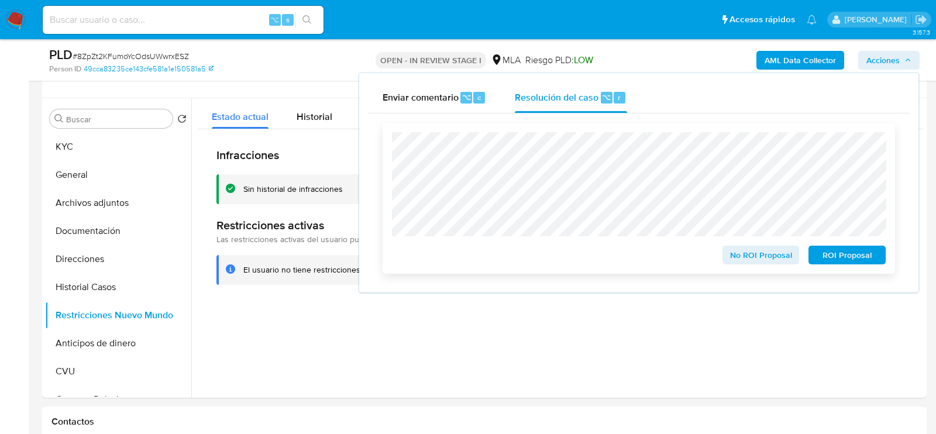
click at [764, 256] on span "No ROI Proposal" at bounding box center [761, 255] width 61 height 16
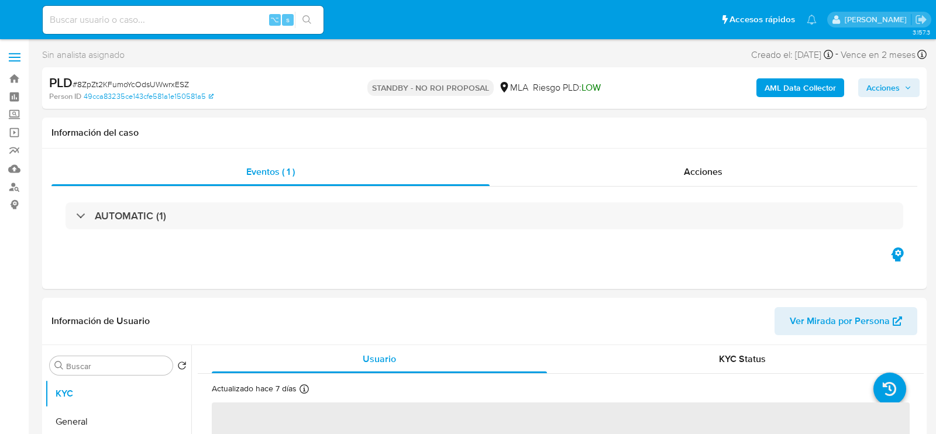
select select "10"
click at [145, 22] on input at bounding box center [183, 19] width 281 height 15
paste input "GBx9XwuyPYI8y4BNJ4JYDlnC"
type input "GBx9XwuyPYI8y4BNJ4JYDlnC"
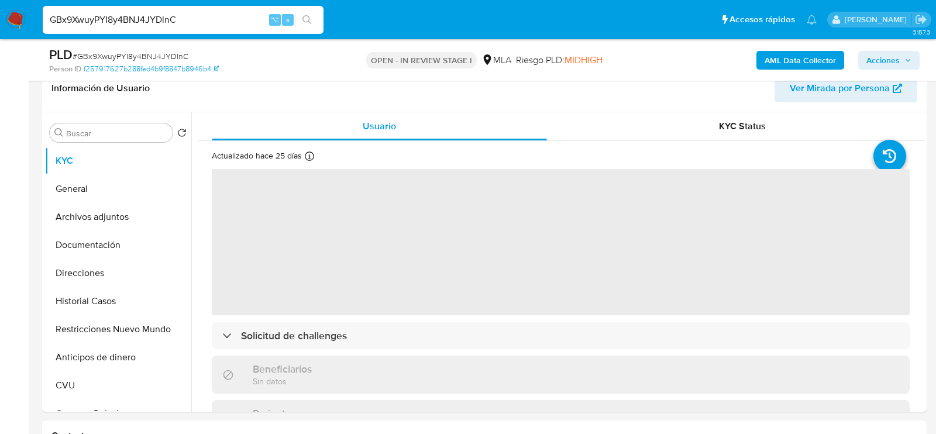
scroll to position [244, 0]
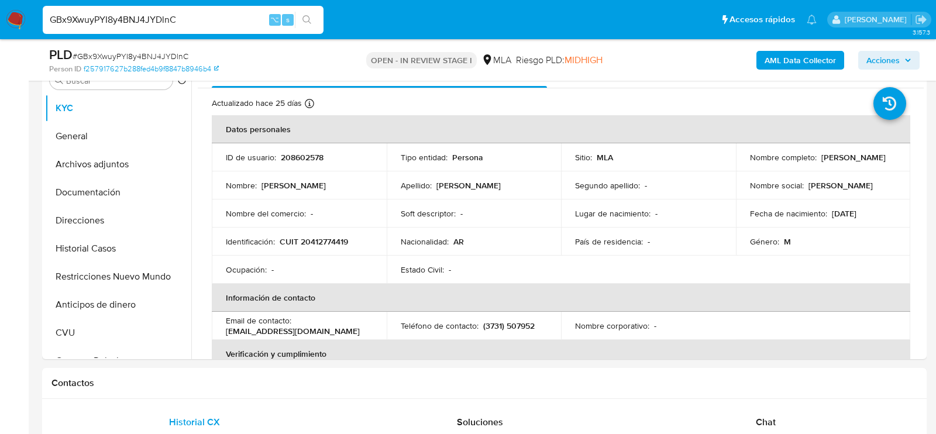
select select "10"
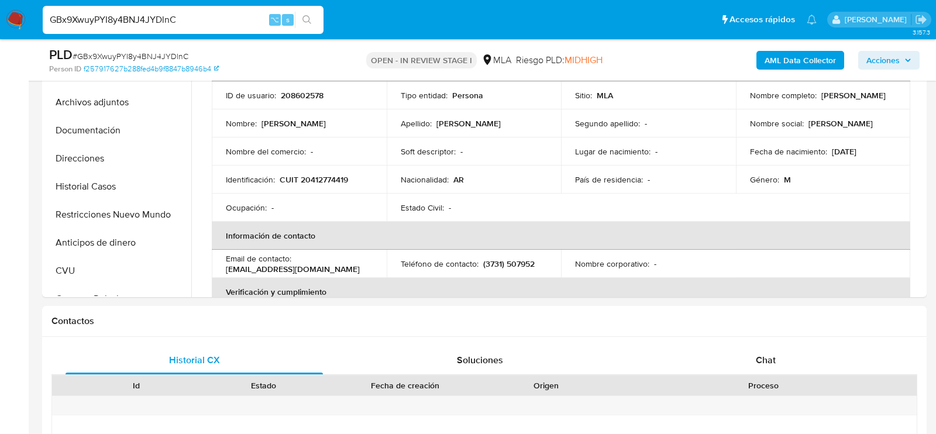
scroll to position [393, 0]
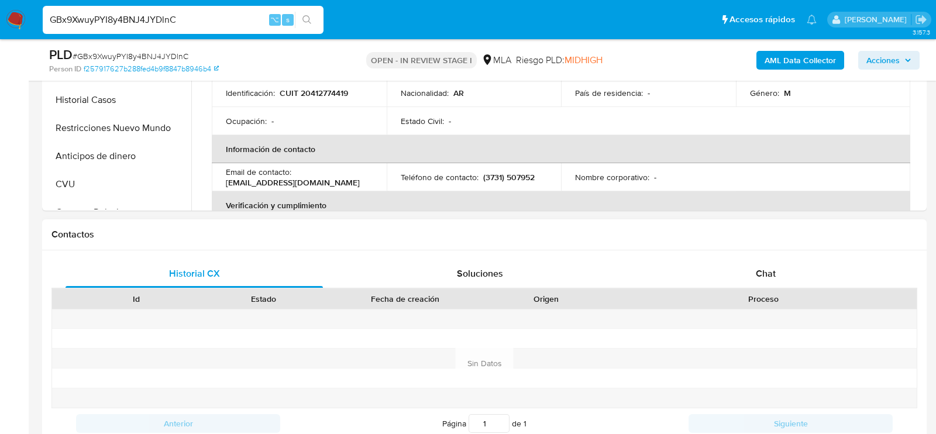
click at [711, 289] on div "Proceso" at bounding box center [763, 299] width 307 height 20
click at [704, 278] on div "Chat" at bounding box center [766, 274] width 258 height 28
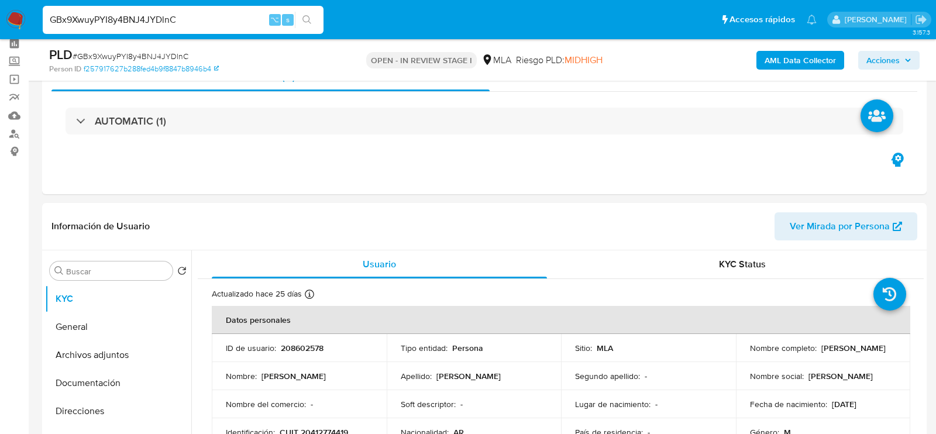
scroll to position [47, 0]
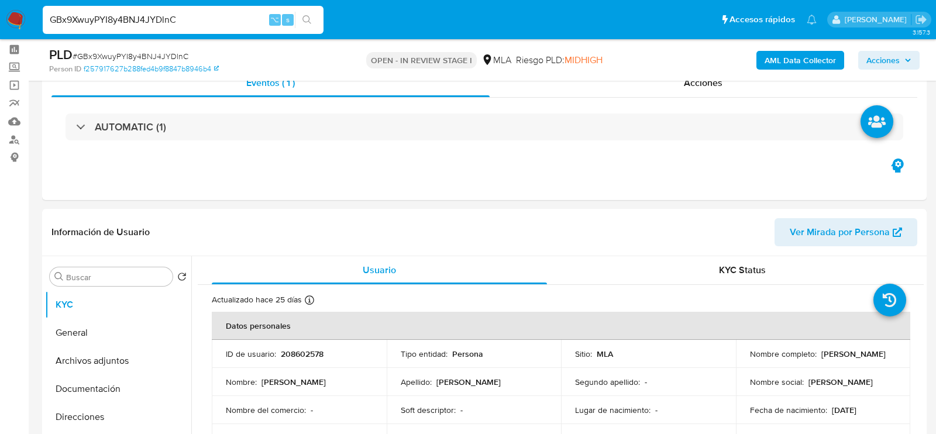
click at [198, 27] on div "GBx9XwuyPYI8y4BNJ4JYDlnC ⌥ s" at bounding box center [183, 20] width 281 height 28
click at [195, 25] on input "GBx9XwuyPYI8y4BNJ4JYDlnC" at bounding box center [183, 19] width 281 height 15
click at [190, 22] on input "GBx9XwuyPYI8y4BNJ4JYDlnC" at bounding box center [183, 19] width 281 height 15
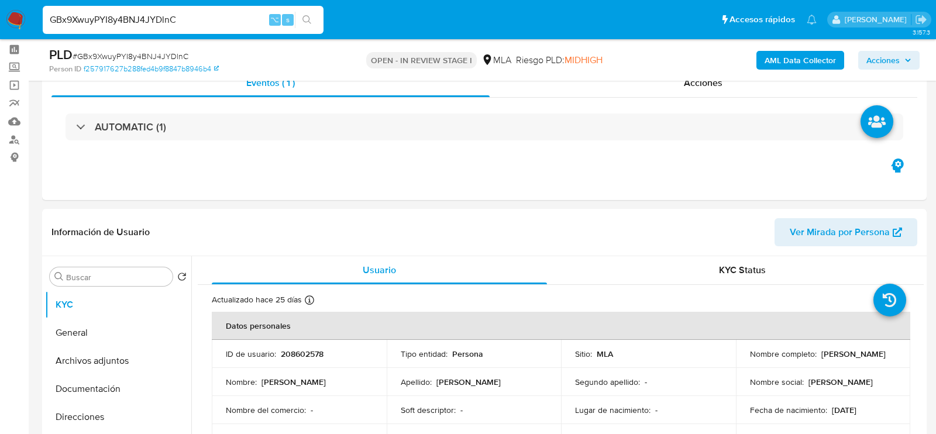
click at [190, 22] on input "GBx9XwuyPYI8y4BNJ4JYDlnC" at bounding box center [183, 19] width 281 height 15
paste input "82ABskuik0eeB5C1pCy1IUs1"
type input "82ABskuik0eeB5C1pCy1IUs1"
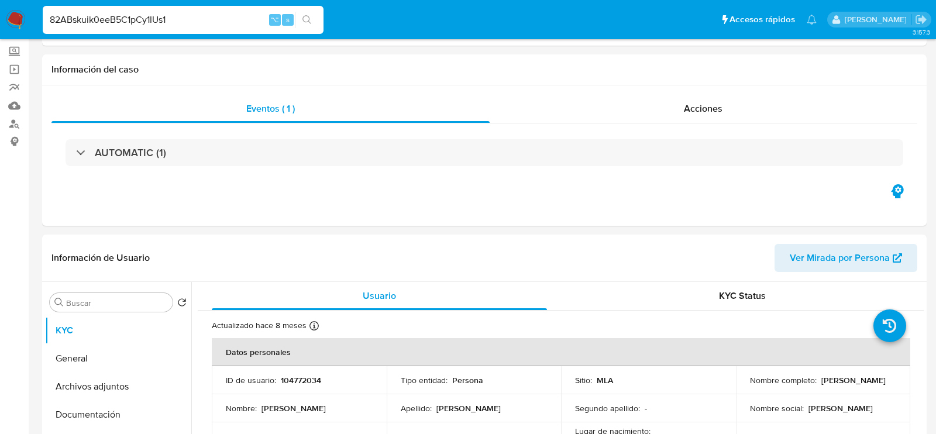
select select "10"
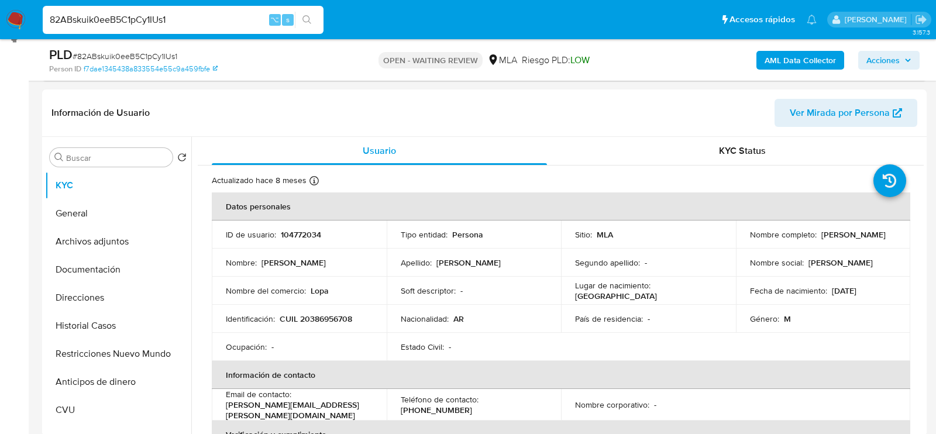
scroll to position [179, 0]
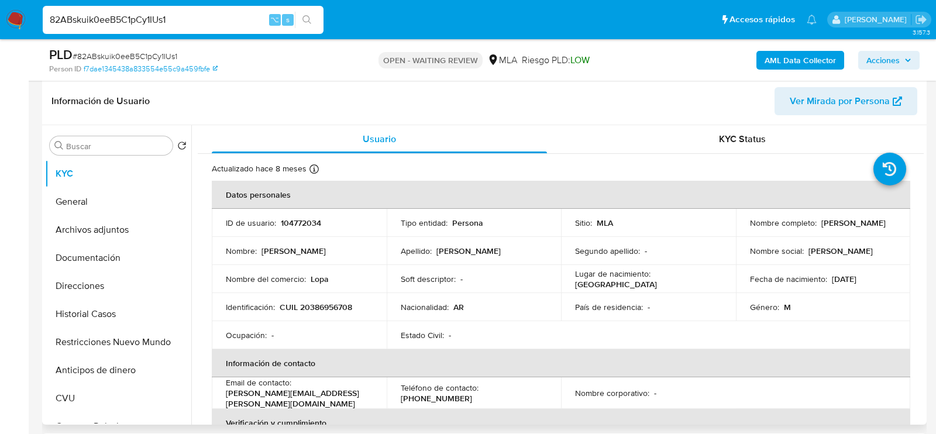
click at [344, 302] on p "CUIL 20386956708" at bounding box center [316, 307] width 73 height 11
copy p "20386956708"
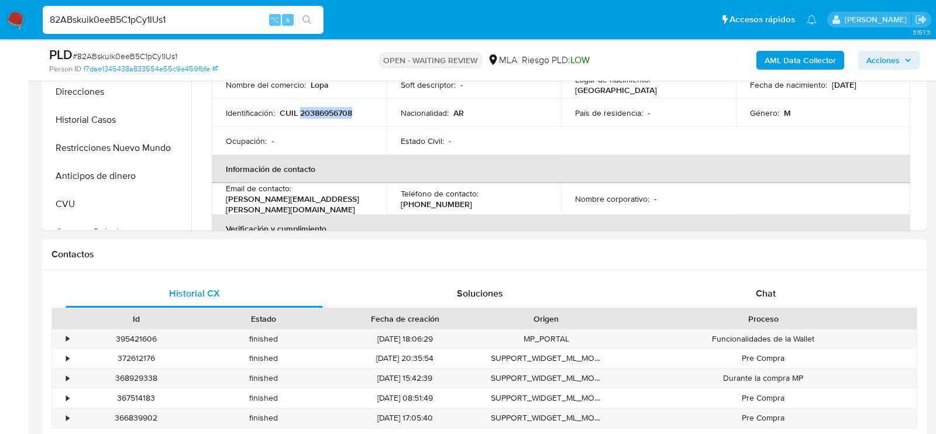
scroll to position [426, 0]
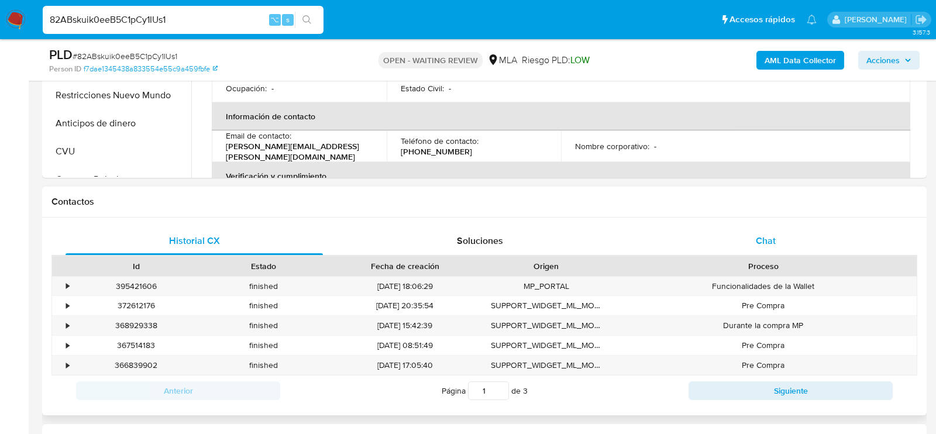
click at [746, 239] on div "Chat" at bounding box center [766, 241] width 258 height 28
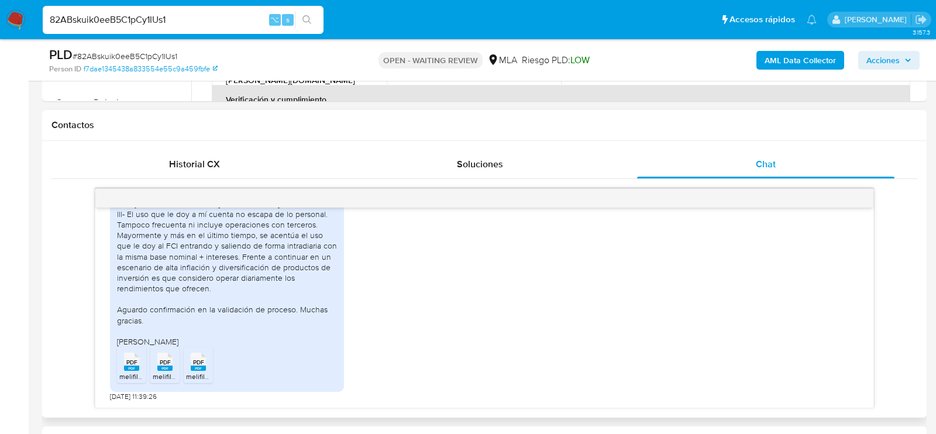
scroll to position [956, 0]
drag, startPoint x: 145, startPoint y: 393, endPoint x: 97, endPoint y: 392, distance: 48.0
click at [97, 392] on div "[DATE] 17:29:12 Hola, Esperamos que te encuentres muy bien. Te consultamos si t…" at bounding box center [484, 308] width 778 height 200
copy span "[DATE]"
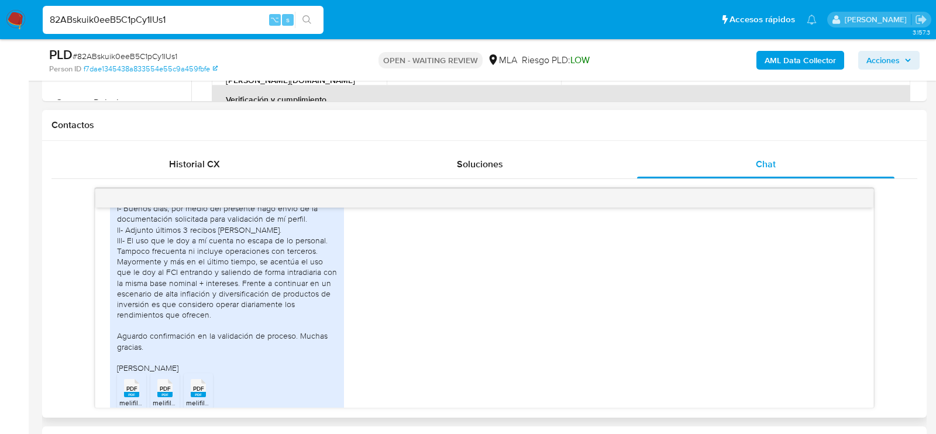
scroll to position [893, 0]
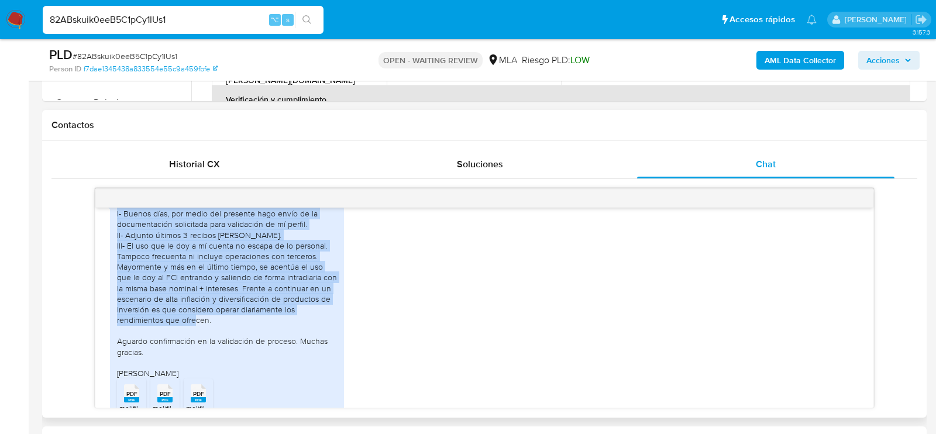
drag, startPoint x: 116, startPoint y: 243, endPoint x: 219, endPoint y: 351, distance: 149.0
click at [219, 351] on div "I- Buenos días, por medio del presente hago envío de la documentación solicitad…" at bounding box center [227, 314] width 234 height 220
copy div "I- Buenos días, por medio del presente hago envío de la documentación solicitad…"
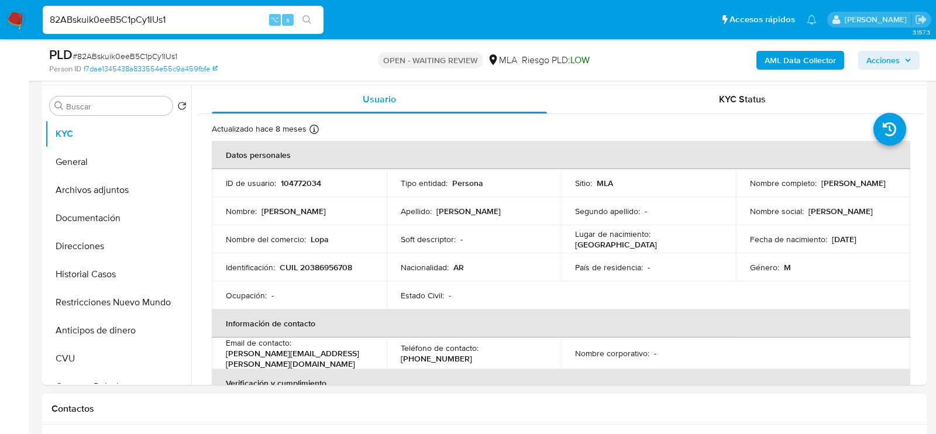
scroll to position [208, 0]
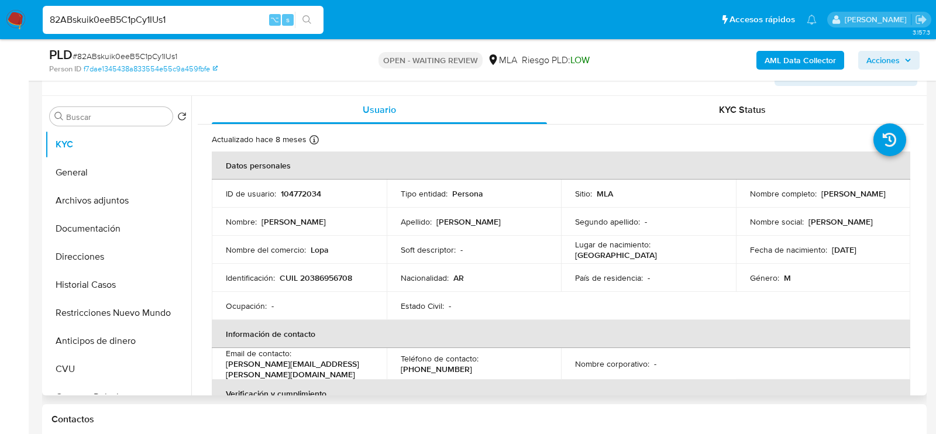
drag, startPoint x: 840, startPoint y: 198, endPoint x: 730, endPoint y: 197, distance: 110.0
click at [730, 197] on tr "ID de usuario : 104772034 Tipo entidad : Persona Sitio : MLA Nombre completo : …" at bounding box center [561, 194] width 699 height 28
click at [822, 197] on p "[PERSON_NAME]" at bounding box center [854, 193] width 64 height 11
drag, startPoint x: 749, startPoint y: 198, endPoint x: 821, endPoint y: 197, distance: 72.0
click at [822, 197] on p "[PERSON_NAME]" at bounding box center [854, 193] width 64 height 11
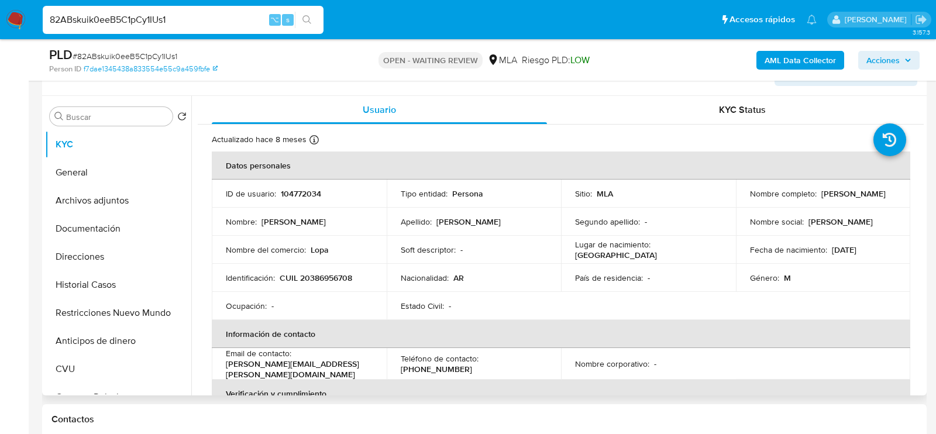
drag, startPoint x: 839, startPoint y: 199, endPoint x: 747, endPoint y: 203, distance: 92.0
click at [750, 199] on div "Nombre completo : [PERSON_NAME]" at bounding box center [823, 193] width 147 height 11
click at [106, 194] on button "Archivos adjuntos" at bounding box center [113, 201] width 137 height 28
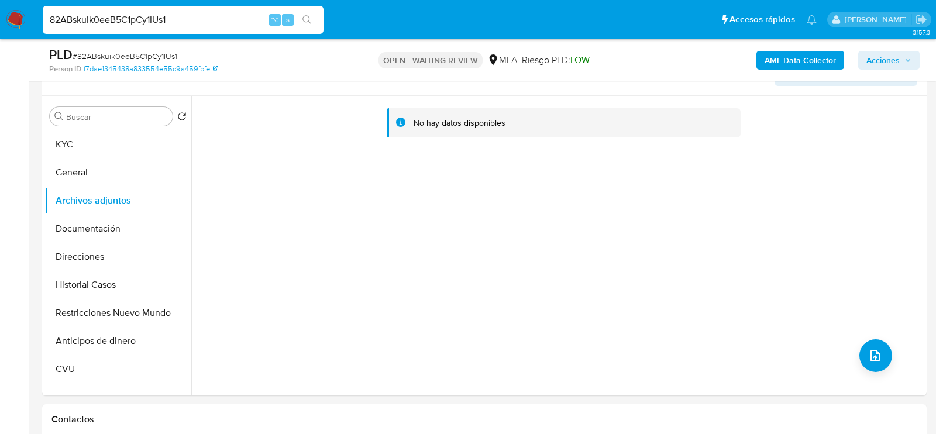
click at [824, 53] on b "AML Data Collector" at bounding box center [800, 60] width 71 height 19
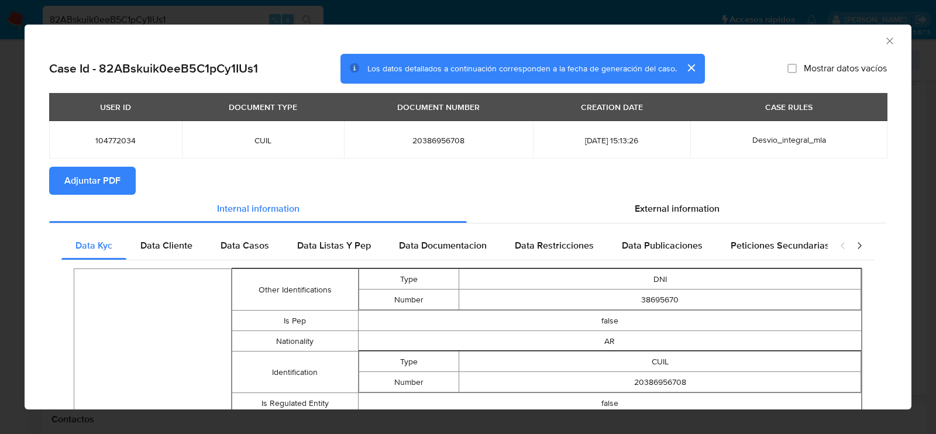
click at [94, 181] on span "Adjuntar PDF" at bounding box center [92, 181] width 56 height 26
click at [893, 42] on icon "Cerrar ventana" at bounding box center [890, 41] width 12 height 12
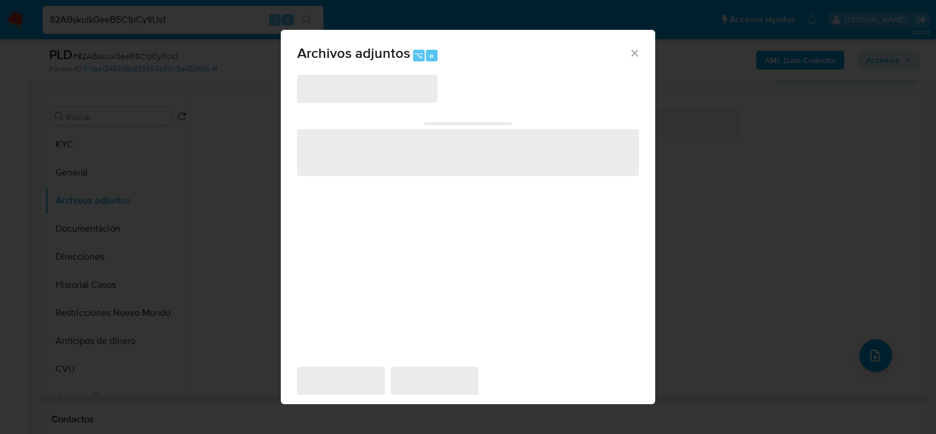
scroll to position [212, 0]
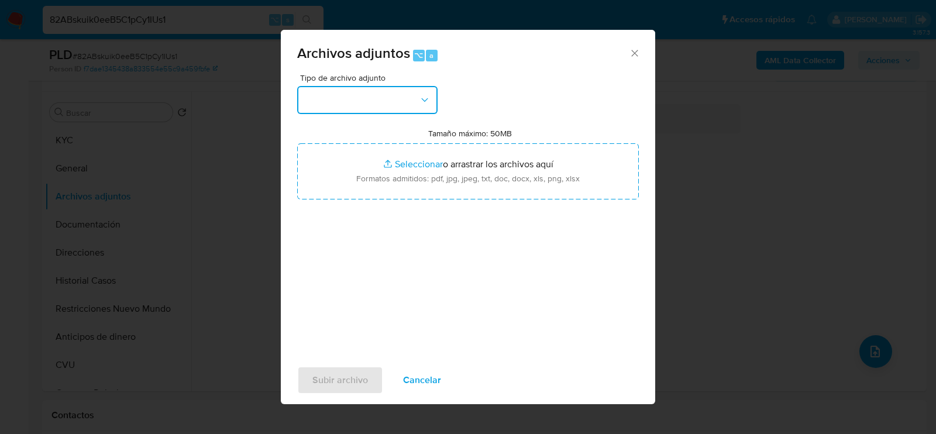
click at [379, 107] on button "button" at bounding box center [367, 100] width 140 height 28
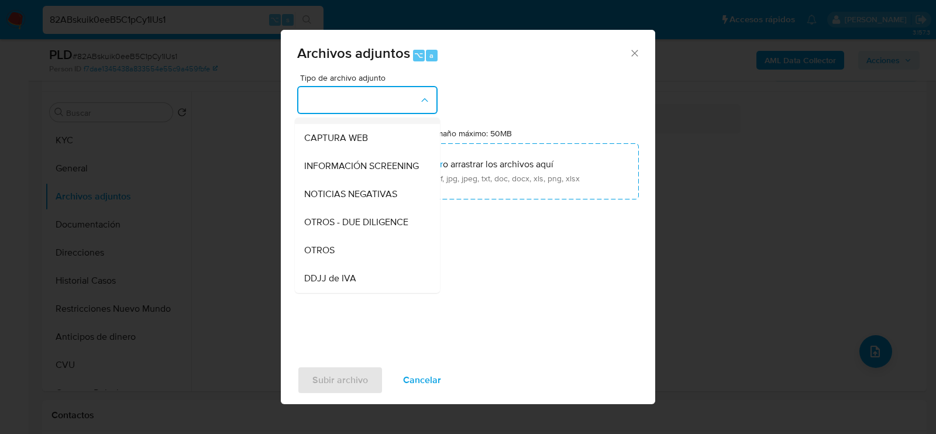
scroll to position [114, 0]
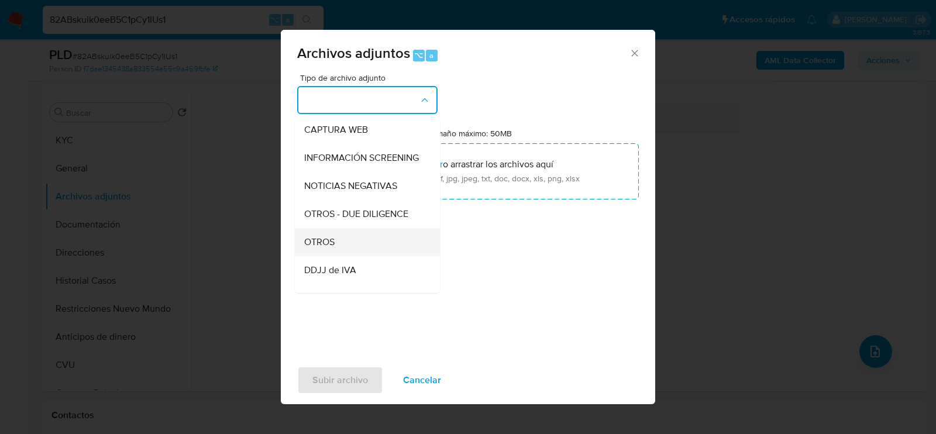
click at [375, 232] on div "OTROS" at bounding box center [363, 242] width 119 height 28
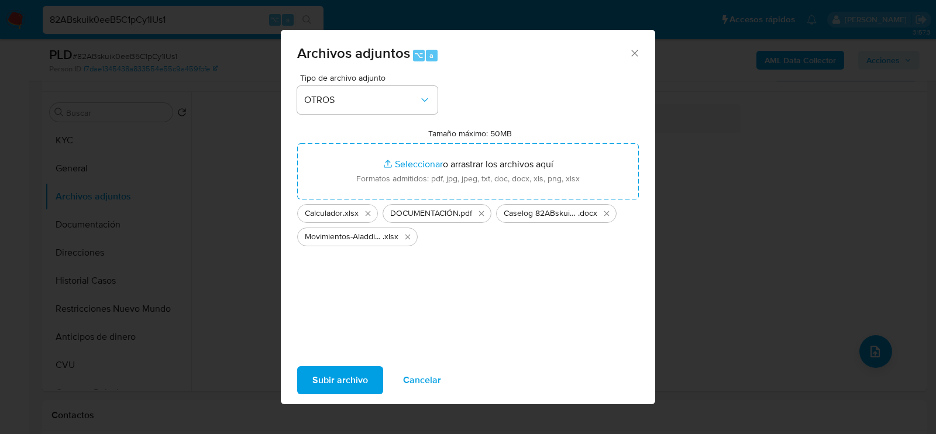
click at [334, 380] on span "Subir archivo" at bounding box center [341, 381] width 56 height 26
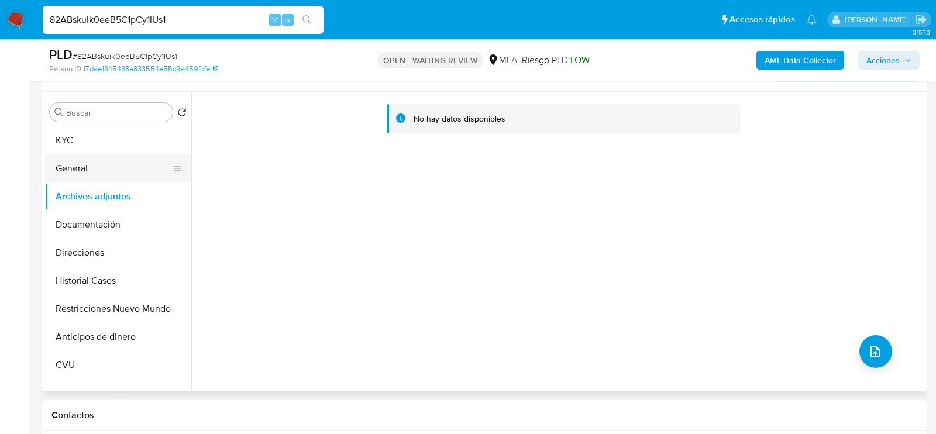
click at [97, 168] on button "General" at bounding box center [113, 169] width 137 height 28
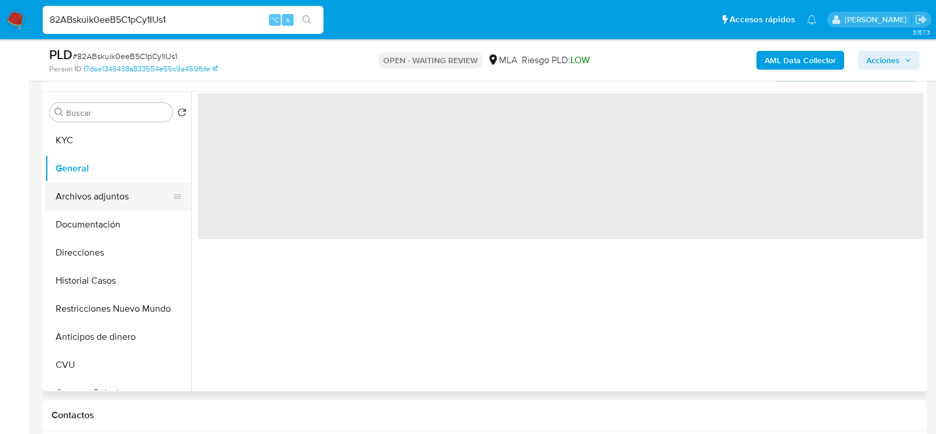
click at [97, 194] on button "Archivos adjuntos" at bounding box center [113, 197] width 137 height 28
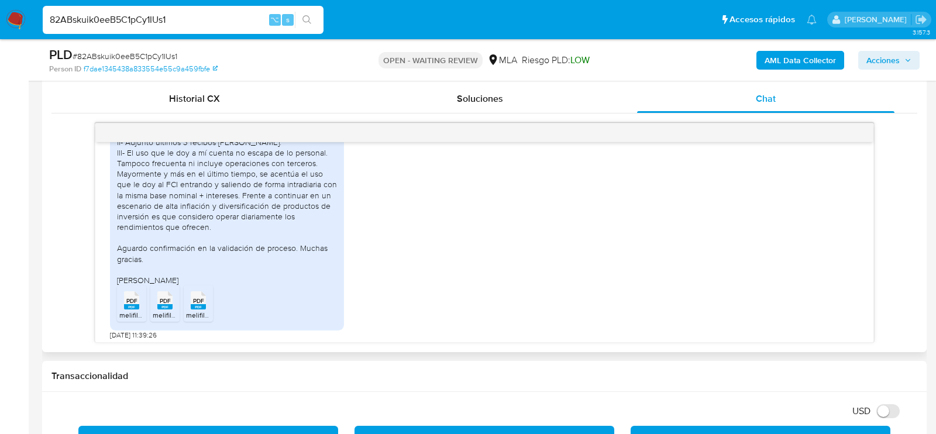
scroll to position [956, 0]
click at [150, 55] on span "# 82ABskuik0eeB5C1pCy1IUs1" at bounding box center [125, 56] width 105 height 12
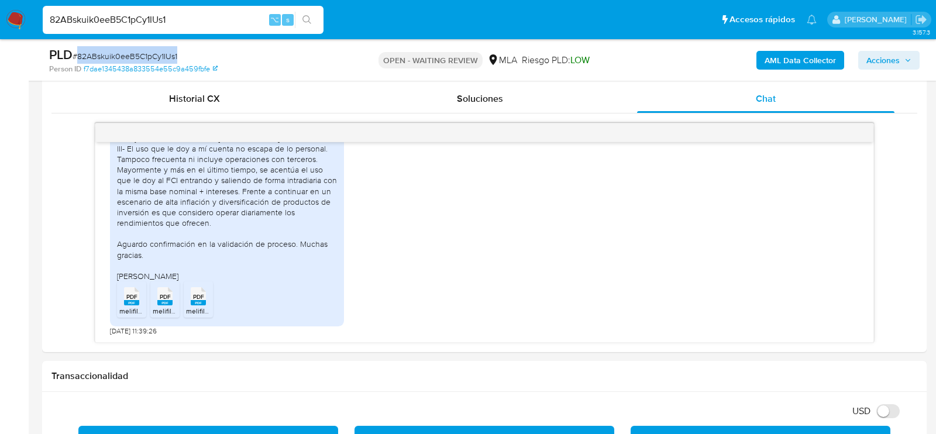
click at [150, 55] on span "# 82ABskuik0eeB5C1pCy1IUs1" at bounding box center [125, 56] width 105 height 12
copy span "82ABskuik0eeB5C1pCy1IUs1"
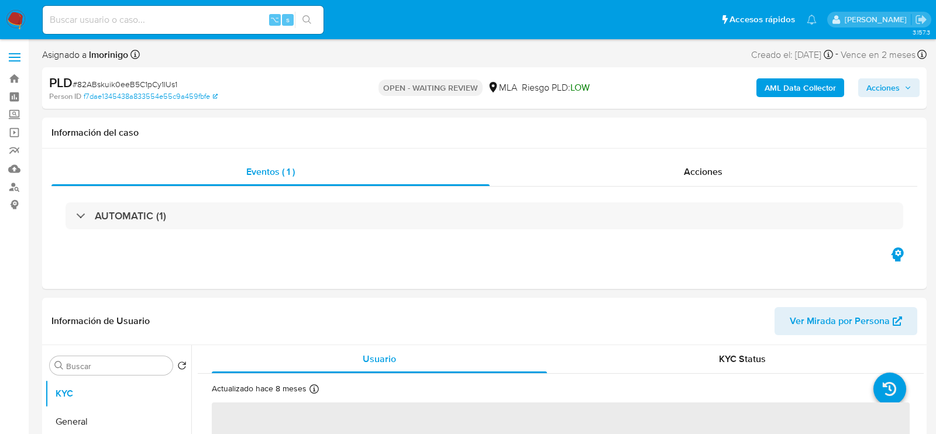
select select "10"
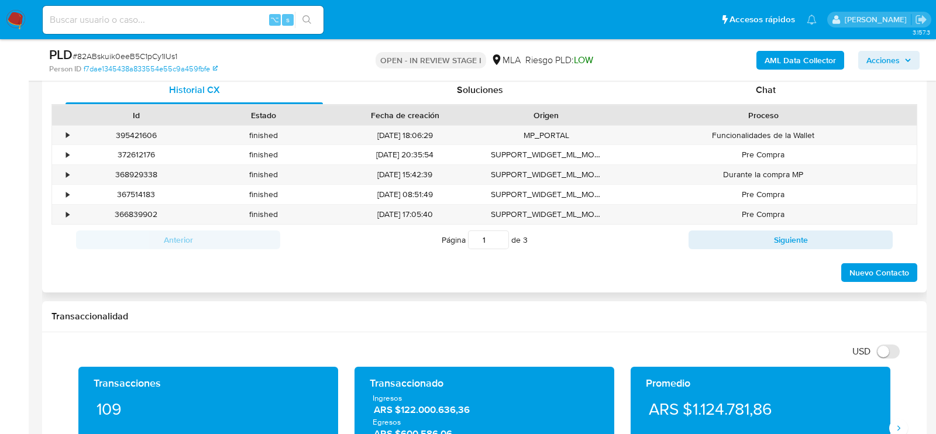
scroll to position [575, 0]
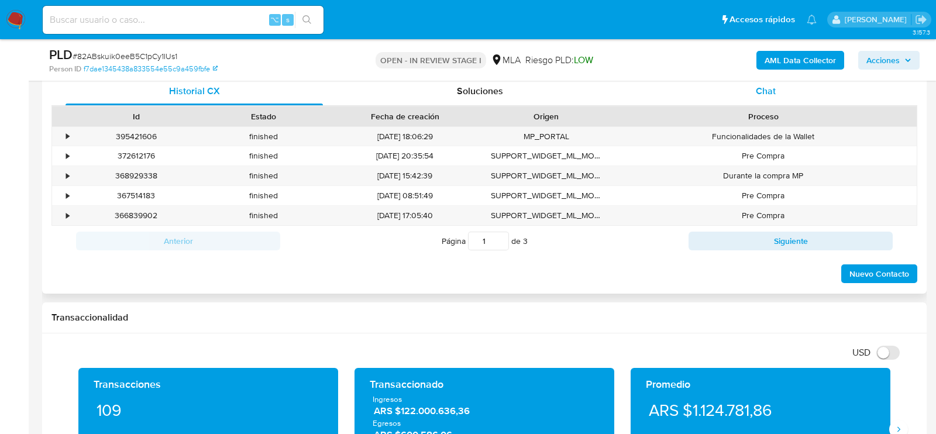
click at [791, 95] on div "Chat" at bounding box center [766, 91] width 258 height 28
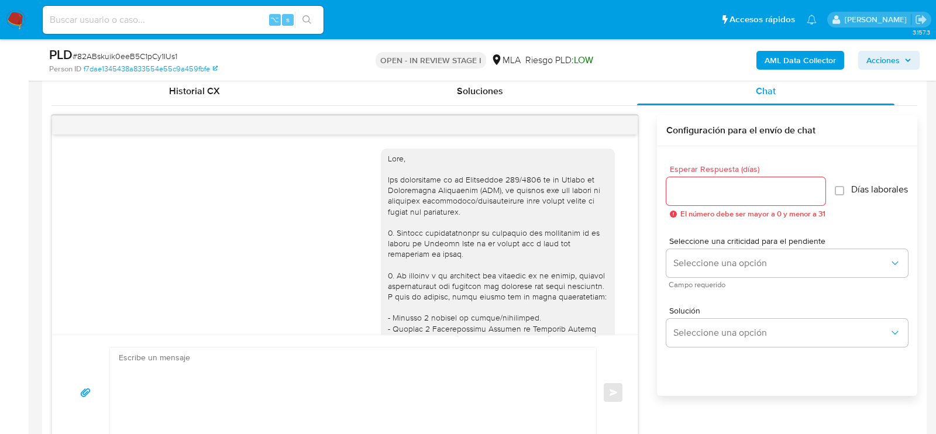
scroll to position [956, 0]
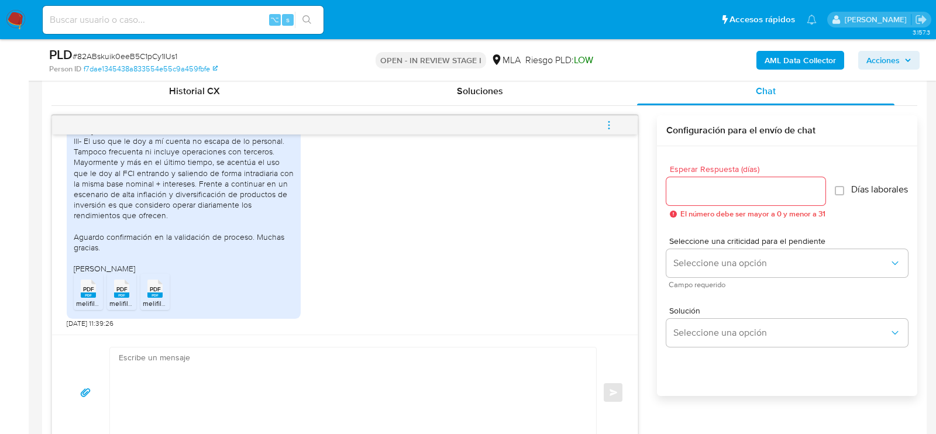
click at [258, 362] on textarea at bounding box center [350, 393] width 463 height 90
paste textarea "Hola, ¡Muchas gracias por tu respuesta! Confirmamos la recepción de la document…"
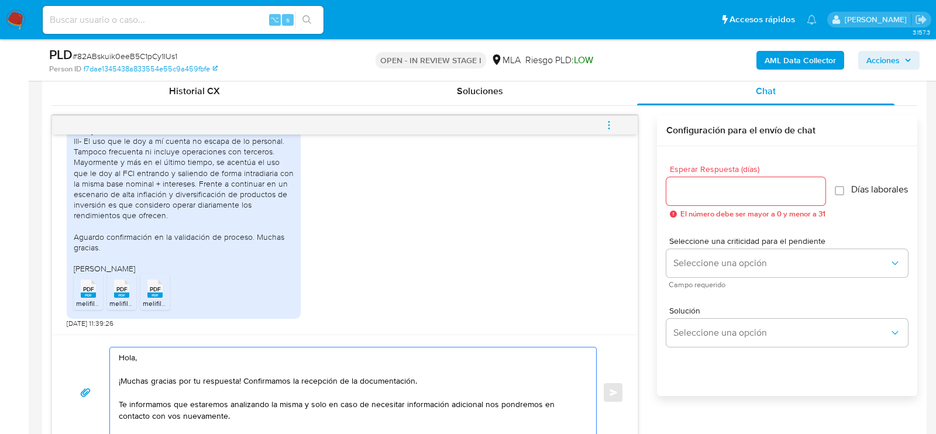
scroll to position [584, 0]
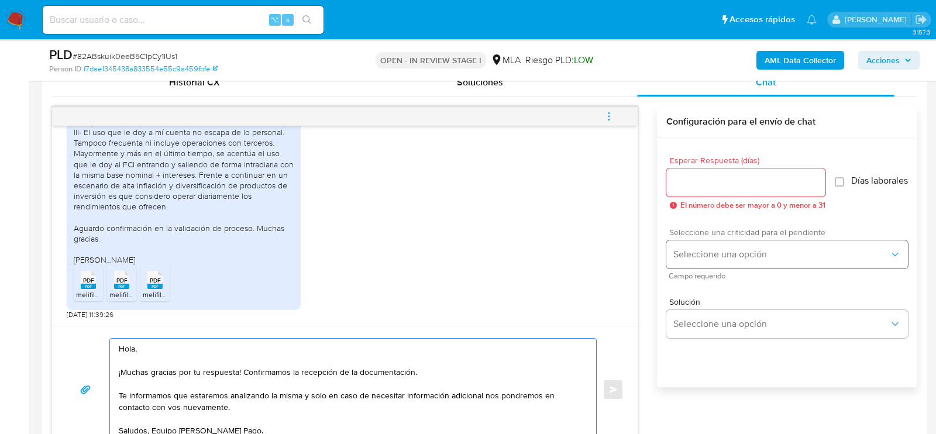
type textarea "Hola, ¡Muchas gracias por tu respuesta! Confirmamos la recepción de la document…"
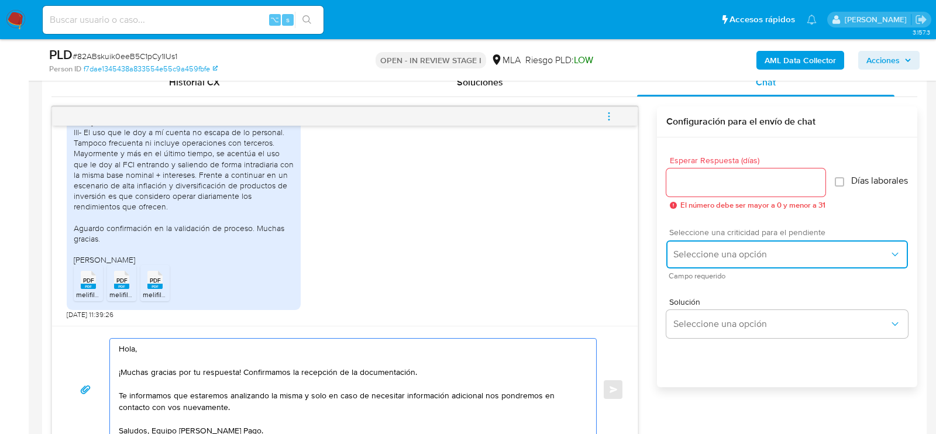
click at [788, 255] on span "Seleccione una opción" at bounding box center [782, 255] width 216 height 12
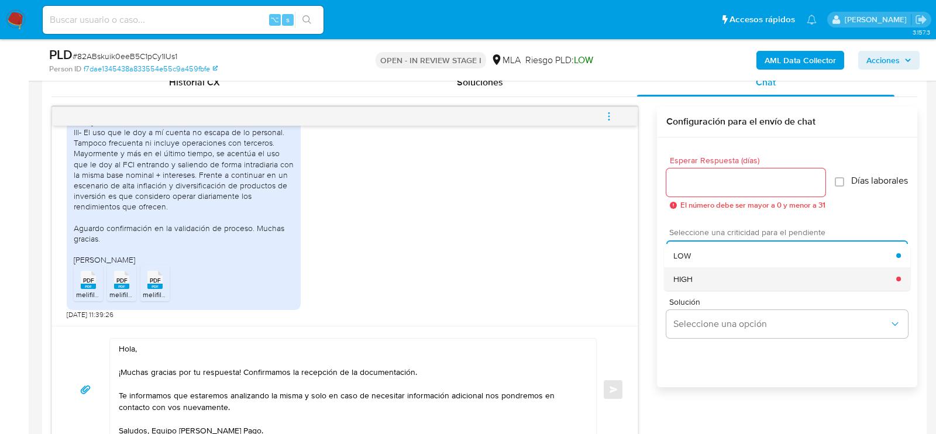
click at [712, 277] on div "HIGH" at bounding box center [785, 278] width 223 height 23
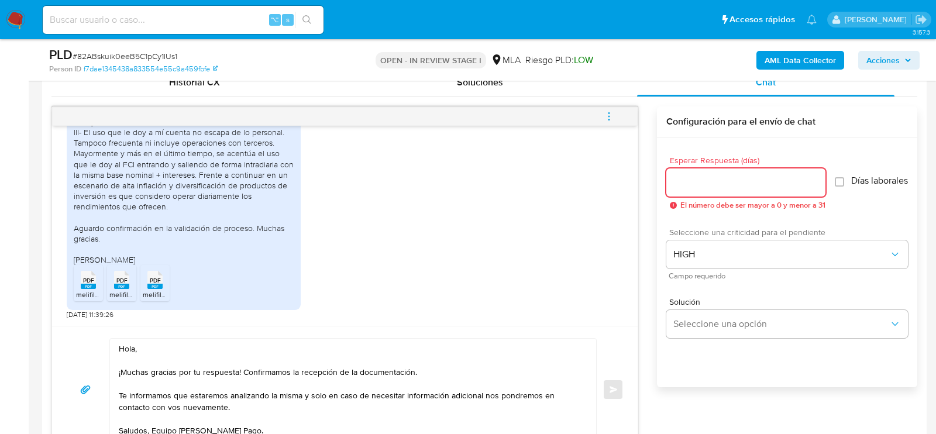
click at [701, 176] on input "Esperar Respuesta (días)" at bounding box center [746, 182] width 159 height 15
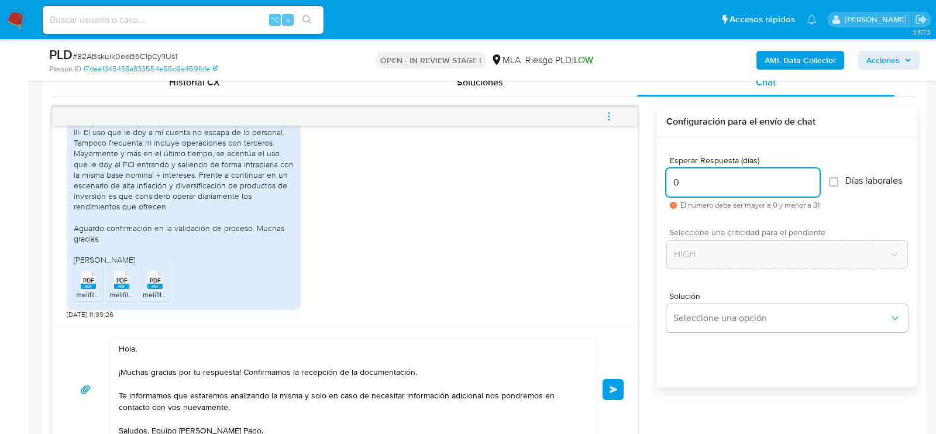
type input "0"
click at [111, 54] on span "# 82ABskuik0eeB5C1pCy1IUs1" at bounding box center [125, 56] width 105 height 12
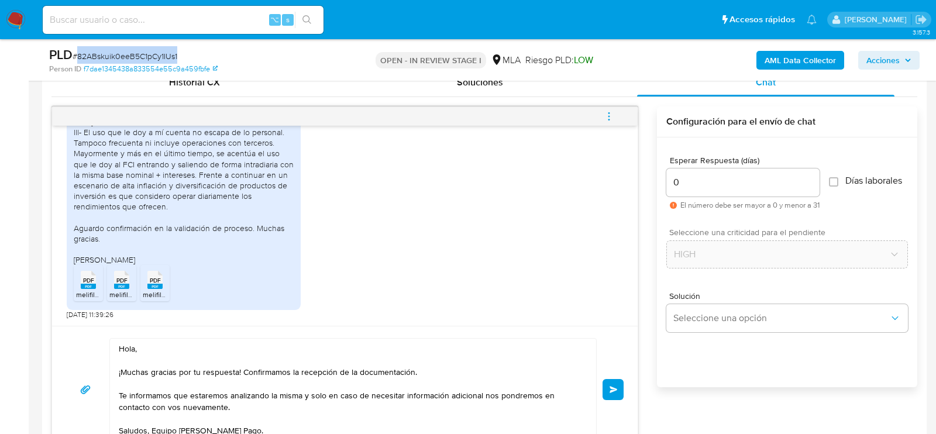
click at [111, 54] on span "# 82ABskuik0eeB5C1pCy1IUs1" at bounding box center [125, 56] width 105 height 12
copy span "82ABskuik0eeB5C1pCy1IUs1"
click at [618, 389] on button "Enviar" at bounding box center [613, 389] width 21 height 21
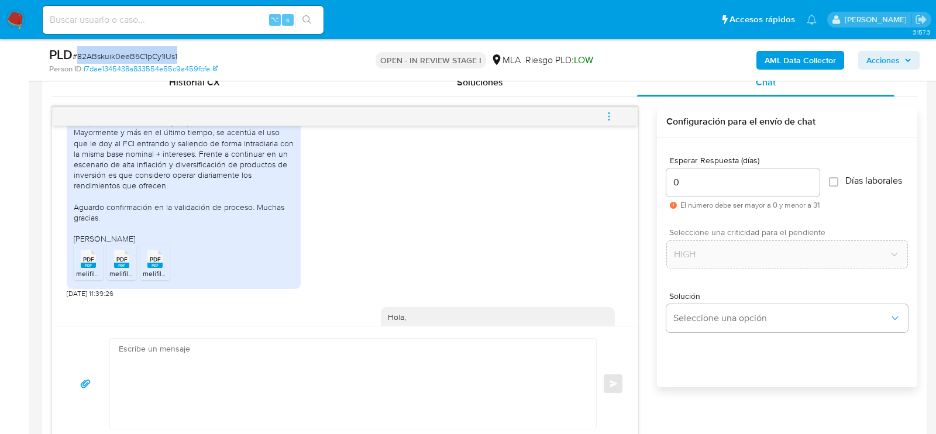
scroll to position [1096, 0]
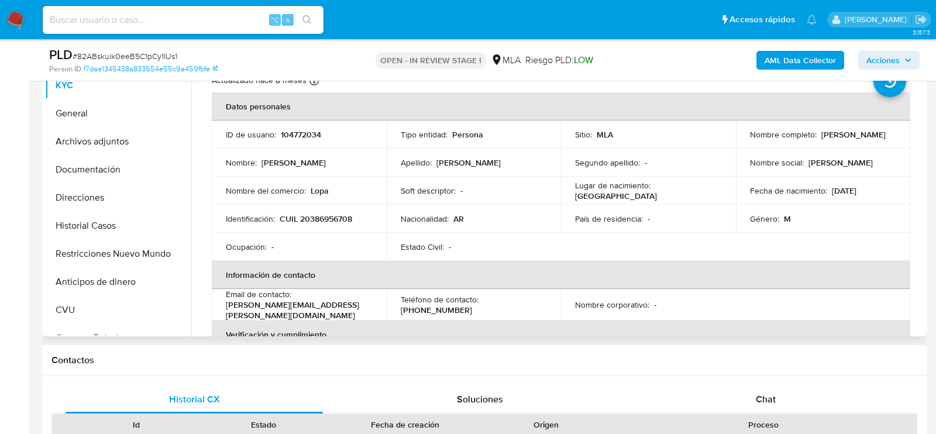
scroll to position [276, 0]
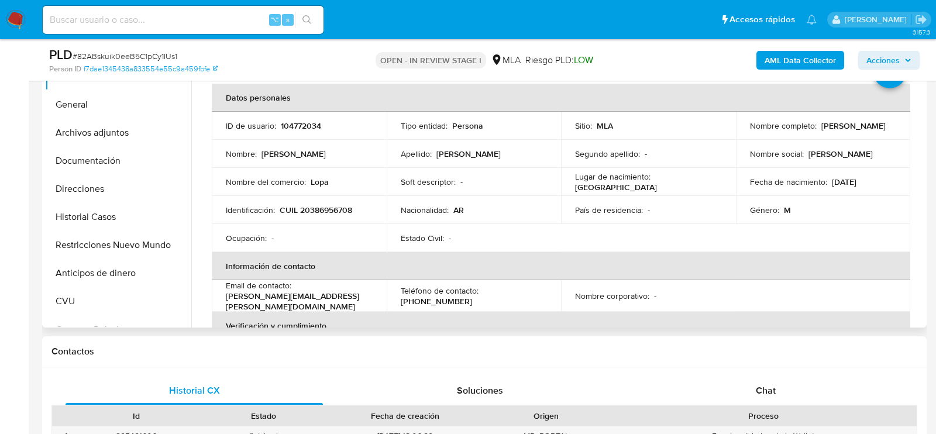
select select "10"
click at [730, 397] on div "Chat" at bounding box center [766, 391] width 258 height 28
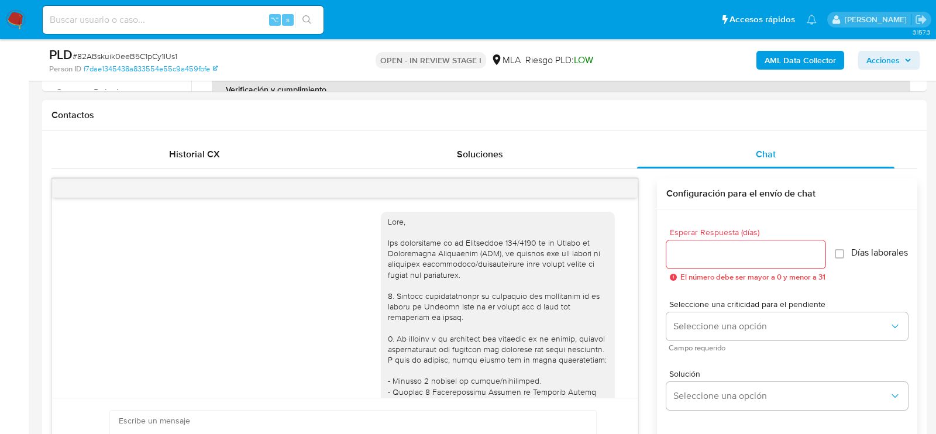
scroll to position [1096, 0]
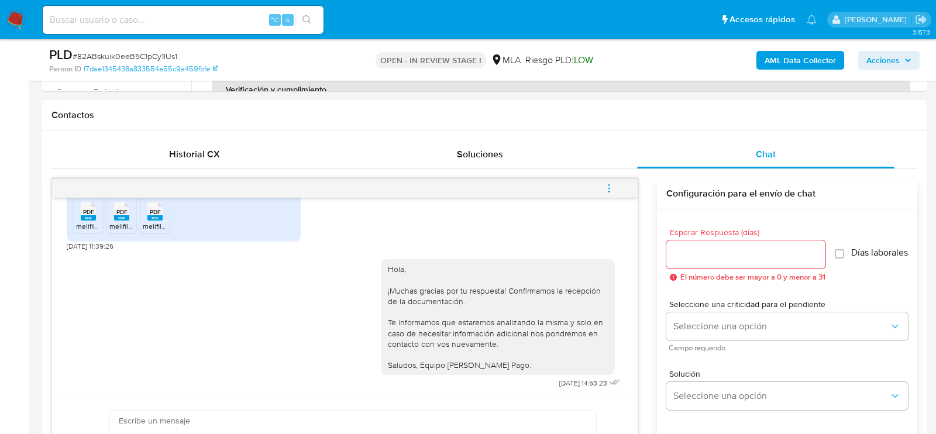
click at [602, 180] on button "menu-action" at bounding box center [609, 188] width 39 height 28
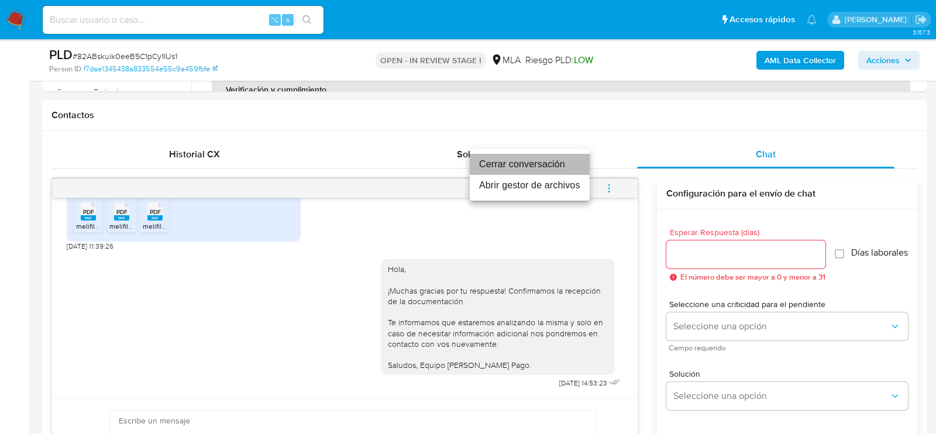
click at [529, 156] on li "Cerrar conversación" at bounding box center [530, 164] width 120 height 21
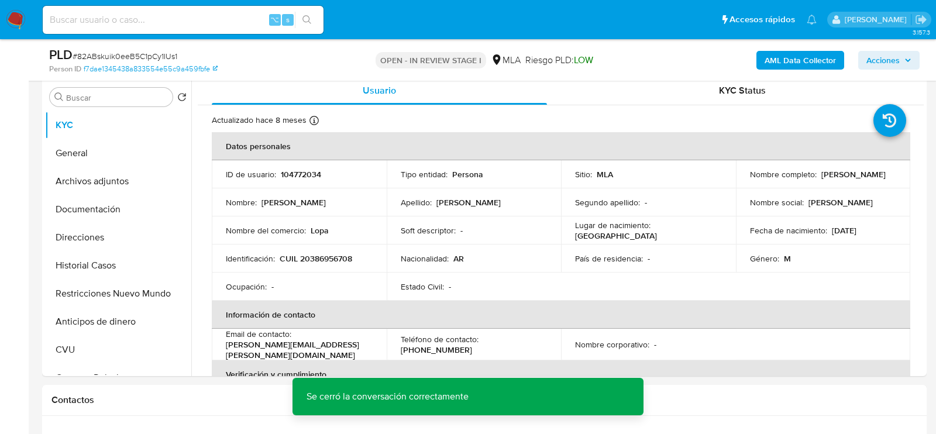
scroll to position [211, 0]
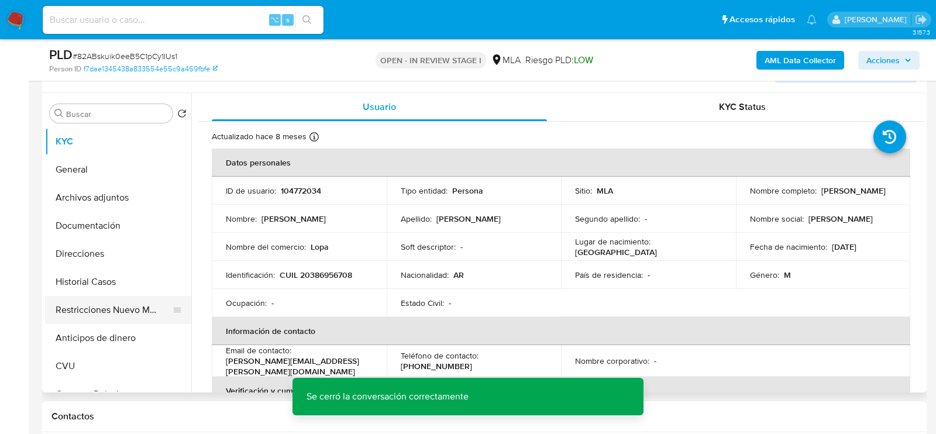
click at [108, 302] on button "Restricciones Nuevo Mundo" at bounding box center [113, 310] width 137 height 28
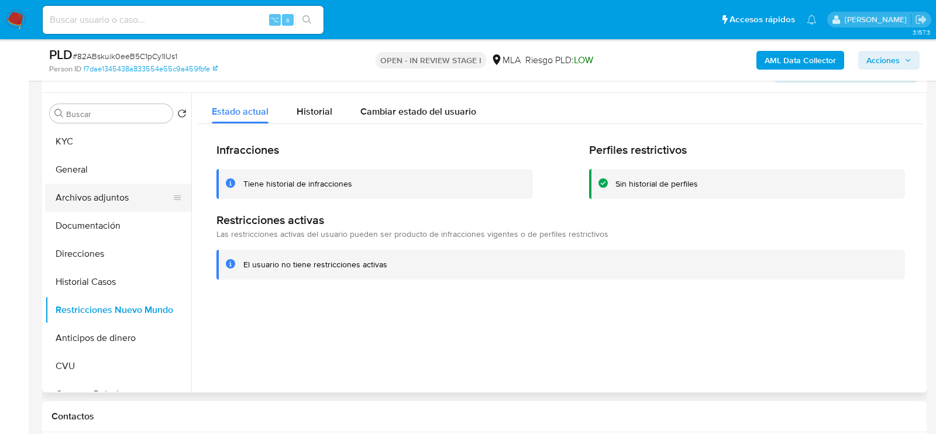
click at [65, 205] on button "Archivos adjuntos" at bounding box center [113, 198] width 137 height 28
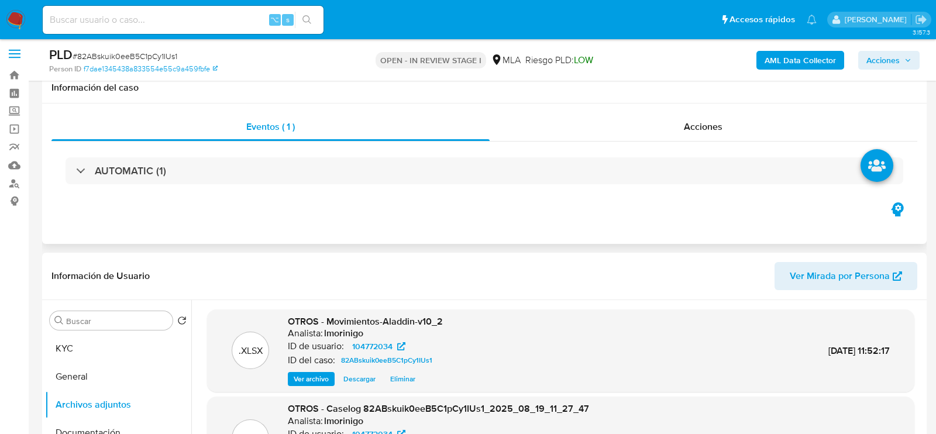
scroll to position [0, 0]
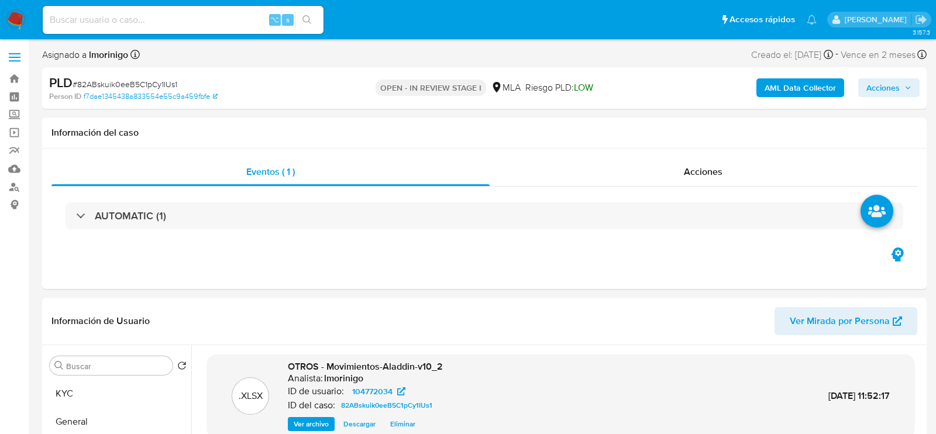
click at [886, 78] on div "AML Data Collector Acciones" at bounding box center [776, 88] width 287 height 28
click at [880, 97] on div "AML Data Collector Acciones" at bounding box center [776, 88] width 287 height 28
click at [879, 90] on span "Acciones" at bounding box center [883, 87] width 33 height 19
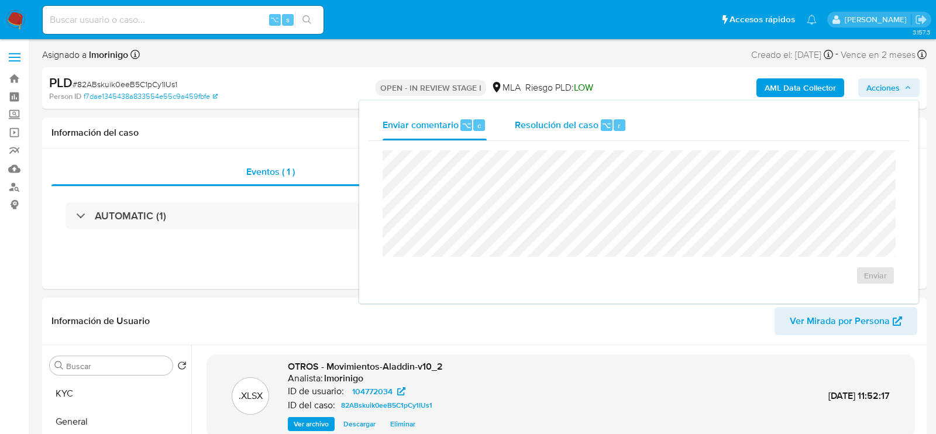
click at [608, 138] on div "Resolución del caso ⌥ r" at bounding box center [571, 125] width 112 height 30
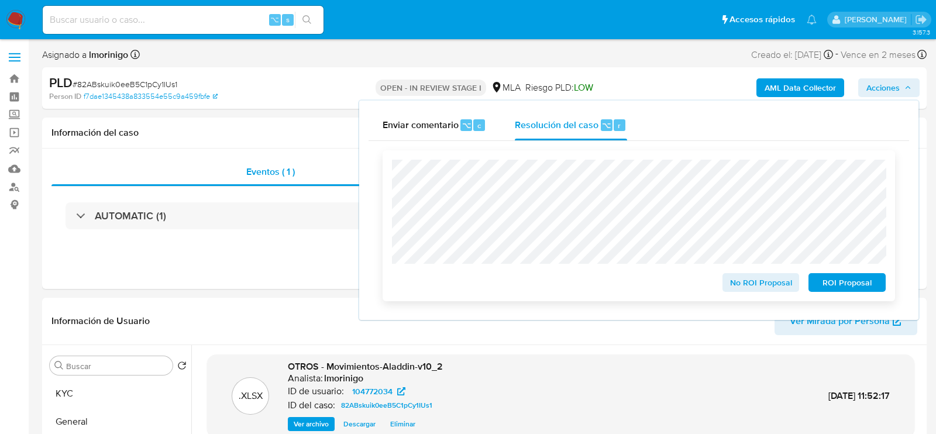
click at [742, 283] on span "No ROI Proposal" at bounding box center [761, 283] width 61 height 16
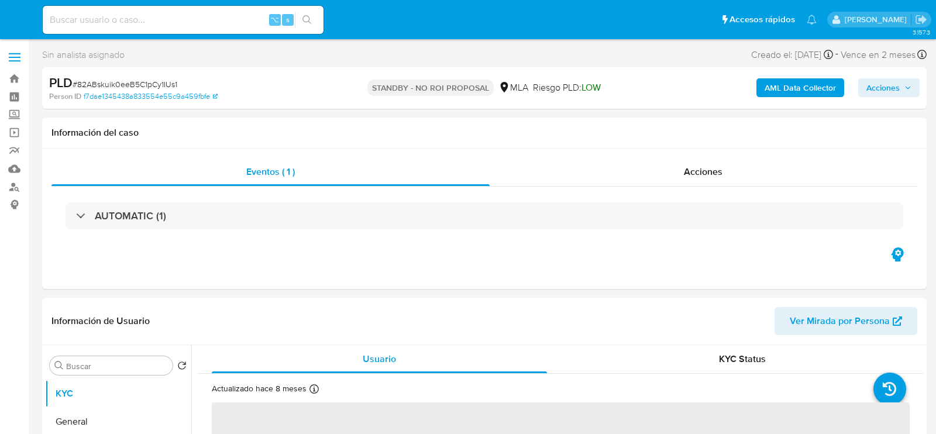
select select "10"
click at [145, 15] on input at bounding box center [183, 19] width 281 height 15
paste input "wHo3WHf84qbDTCfEK30ZscoG"
type input "wHo3WHf84qbDTCfEK30ZscoG"
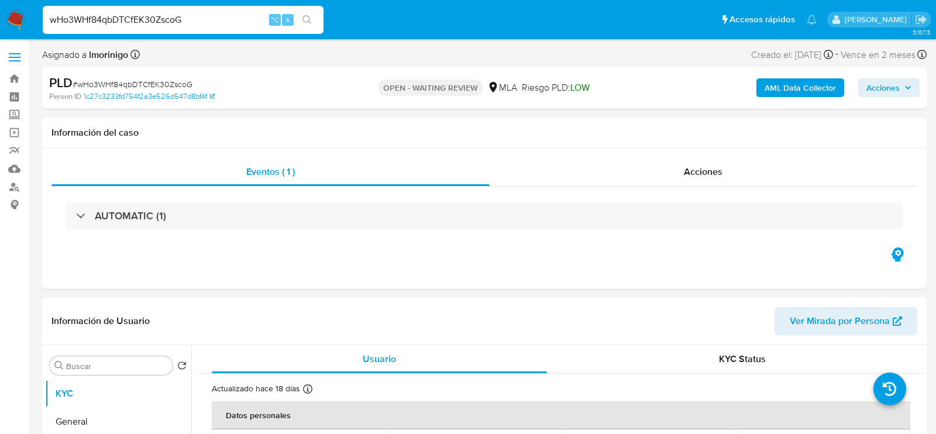
select select "10"
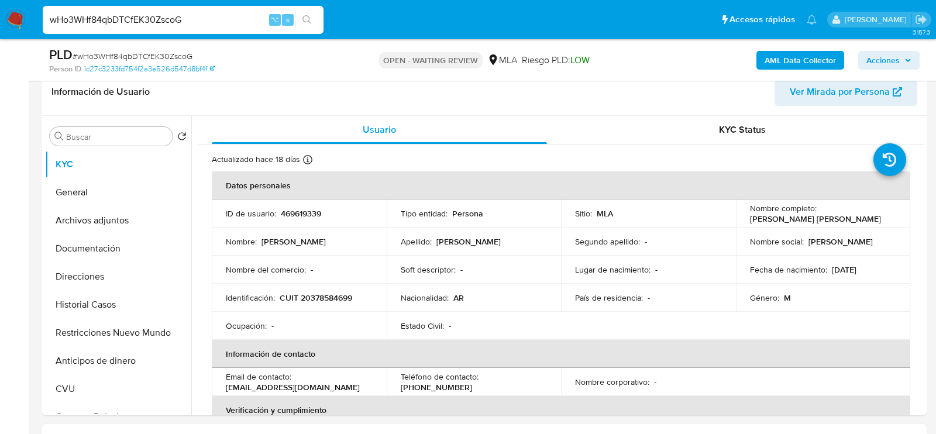
scroll to position [255, 0]
